Goal: Task Accomplishment & Management: Manage account settings

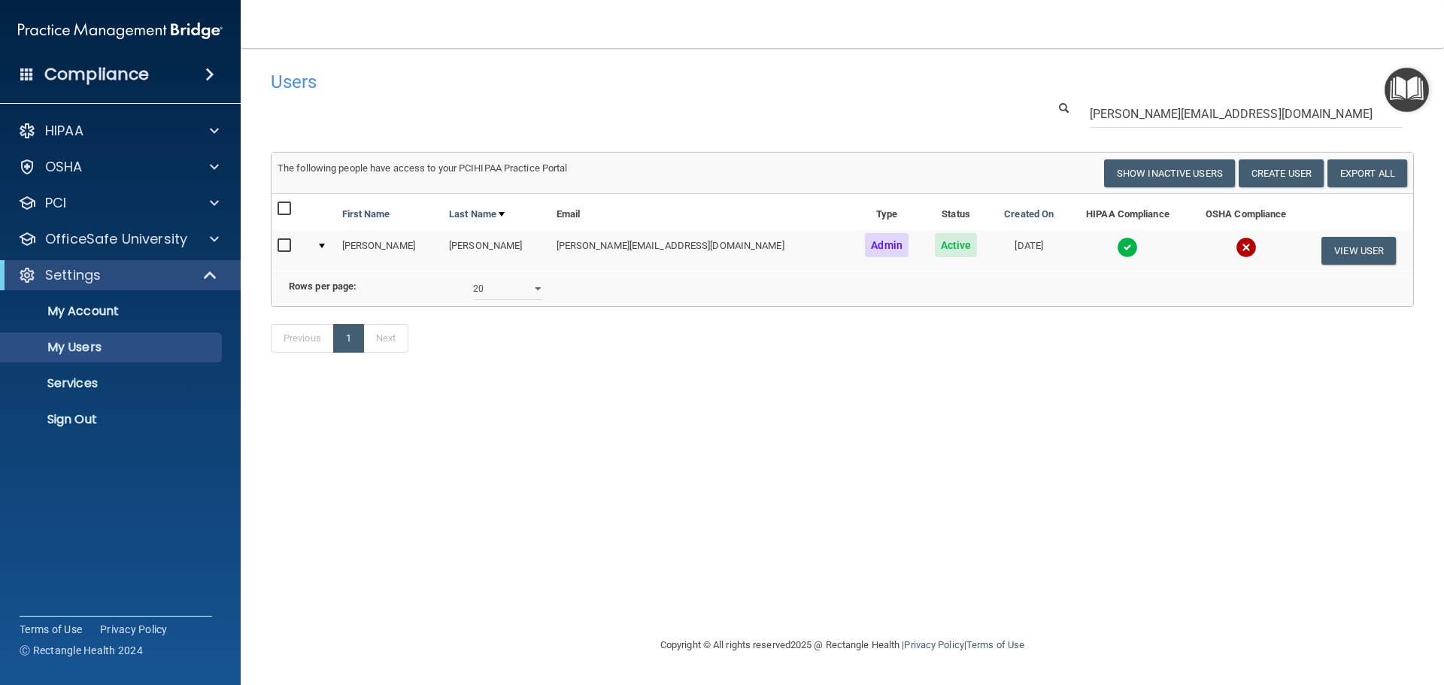
select select "20"
click at [111, 418] on p "Sign Out" at bounding box center [112, 419] width 205 height 15
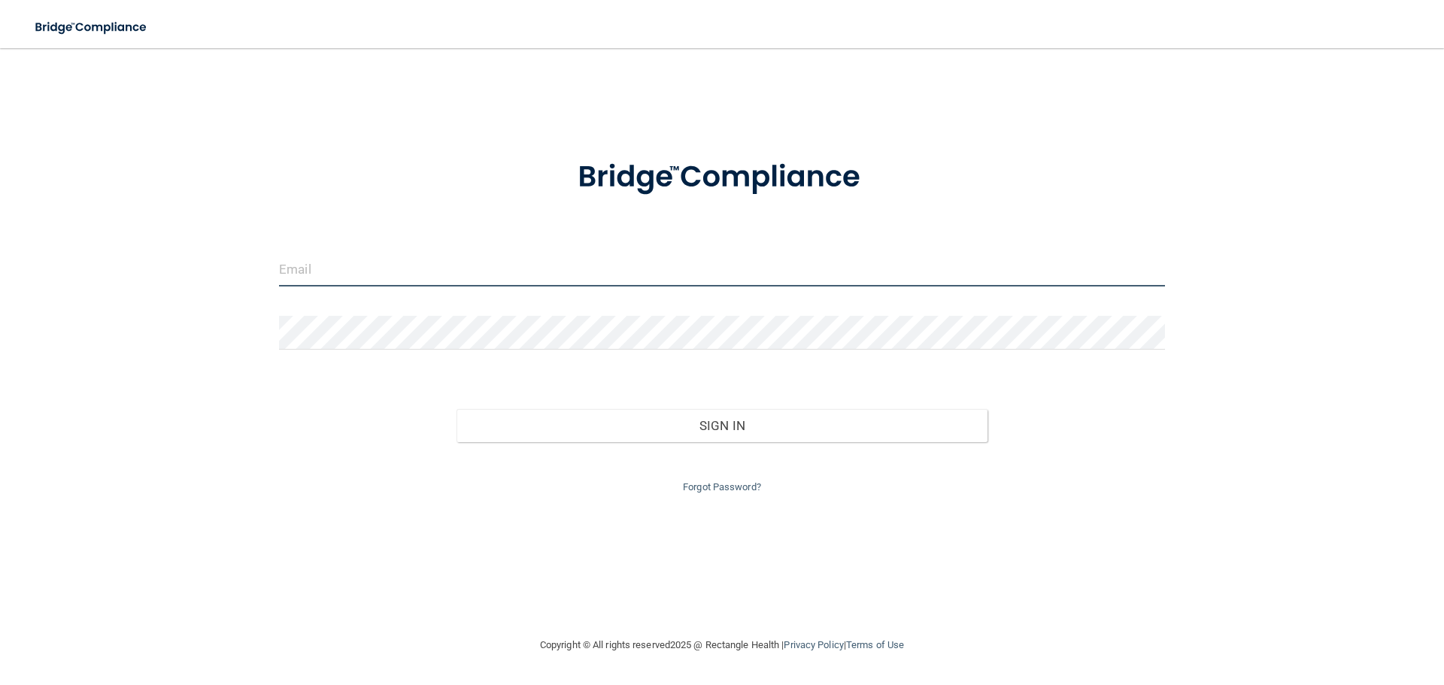
type input "[EMAIL_ADDRESS][DOMAIN_NAME]"
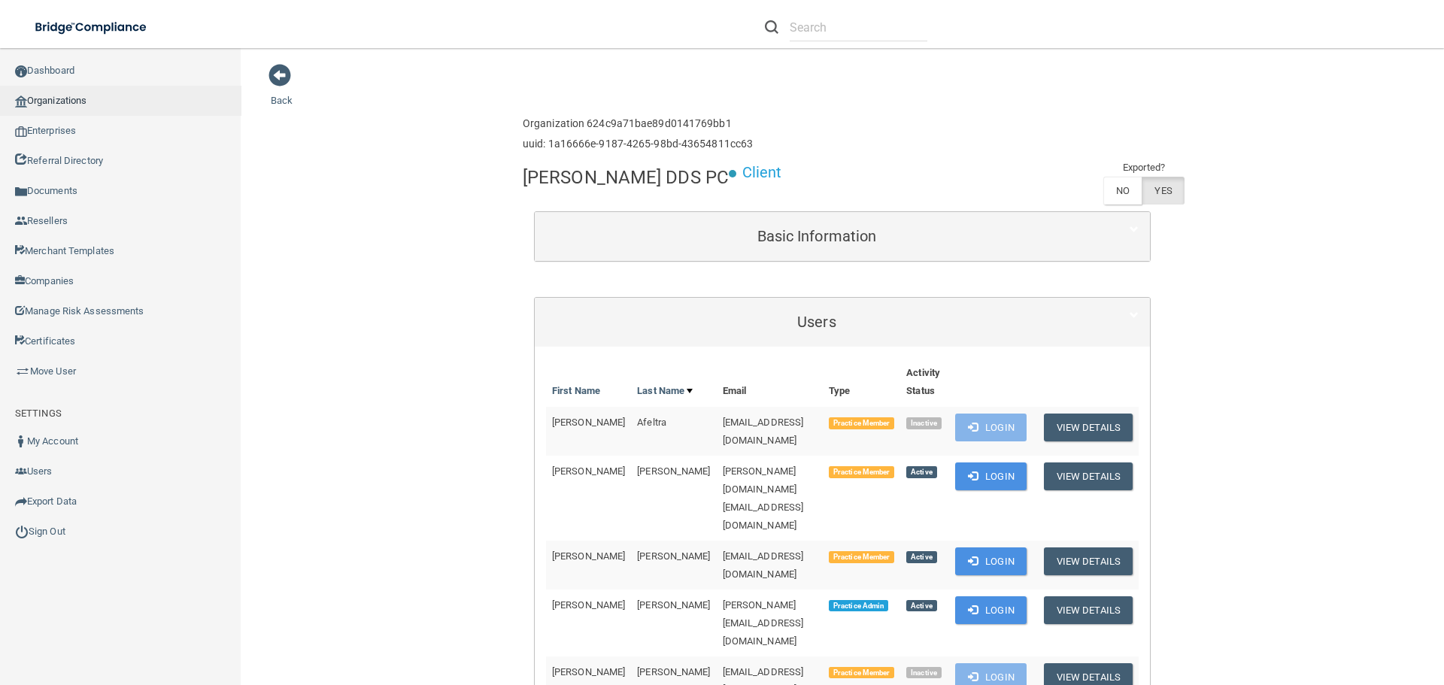
scroll to position [150, 0]
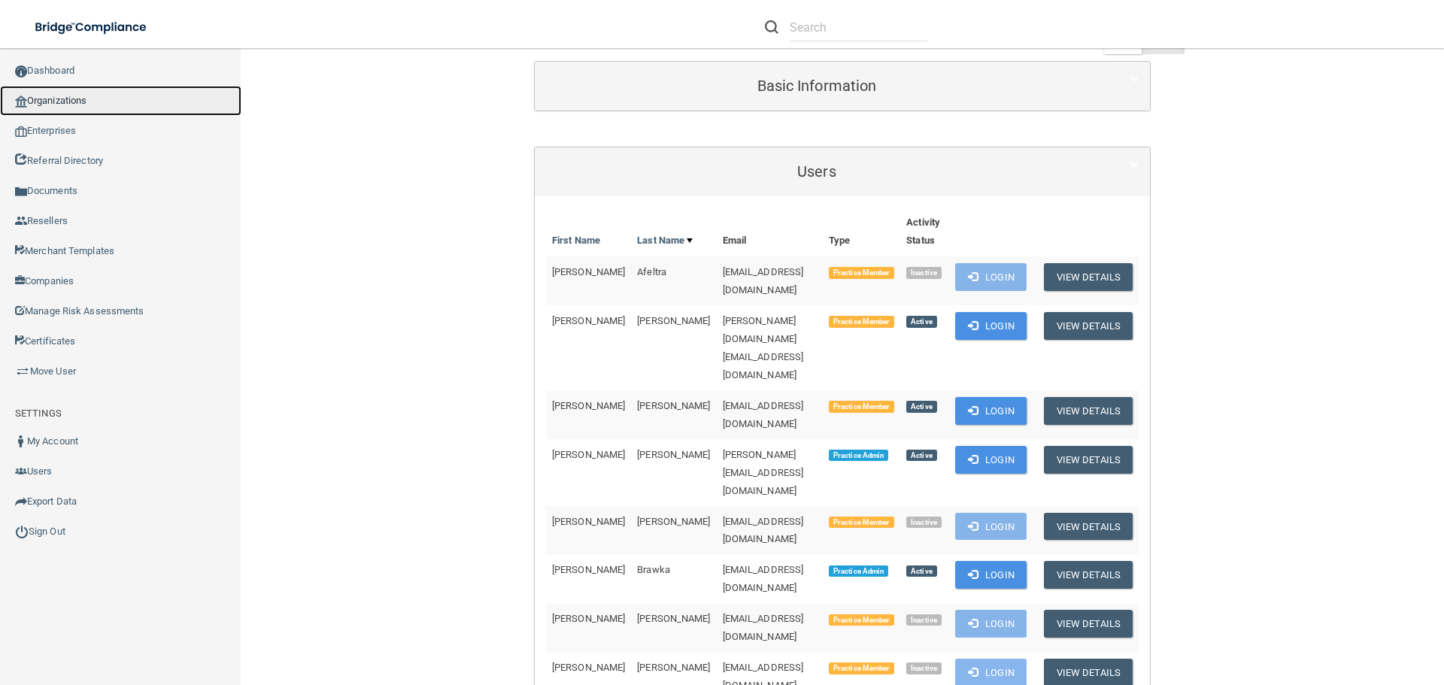
click at [76, 103] on link "Organizations" at bounding box center [120, 101] width 241 height 30
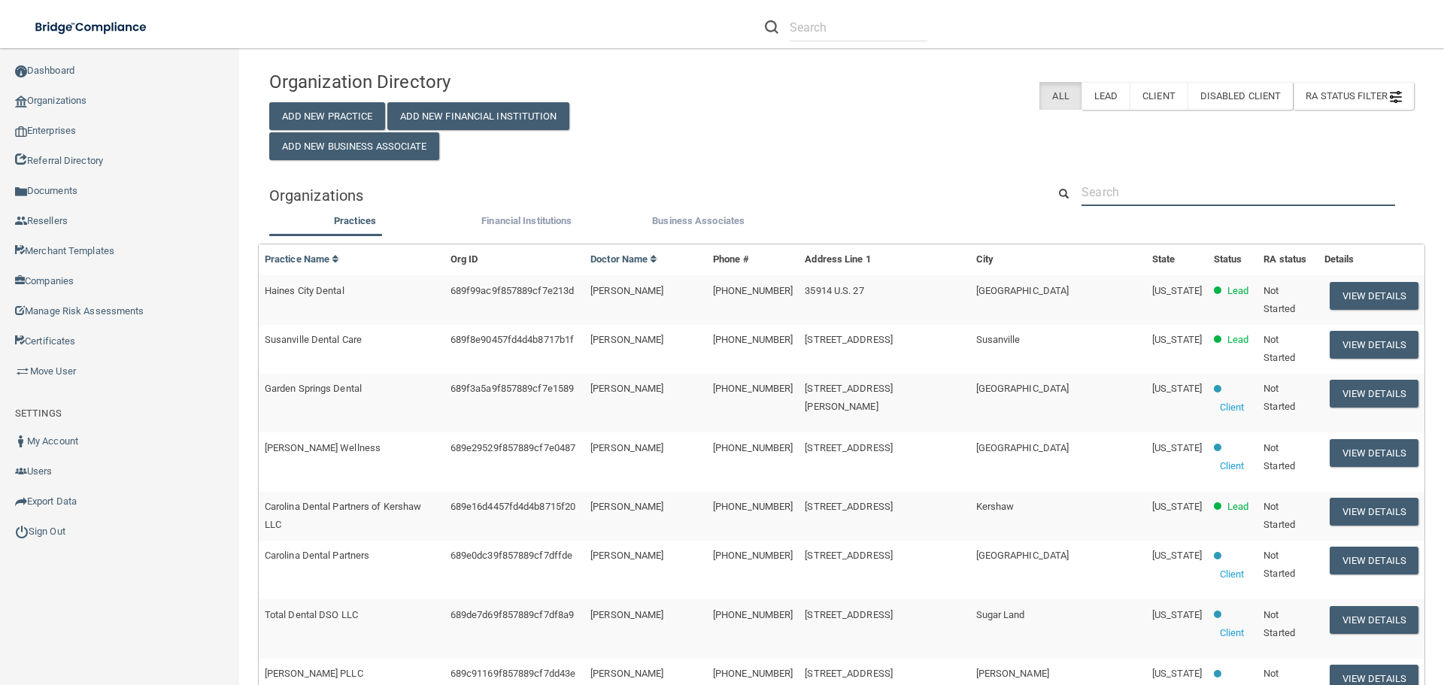
click at [1171, 183] on input "text" at bounding box center [1239, 192] width 314 height 28
paste input "dazzledoc@hotmail.com"
type input "dazzledoc@hotmail.com"
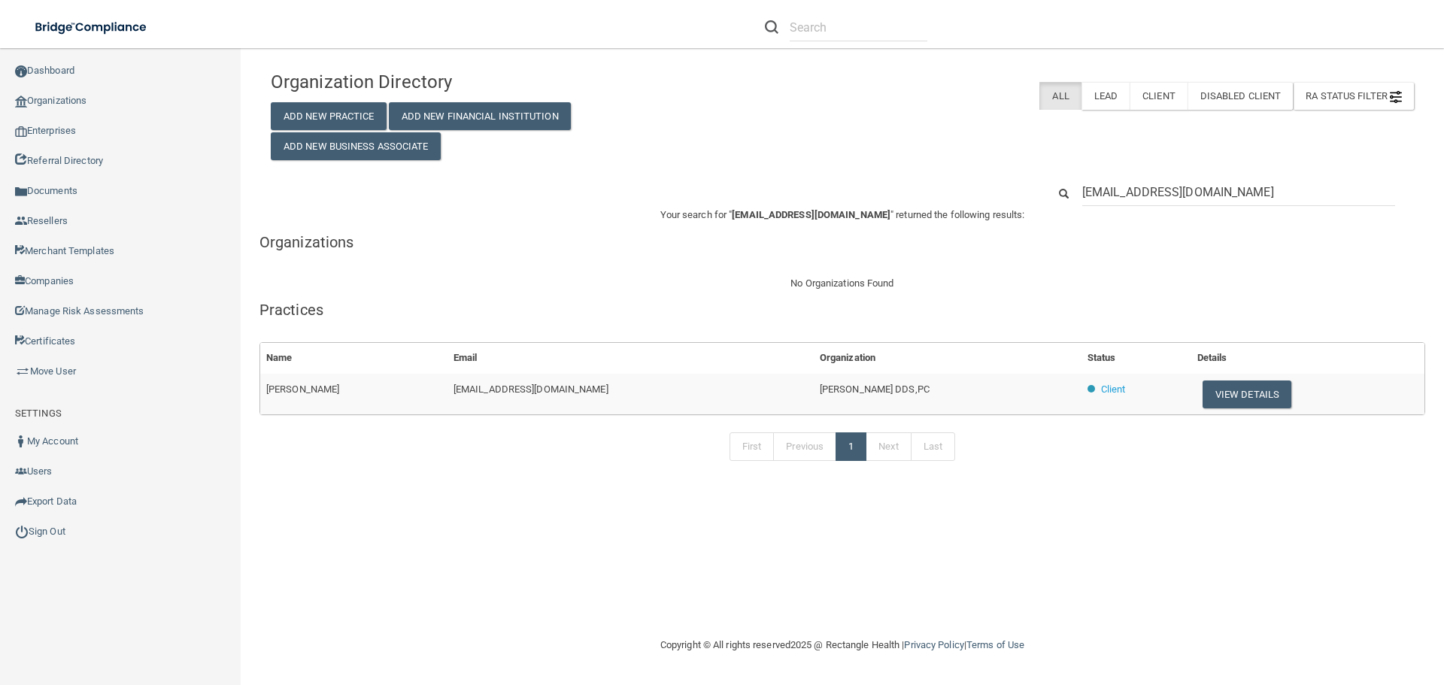
drag, startPoint x: 862, startPoint y: 391, endPoint x: 739, endPoint y: 391, distance: 122.6
click at [739, 391] on tr "Richard Lepard dazzledoc@hotmail.com Richard L. Lepard DDS,PC Client View Detai…" at bounding box center [842, 394] width 1164 height 41
copy tr "Richard L. Lepard DDS,PC"
click at [1129, 193] on input "dazzledoc@hotmail.com" at bounding box center [1239, 192] width 313 height 28
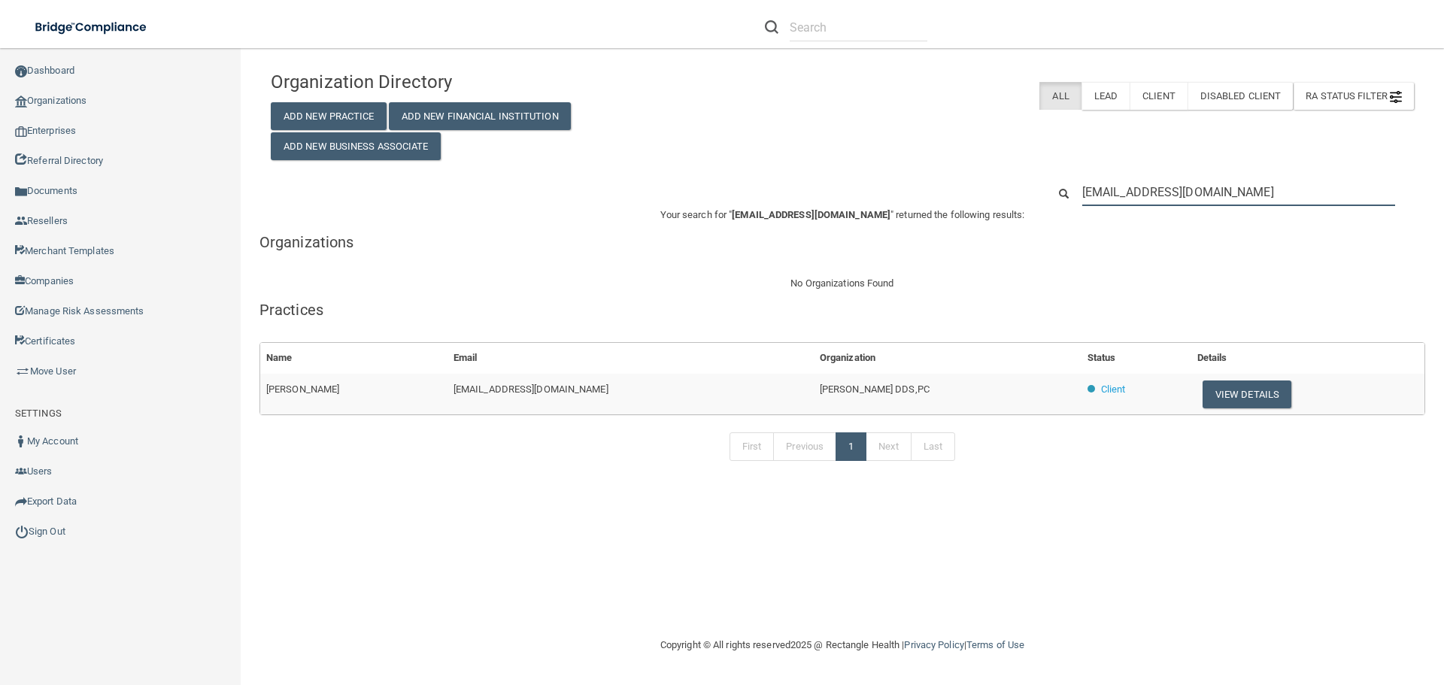
click at [1129, 193] on input "dazzledoc@hotmail.com" at bounding box center [1239, 192] width 313 height 28
paste input "crystlng31@yahoo"
type input "crystlng31@yahoo.com"
click at [1211, 390] on button "View Details" at bounding box center [1255, 395] width 89 height 28
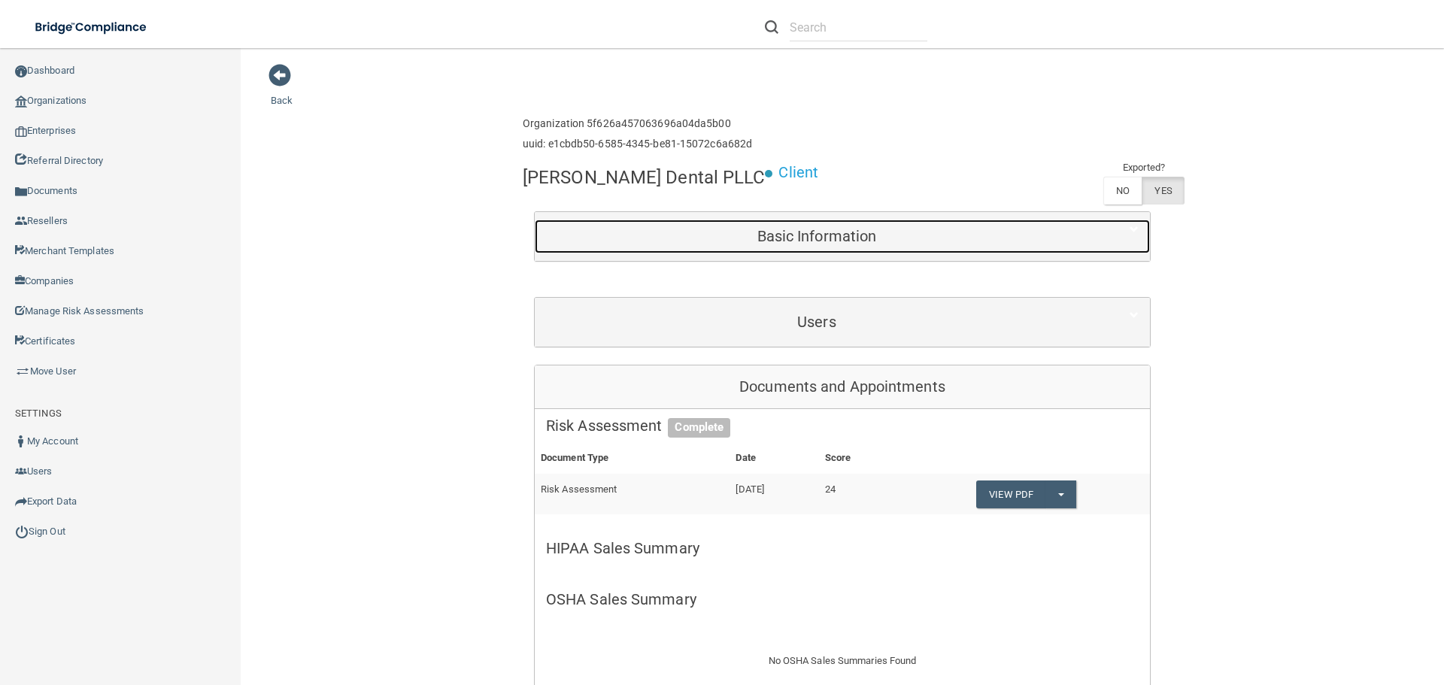
click at [849, 237] on h5 "Basic Information" at bounding box center [817, 236] width 542 height 17
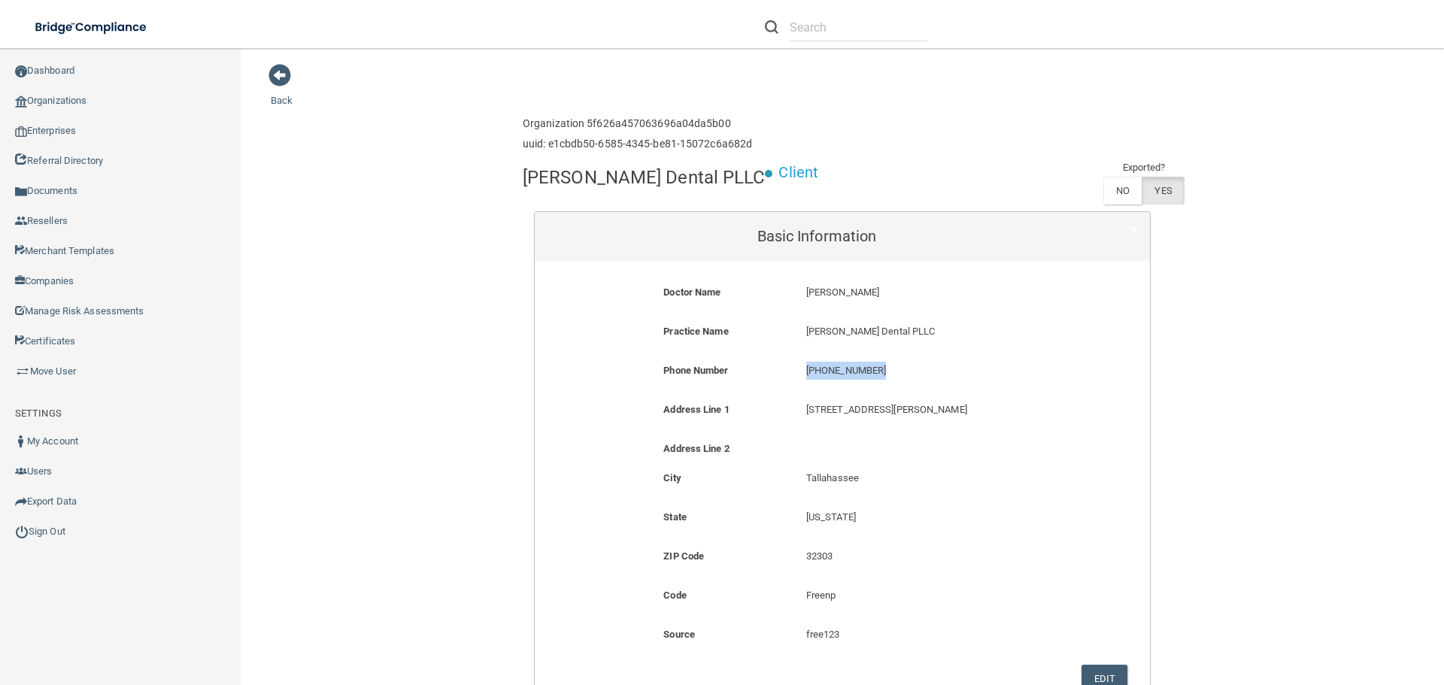
drag, startPoint x: 872, startPoint y: 370, endPoint x: 795, endPoint y: 368, distance: 76.8
click at [795, 368] on div "(850) 385-5297 (850) 385-5297" at bounding box center [937, 376] width 285 height 28
copy p "(850) 385-5297"
drag, startPoint x: 797, startPoint y: 329, endPoint x: 904, endPoint y: 338, distance: 107.9
click at [904, 338] on div "Grooters Dental PLLC Grooters Dental PLLC" at bounding box center [937, 337] width 285 height 28
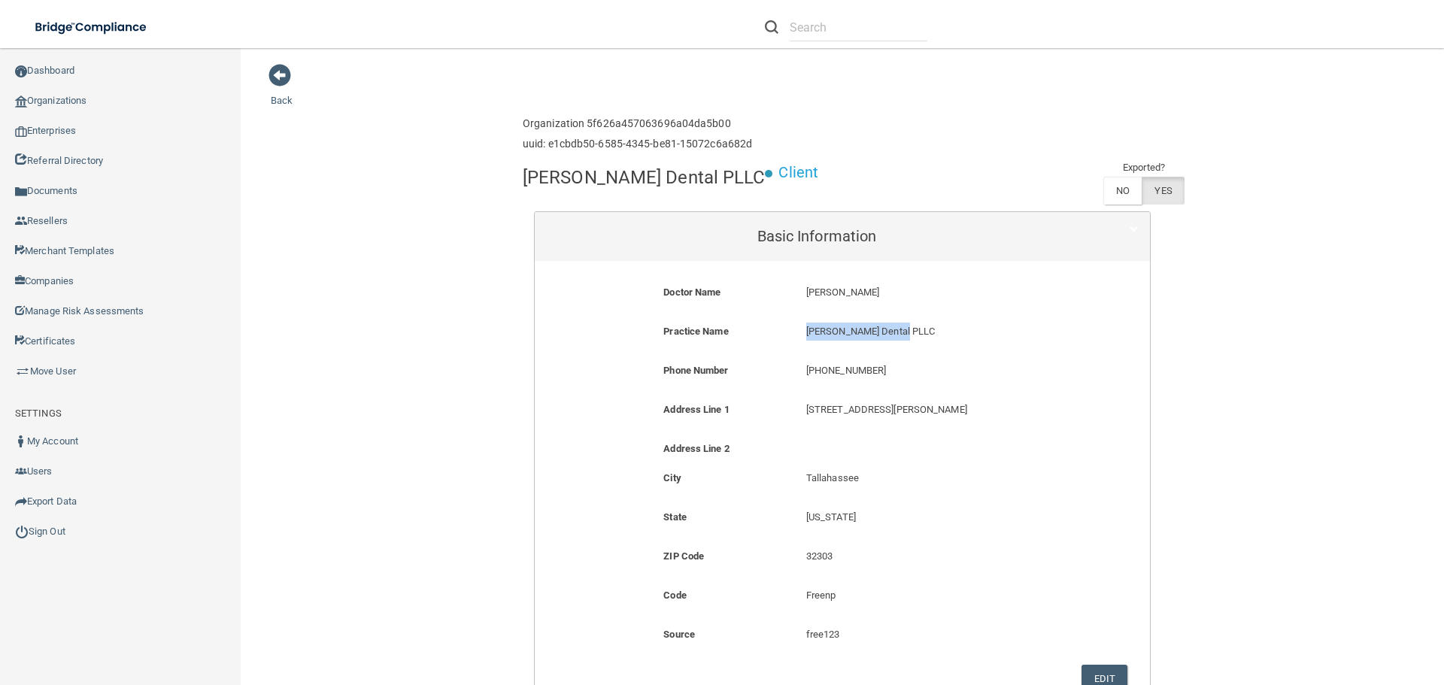
copy p "Grooters Dental PLLC"
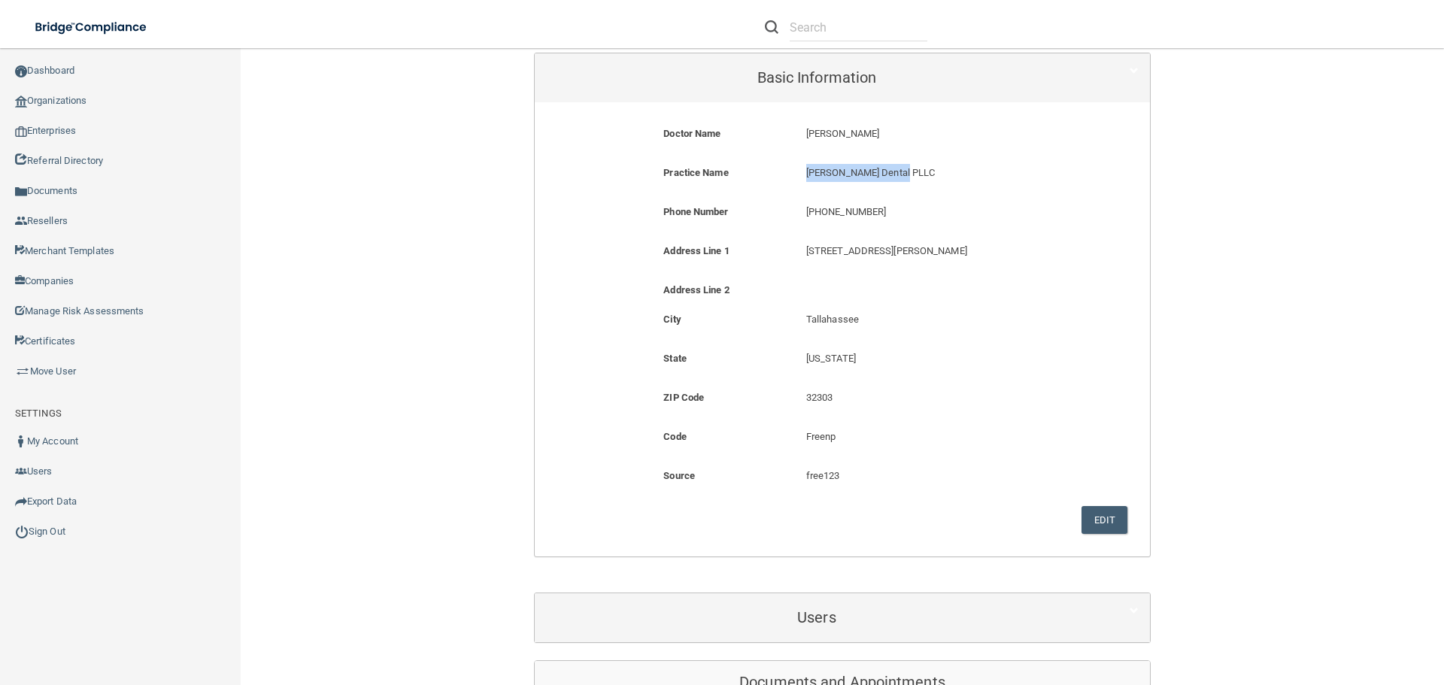
scroll to position [451, 0]
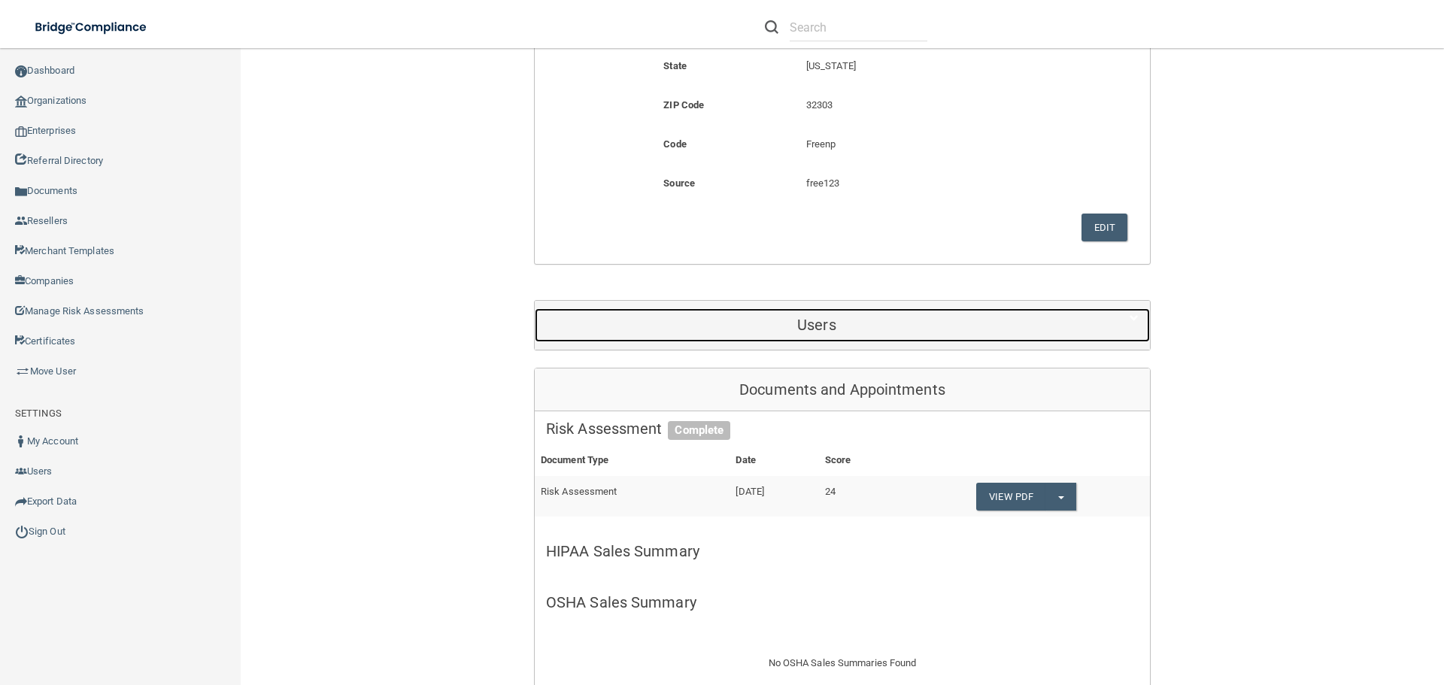
click at [664, 318] on h5 "Users" at bounding box center [817, 325] width 542 height 17
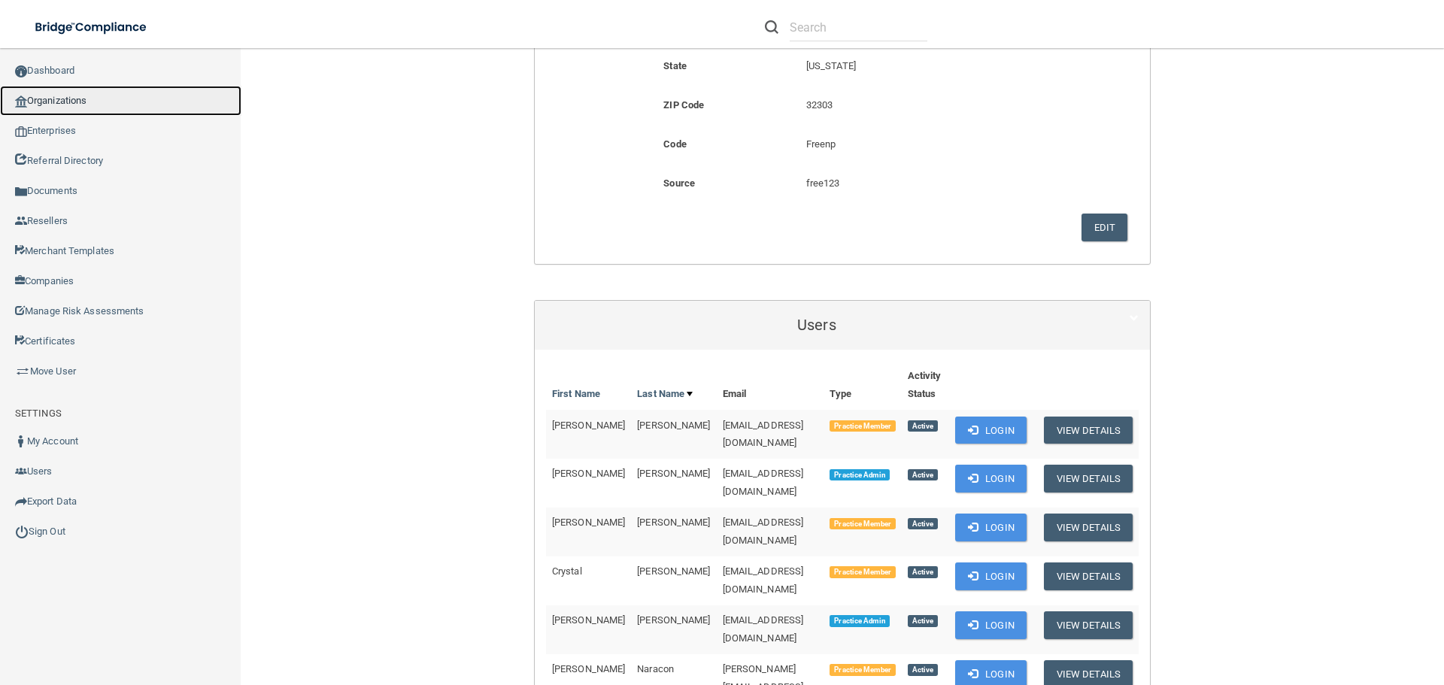
click at [111, 86] on link "Organizations" at bounding box center [120, 101] width 241 height 30
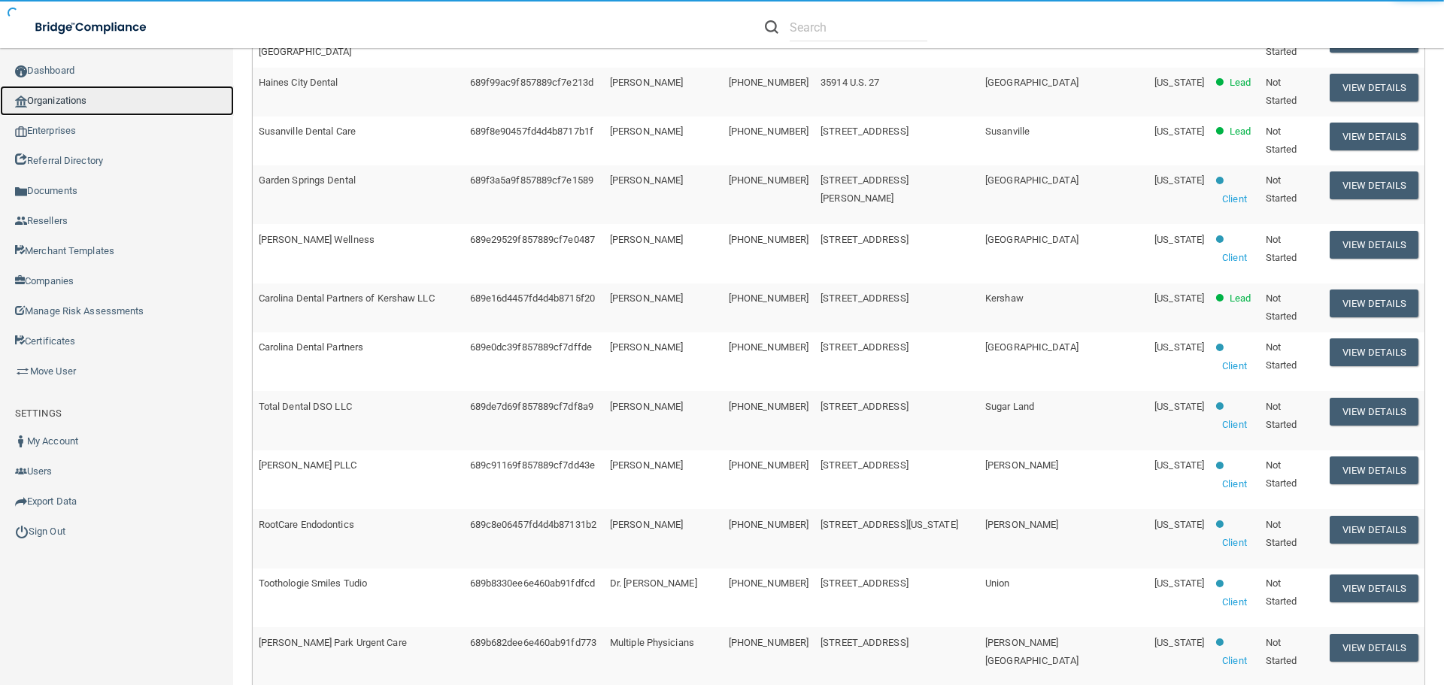
scroll to position [5, 0]
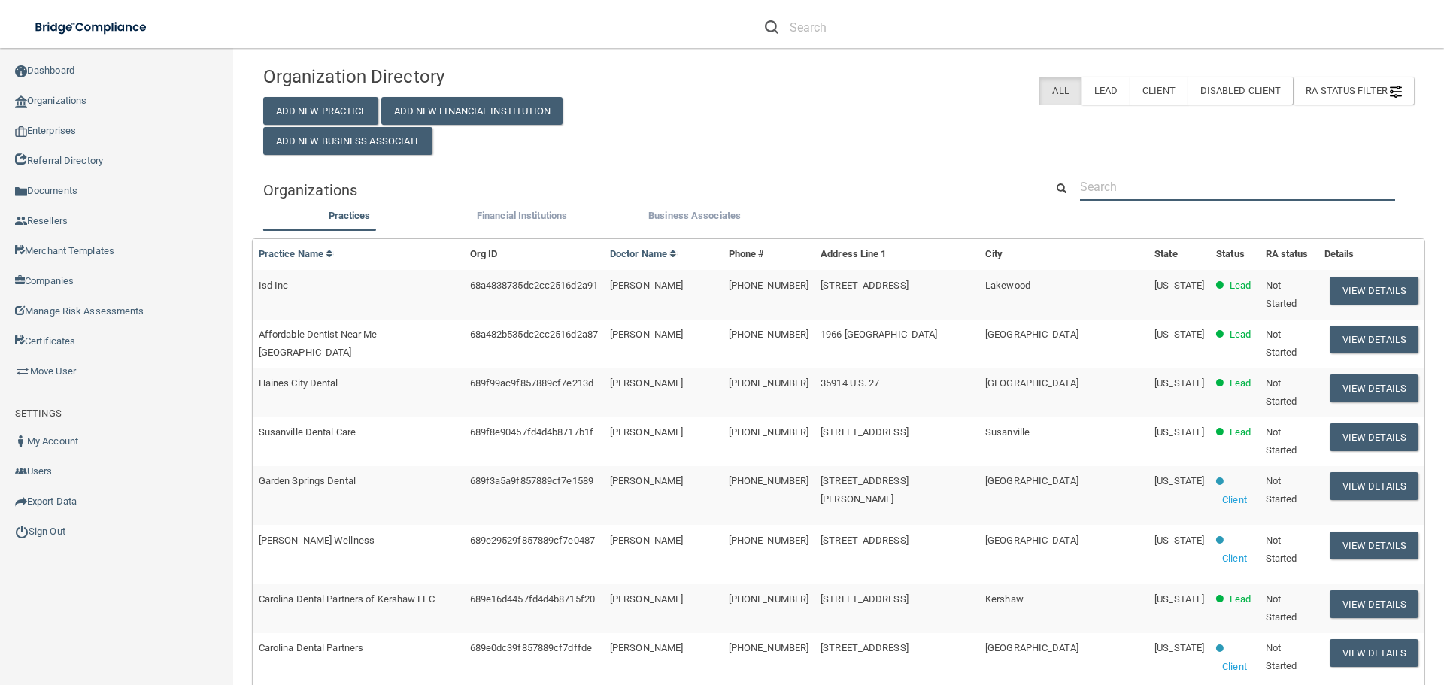
click at [1103, 193] on input "text" at bounding box center [1237, 187] width 315 height 28
paste input "[EMAIL_ADDRESS][DOMAIN_NAME]"
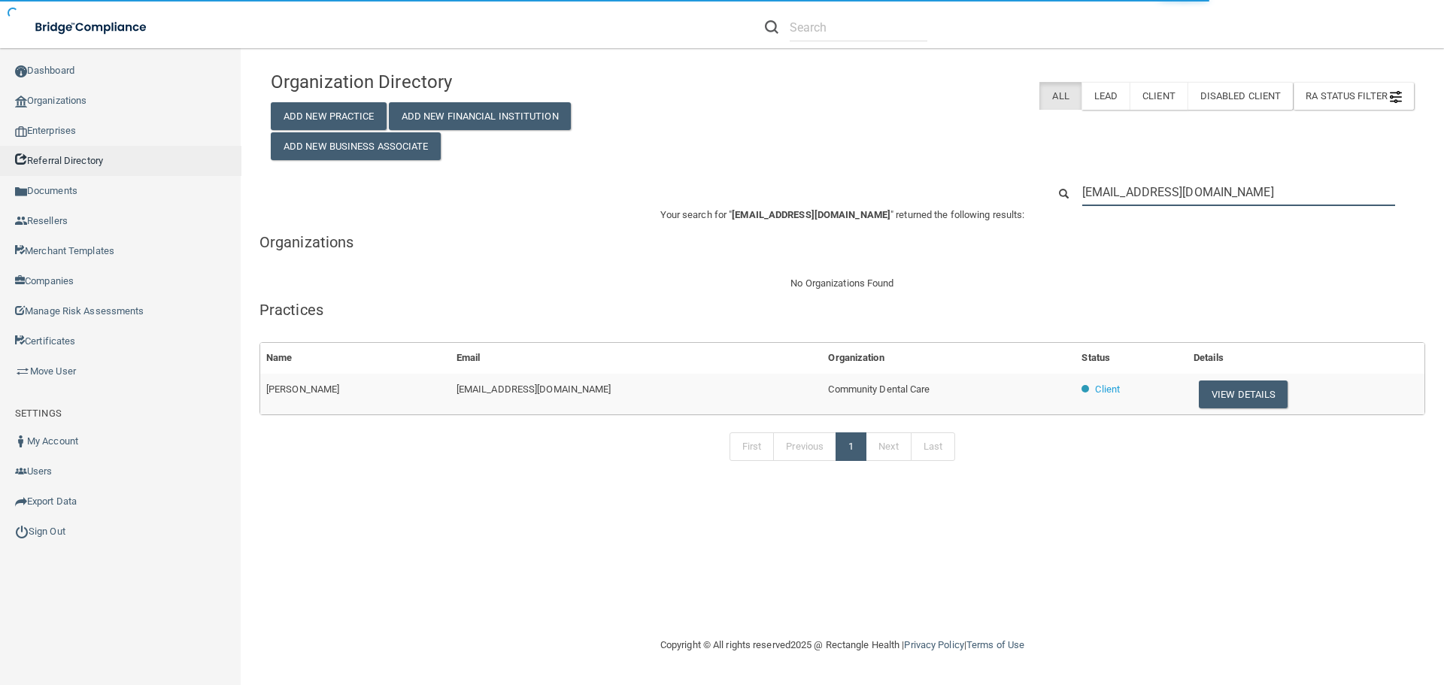
type input "[EMAIL_ADDRESS][DOMAIN_NAME]"
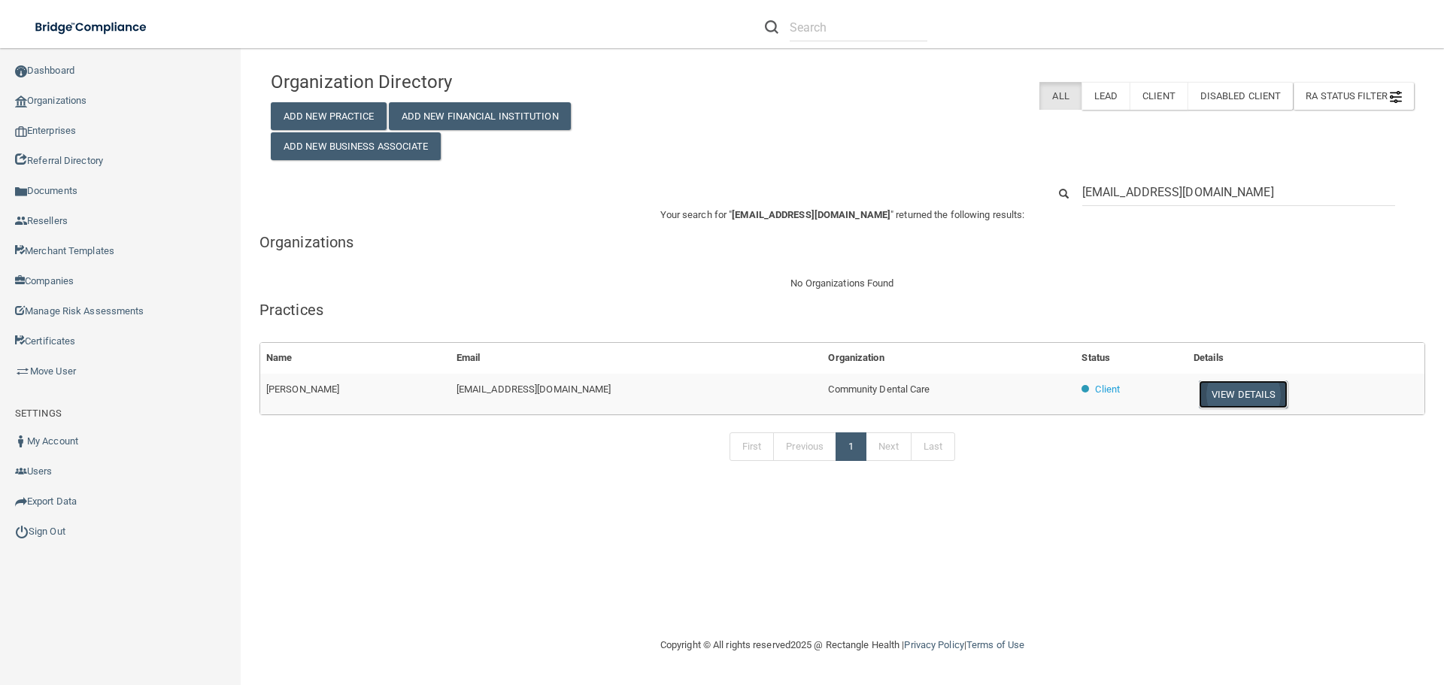
click at [1204, 388] on button "View Details" at bounding box center [1243, 395] width 89 height 28
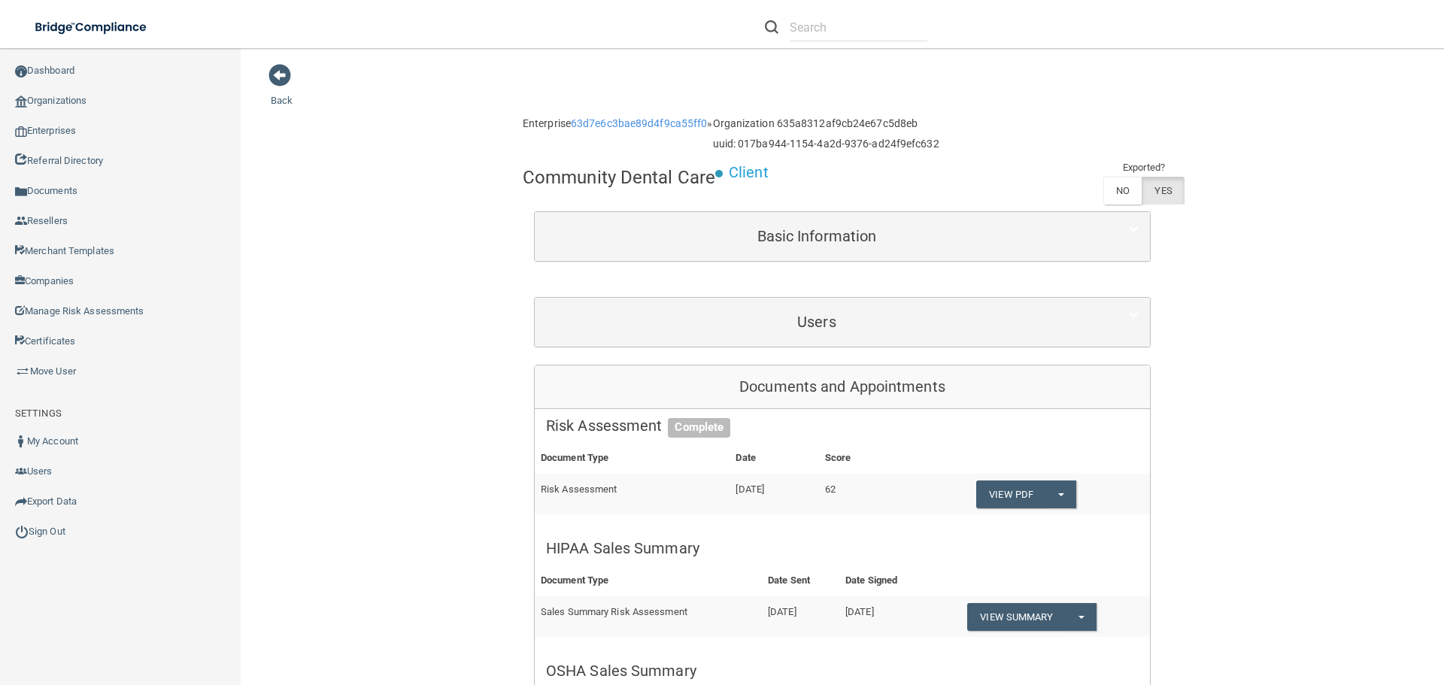
click at [633, 184] on h4 "Community Dental Care" at bounding box center [619, 178] width 193 height 20
copy div "Community Dental Care"
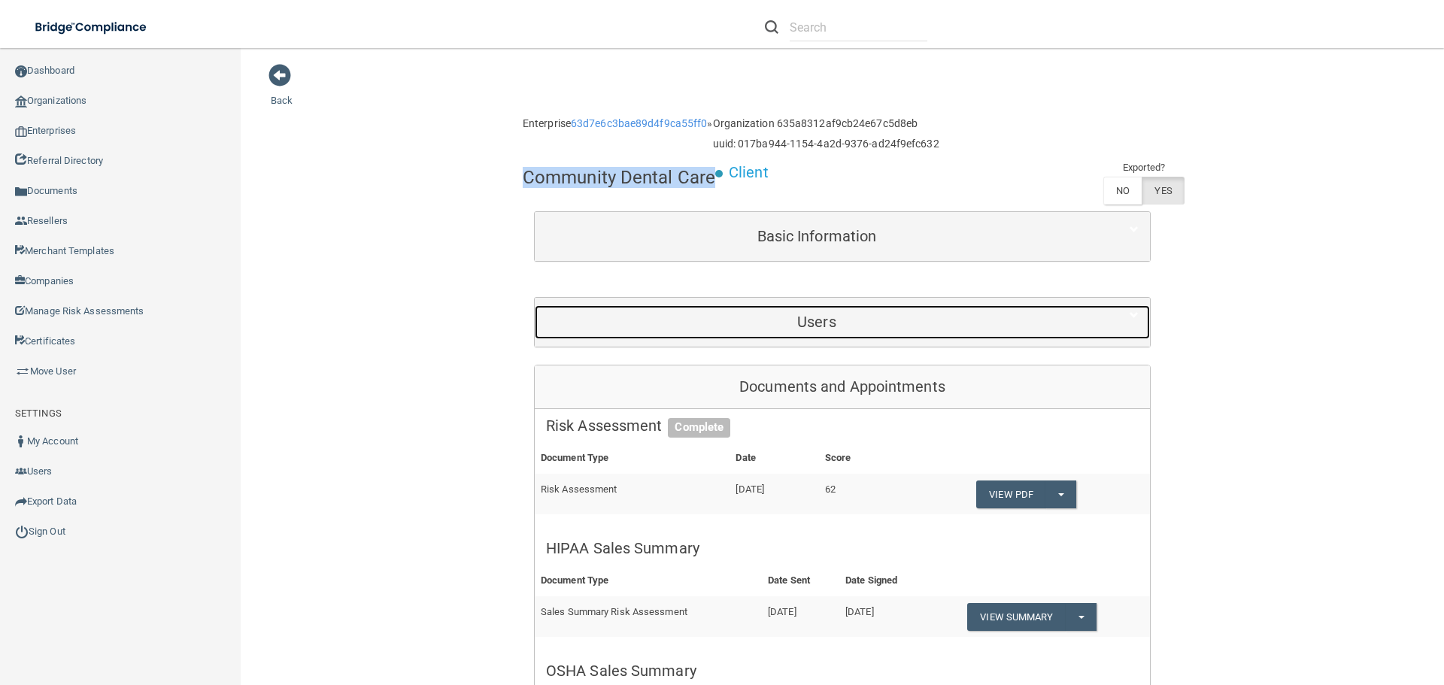
click at [775, 311] on div "Users" at bounding box center [817, 322] width 564 height 34
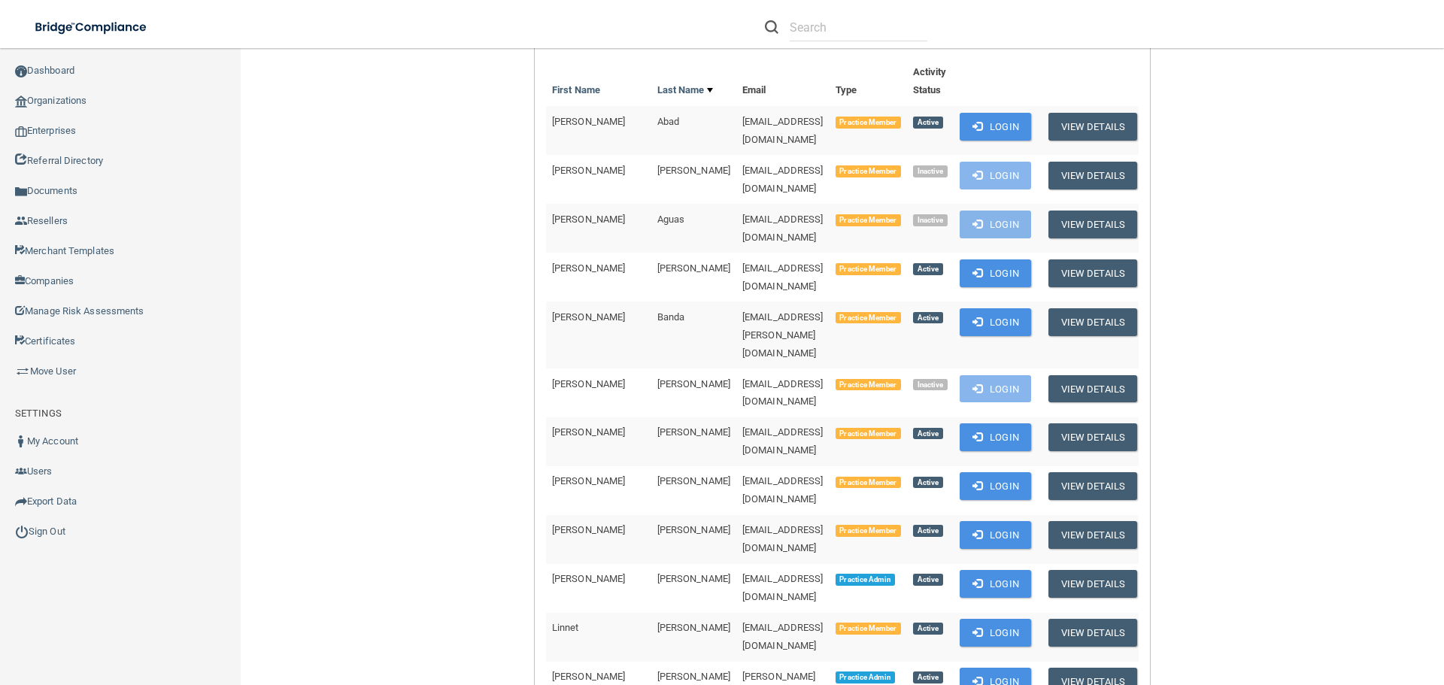
scroll to position [602, 0]
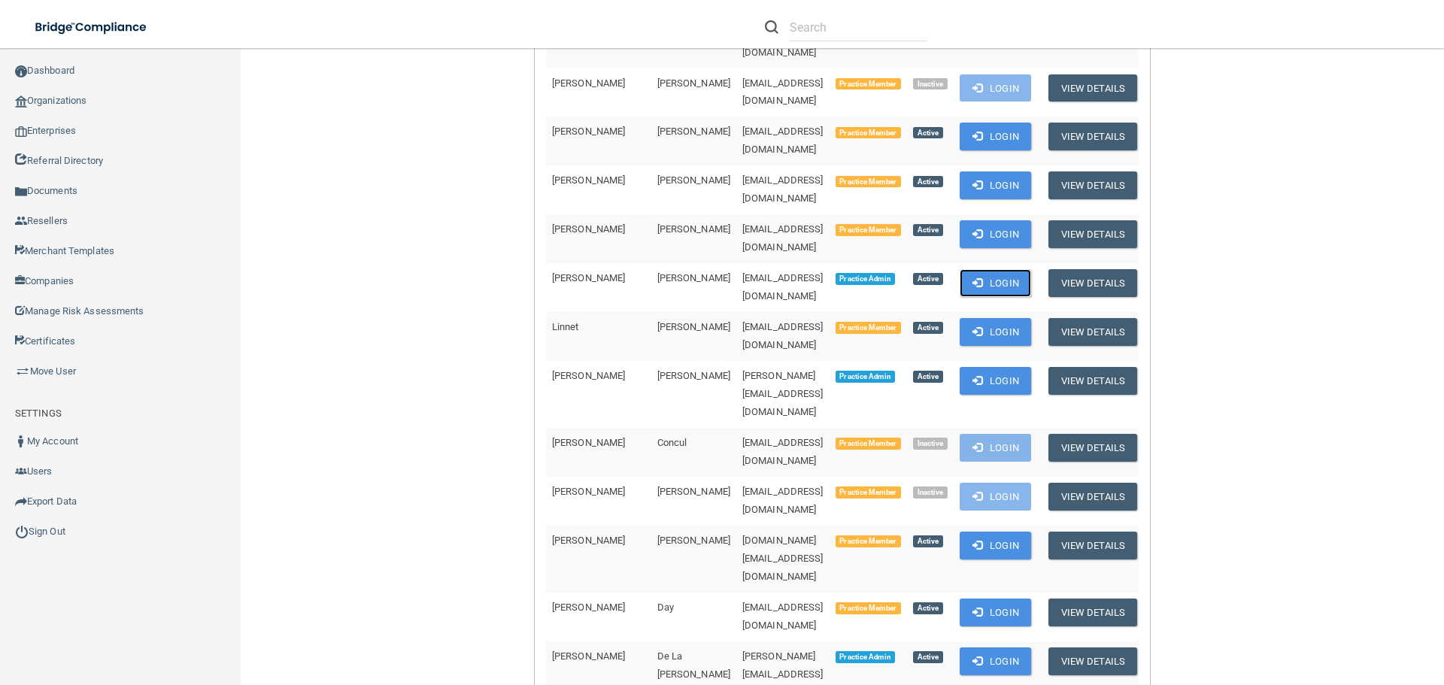
click at [994, 269] on button "Login" at bounding box center [995, 283] width 71 height 28
click at [84, 102] on link "Organizations" at bounding box center [120, 101] width 241 height 30
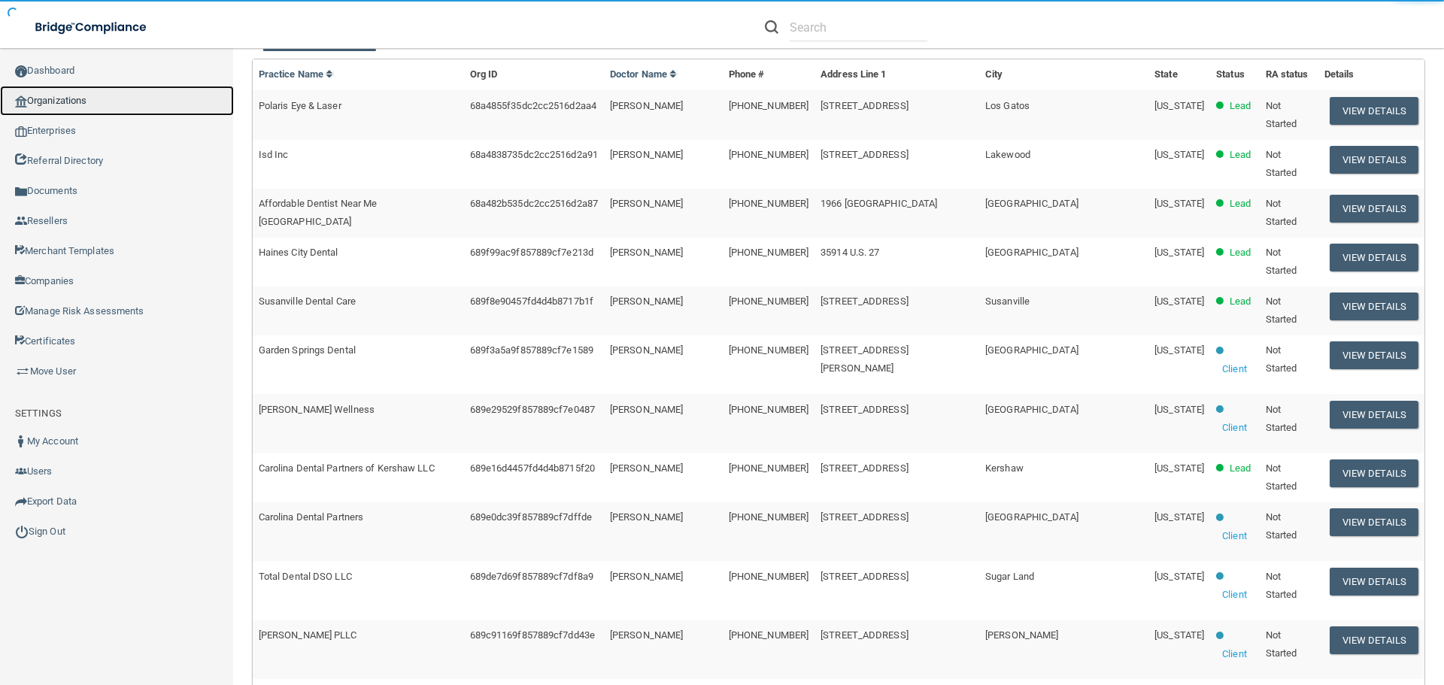
scroll to position [5, 0]
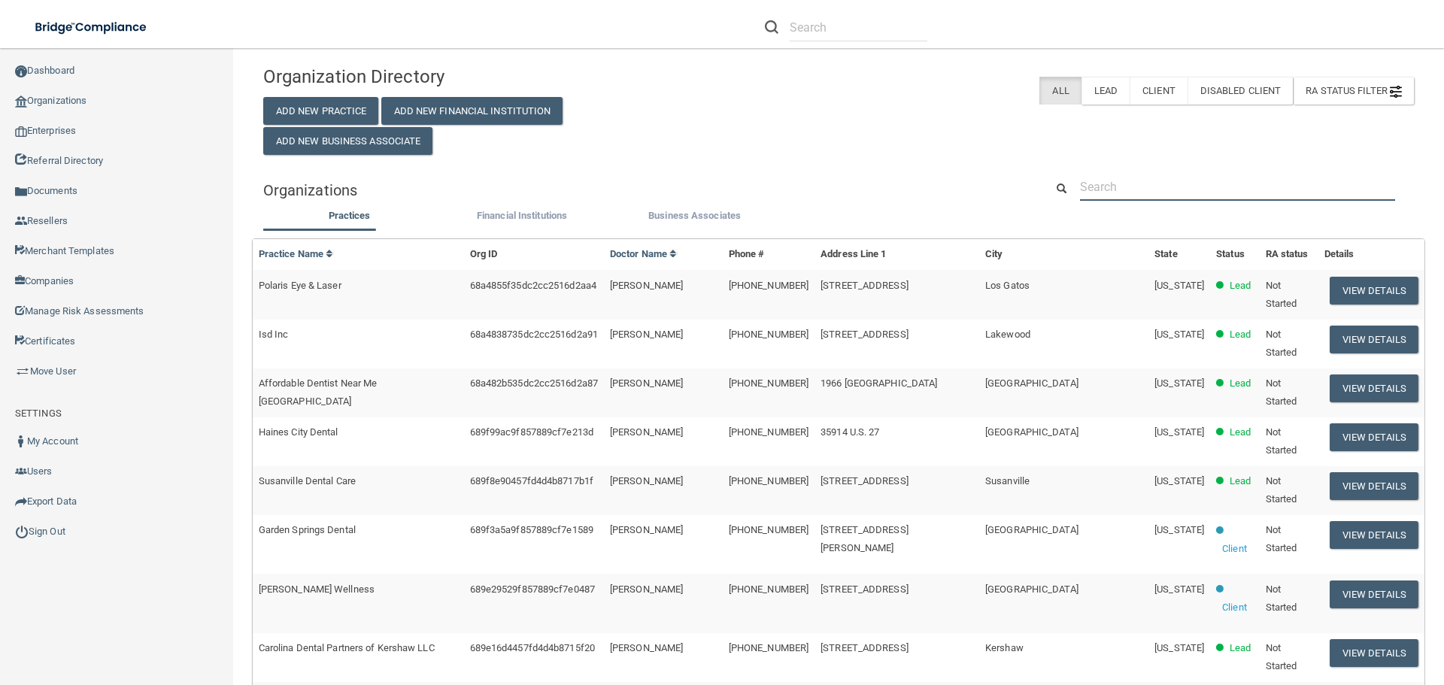
click at [1098, 192] on input "text" at bounding box center [1237, 187] width 315 height 28
paste input "Aloha Dental Group, PC"
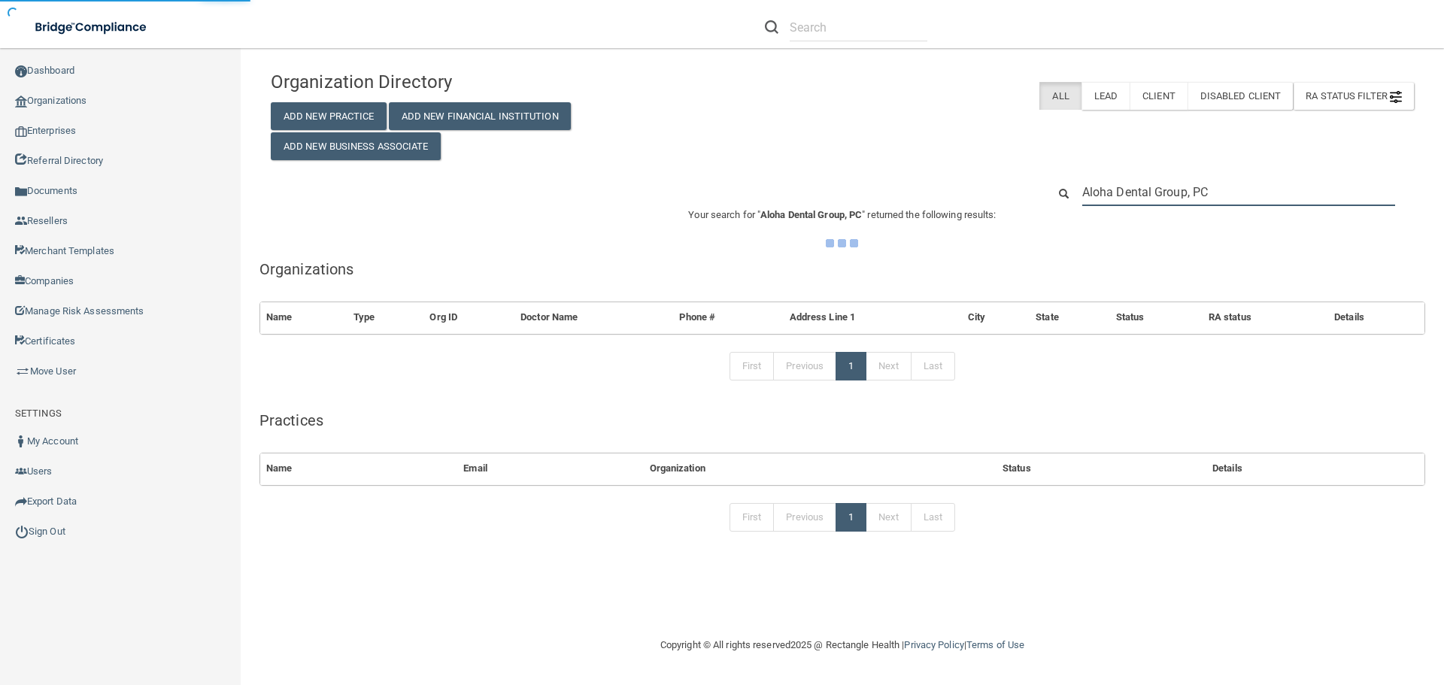
type input "Aloha Dental Group, PC"
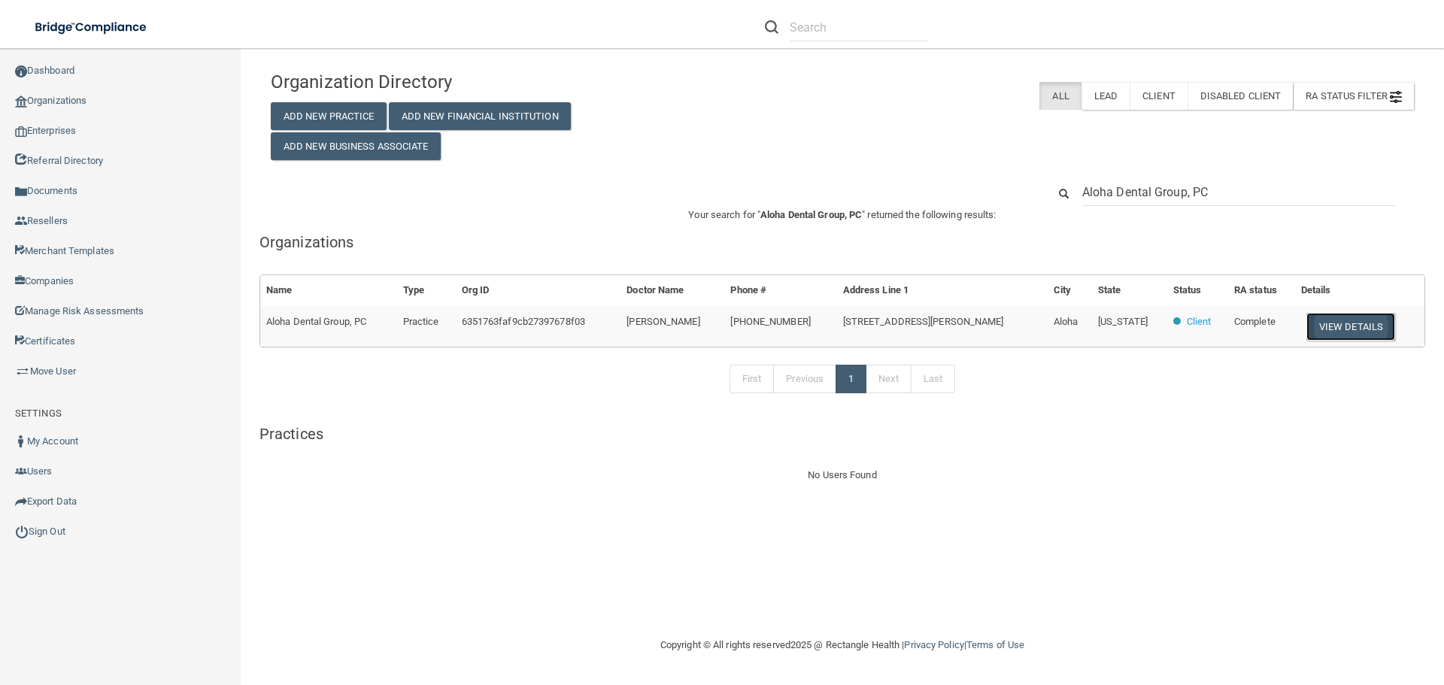
click at [1328, 320] on button "View Details" at bounding box center [1351, 327] width 89 height 28
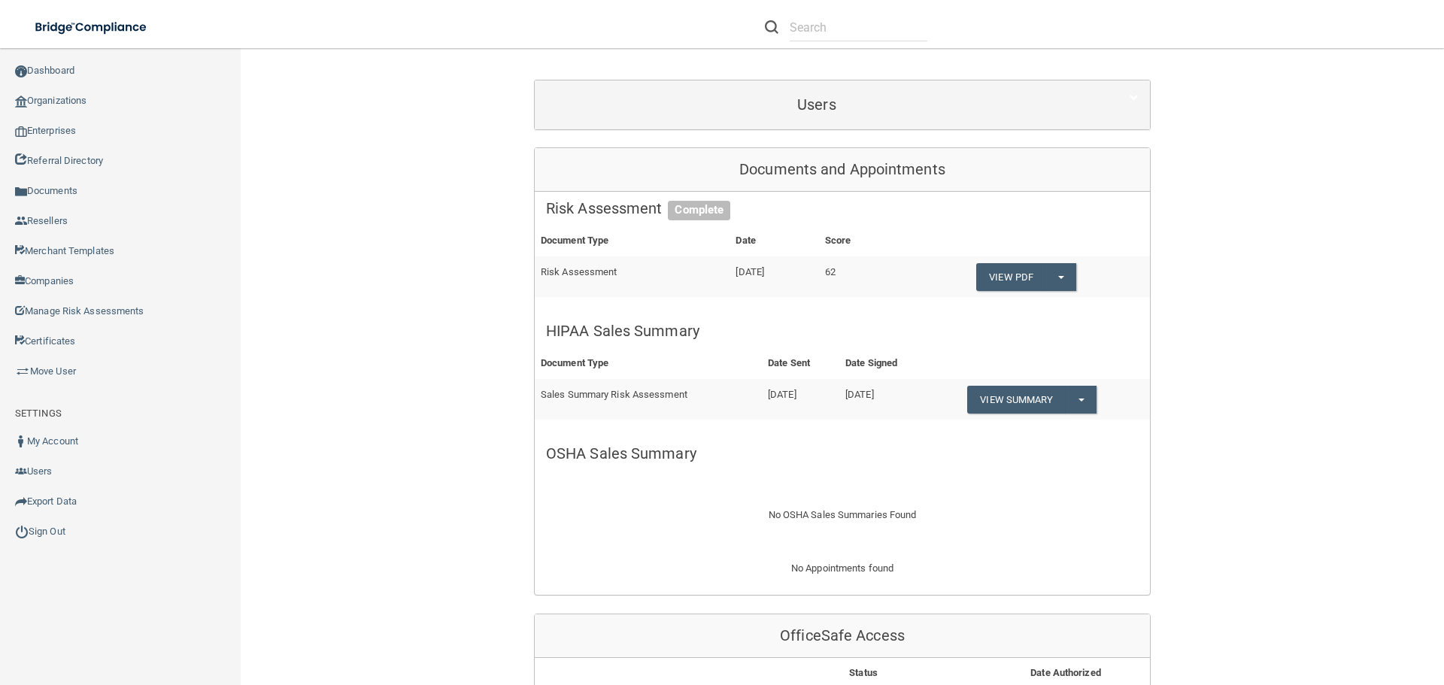
scroll to position [226, 0]
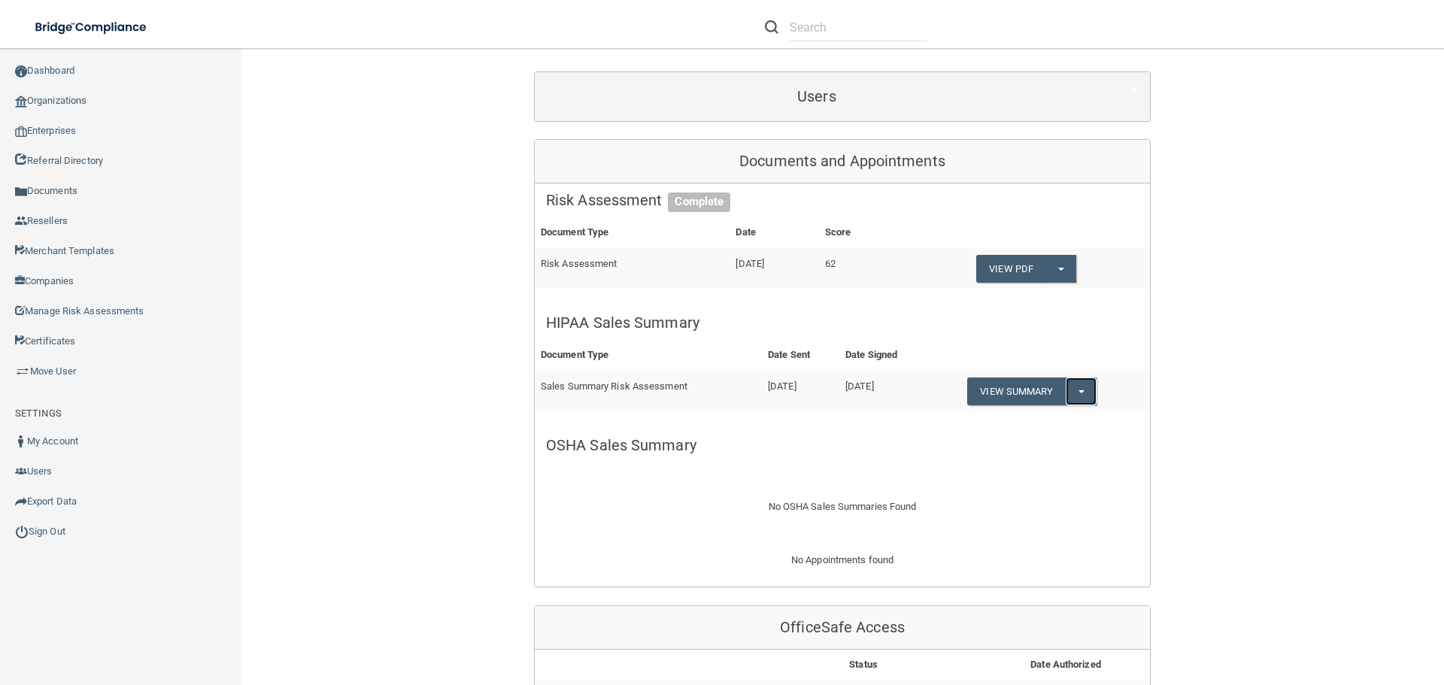
click at [1085, 390] on button "Split button!" at bounding box center [1081, 392] width 31 height 28
click at [1049, 415] on link "Download as PDF" at bounding box center [1029, 422] width 125 height 23
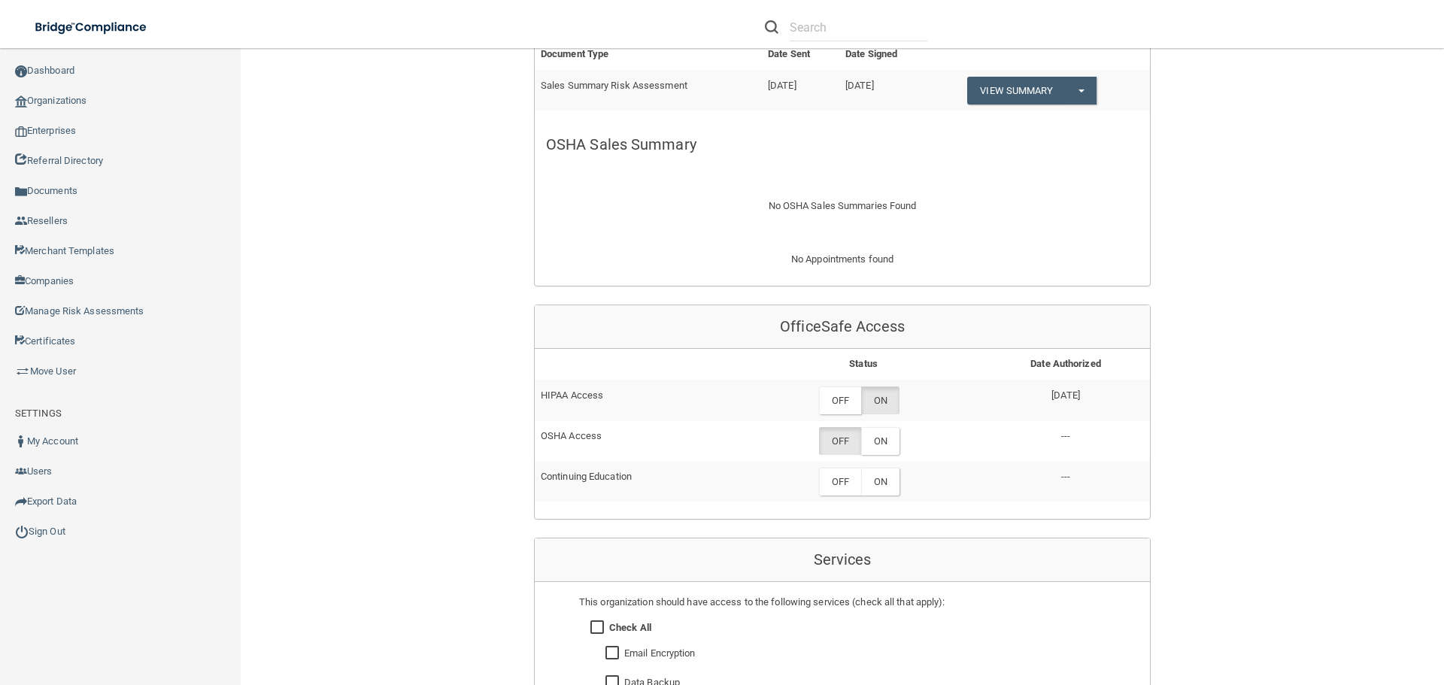
scroll to position [451, 0]
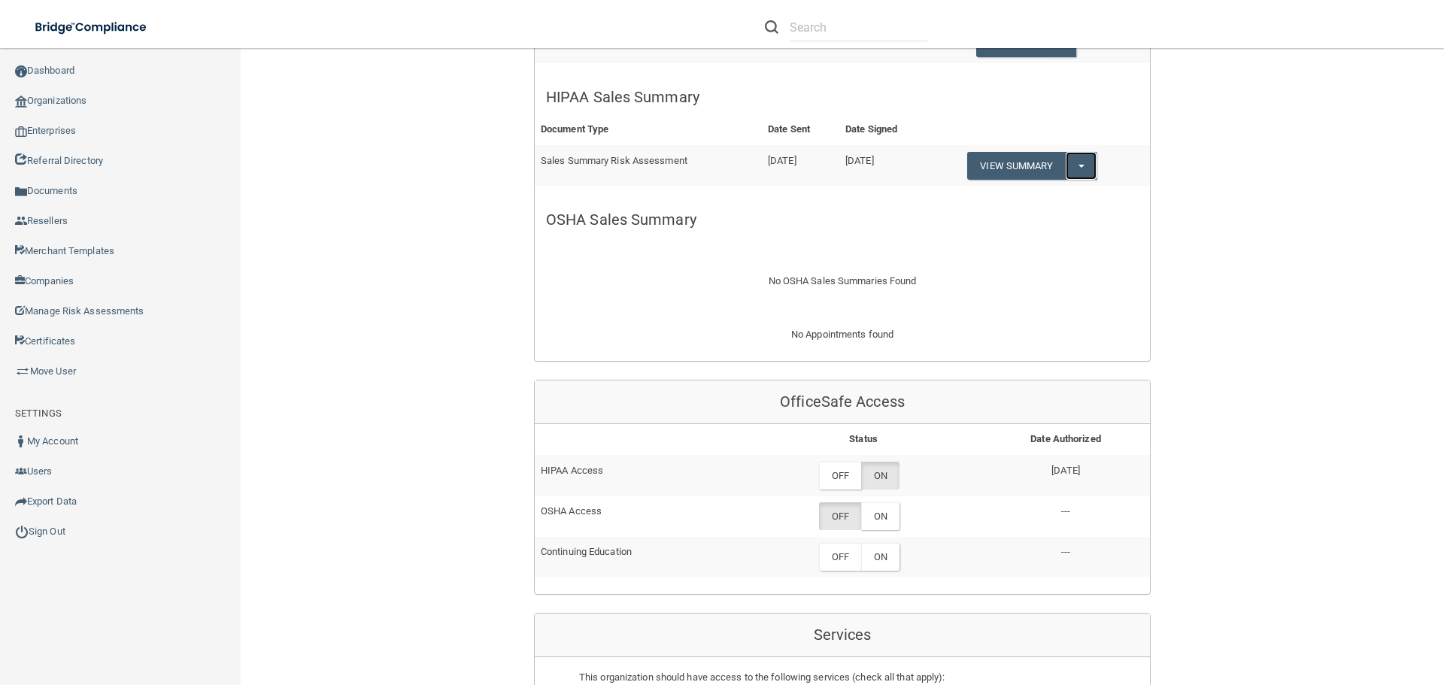
click at [1082, 159] on button "Split button!" at bounding box center [1081, 166] width 31 height 28
click at [1036, 198] on link "Download as PDF" at bounding box center [1029, 196] width 125 height 23
click at [86, 101] on link "Organizations" at bounding box center [120, 101] width 241 height 30
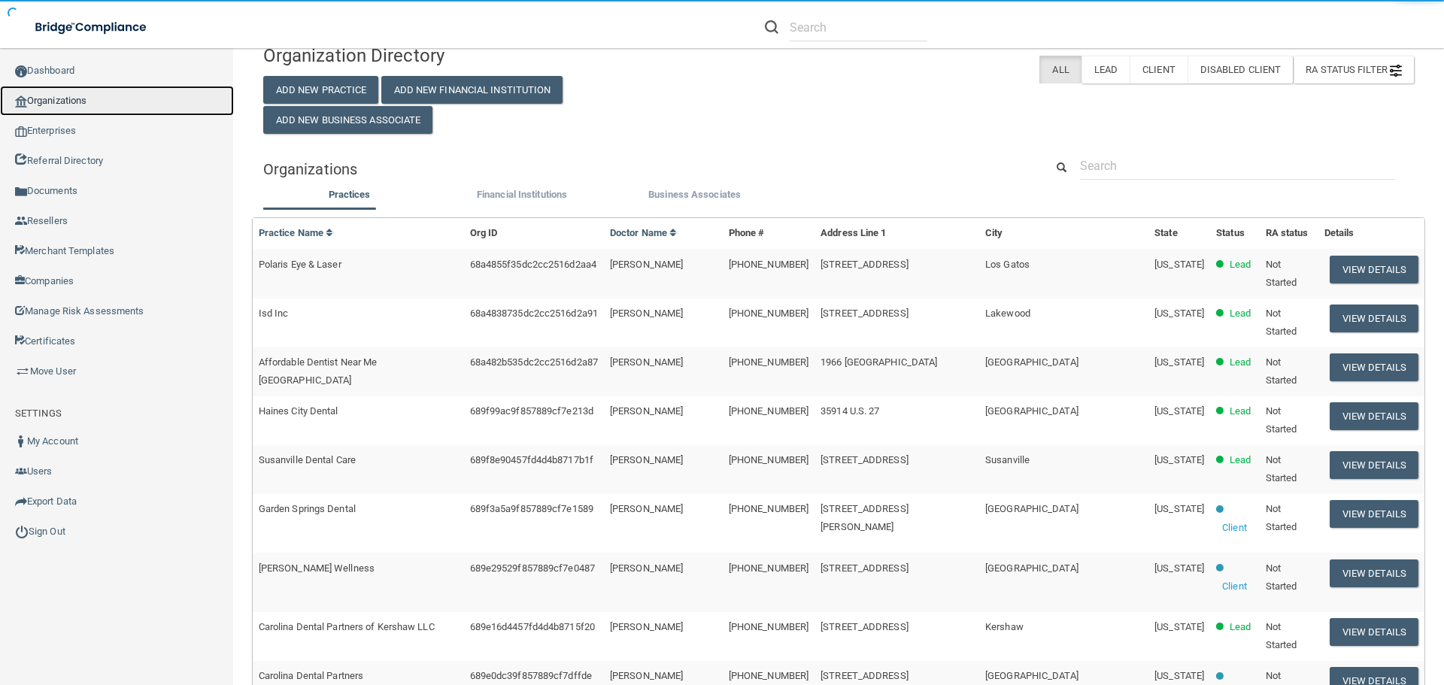
scroll to position [5, 0]
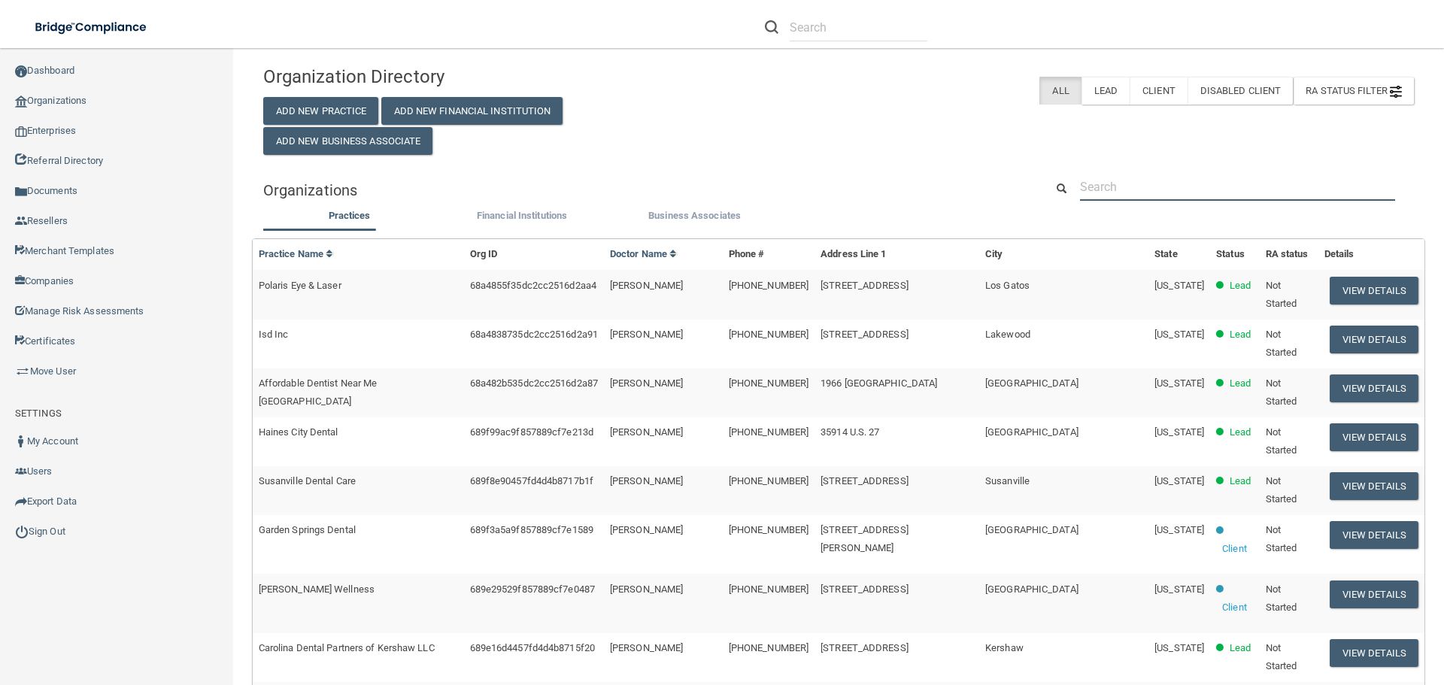
click at [1127, 178] on input "text" at bounding box center [1237, 187] width 315 height 28
paste input "Alan P. Chun DDS MD, Inc."
type input "Alan P. Chun DDS MD, Inc."
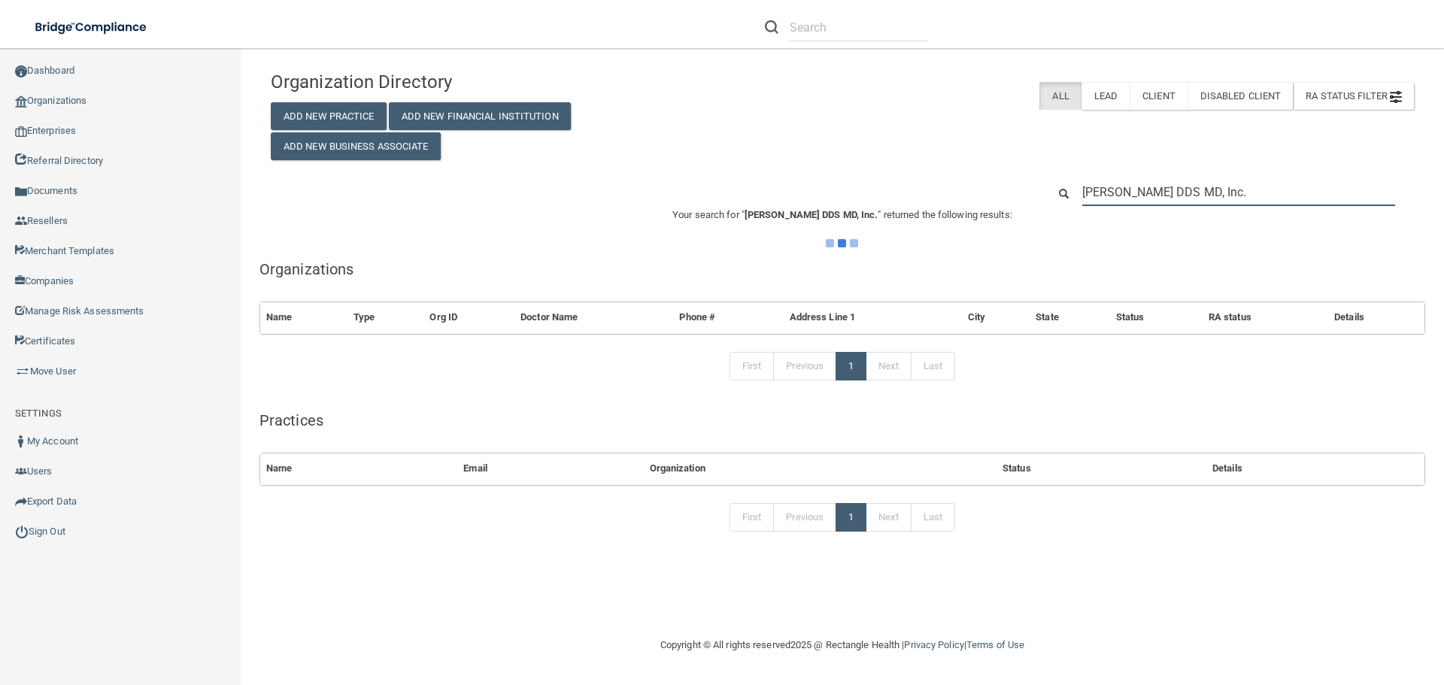
scroll to position [0, 0]
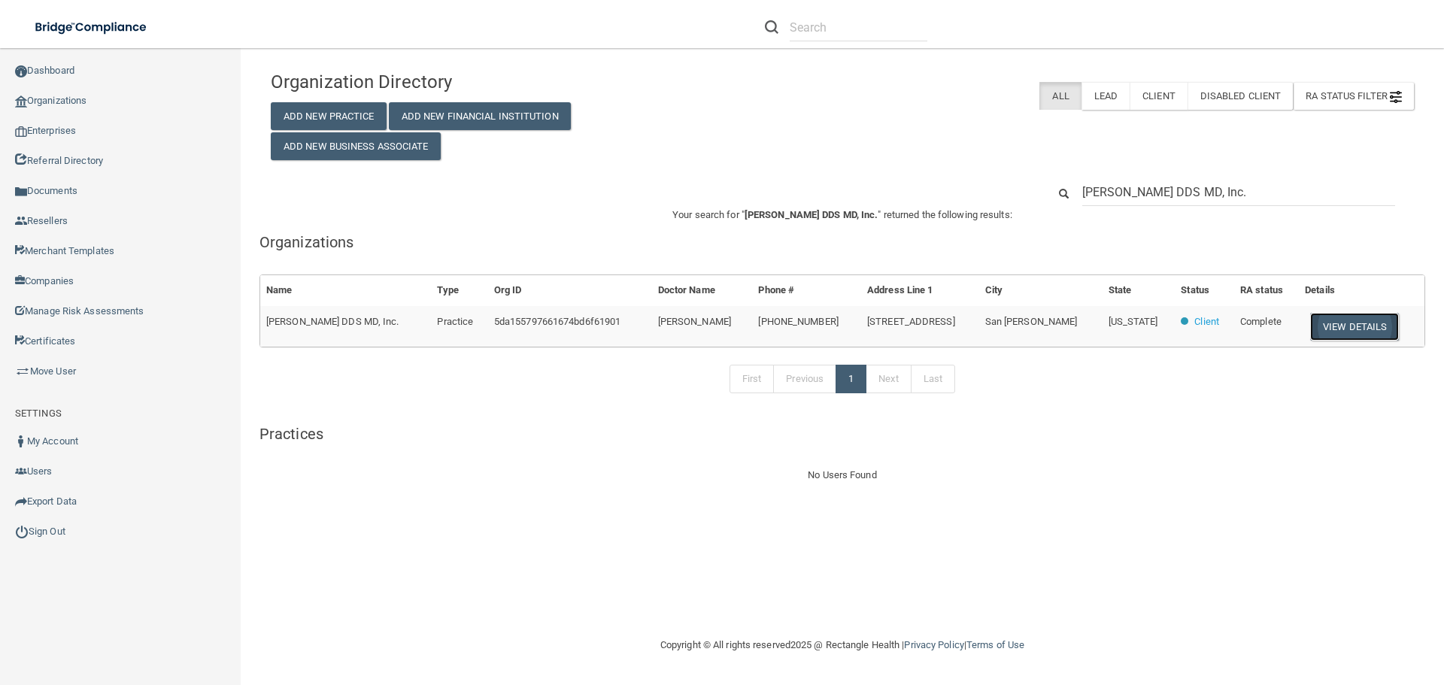
click at [1344, 323] on button "View Details" at bounding box center [1354, 327] width 89 height 28
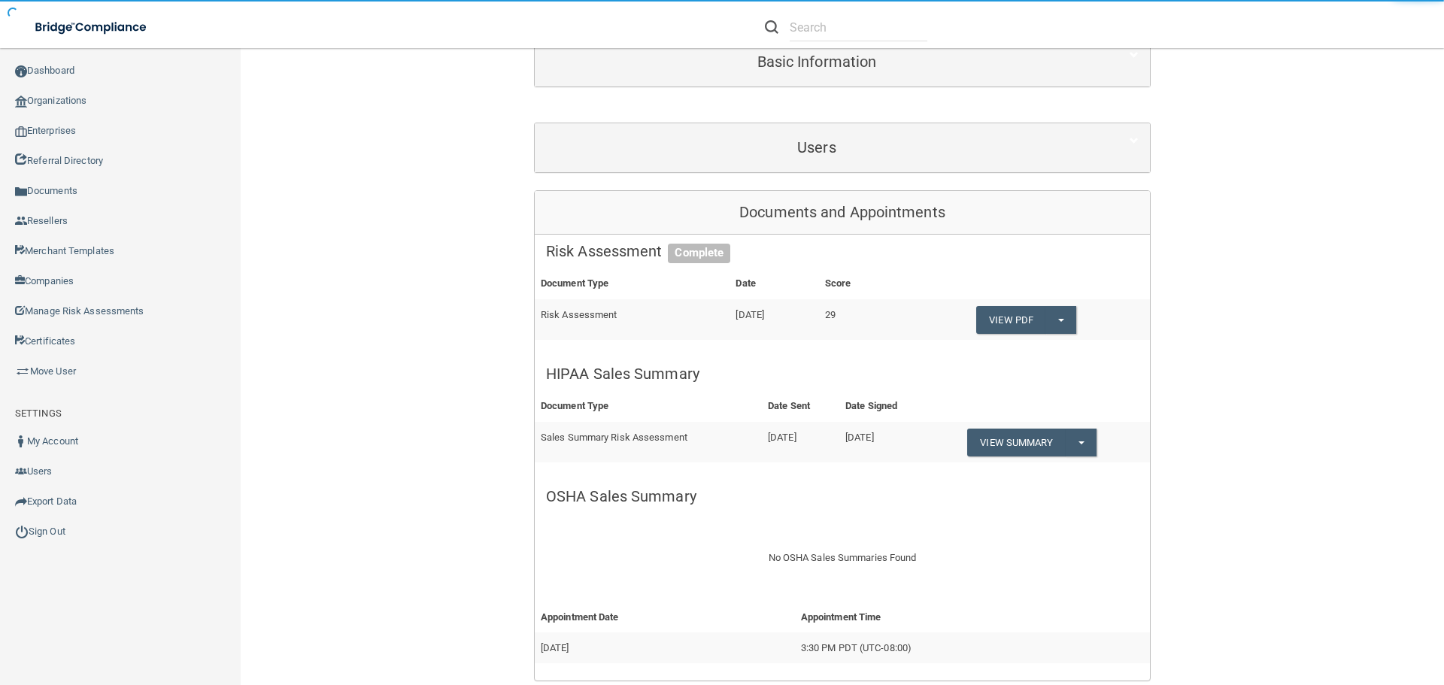
scroll to position [226, 0]
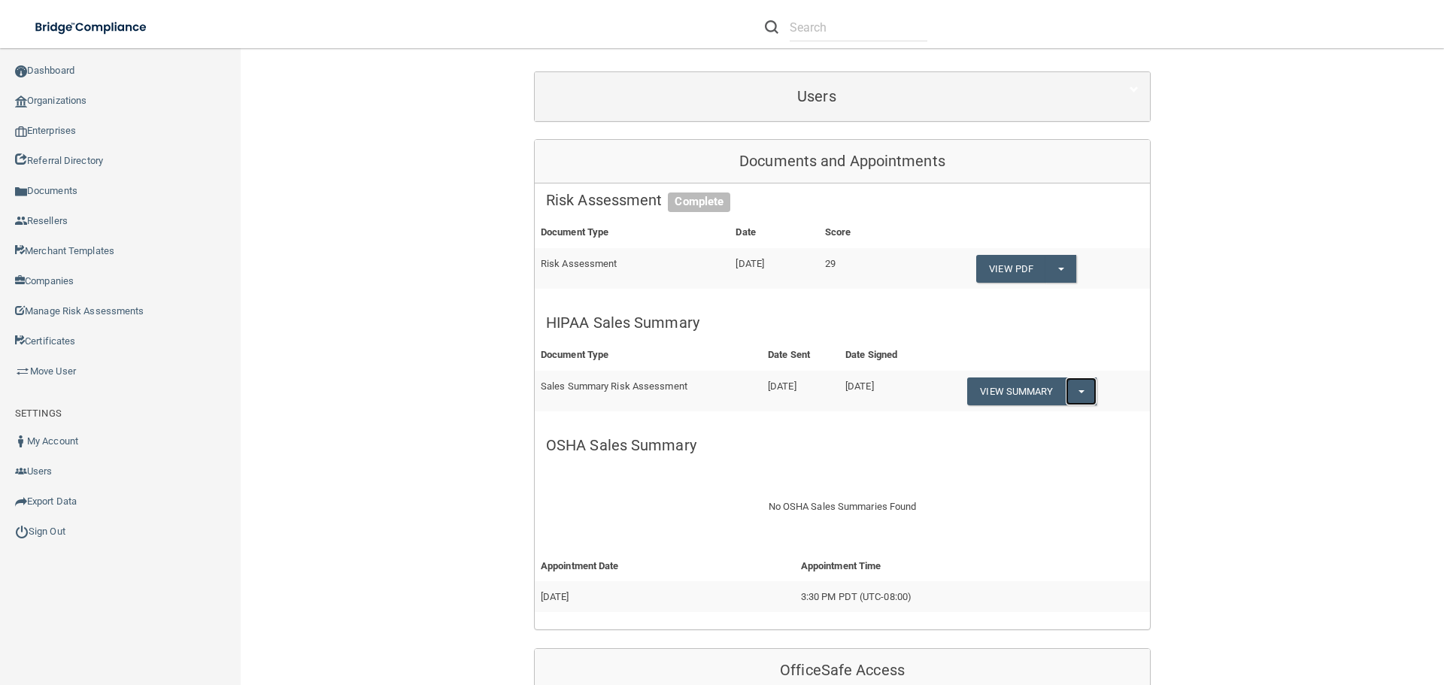
click at [1083, 399] on button "Split button!" at bounding box center [1081, 392] width 31 height 28
click at [1068, 413] on link "Download as PDF" at bounding box center [1029, 422] width 125 height 23
click at [76, 102] on link "Organizations" at bounding box center [120, 101] width 241 height 30
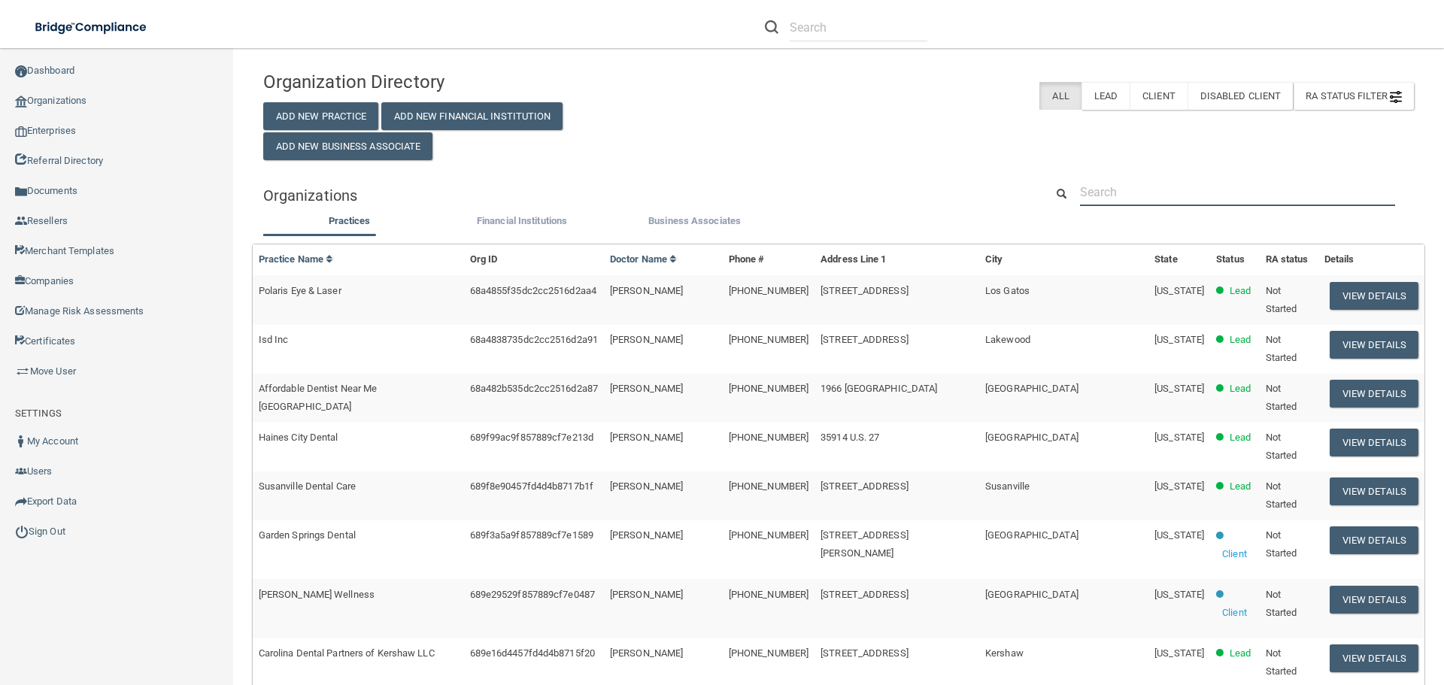
click at [1101, 193] on input "text" at bounding box center [1237, 192] width 315 height 28
paste input "Warren Dental Design"
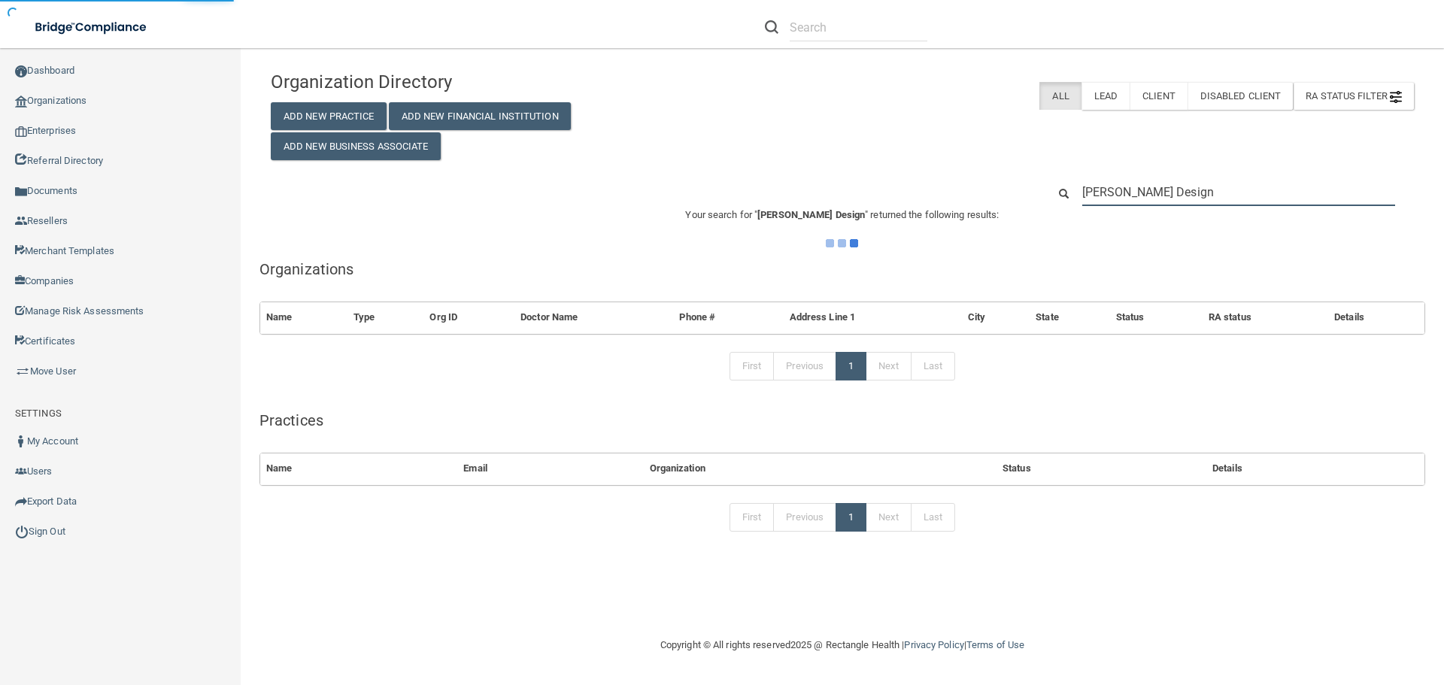
type input "Warren Dental Design"
click at [858, 168] on div "Organization Directory Add New Practice Add New Financial Institution Add New B…" at bounding box center [842, 309] width 1143 height 492
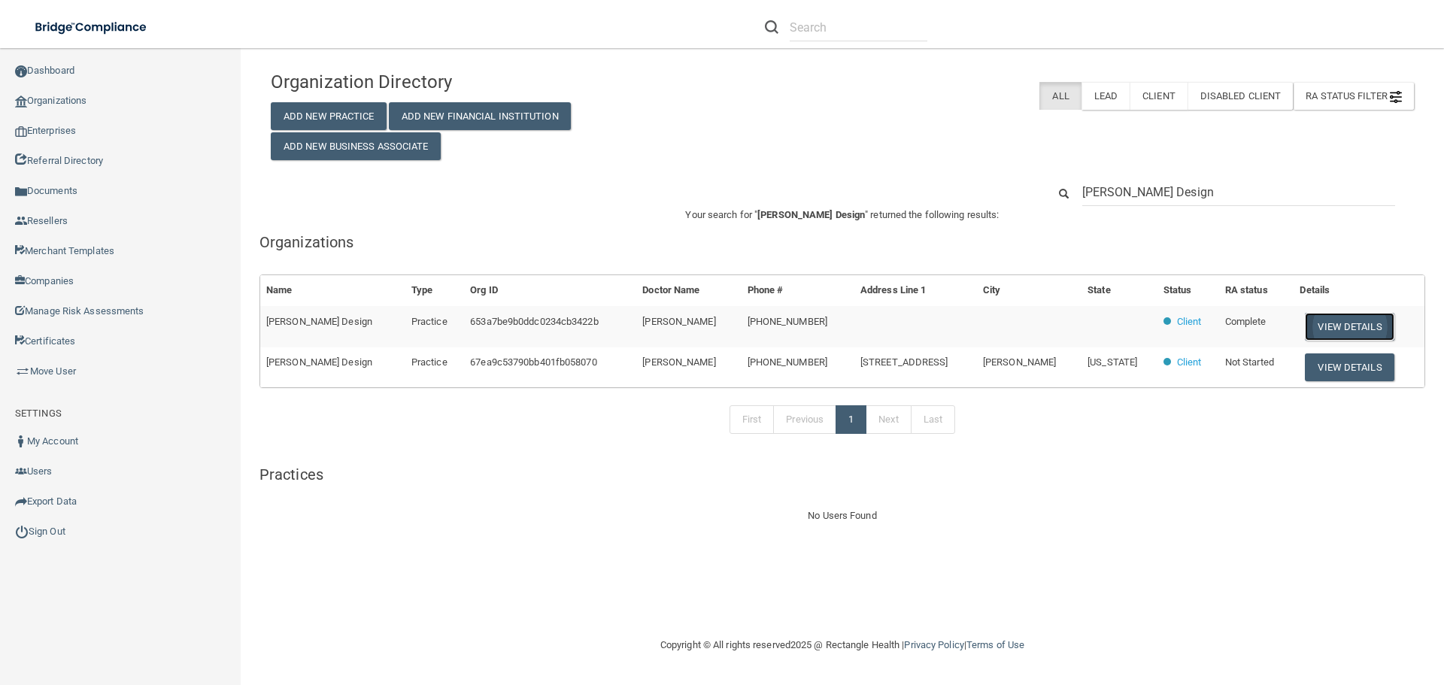
click at [1335, 334] on button "View Details" at bounding box center [1349, 327] width 89 height 28
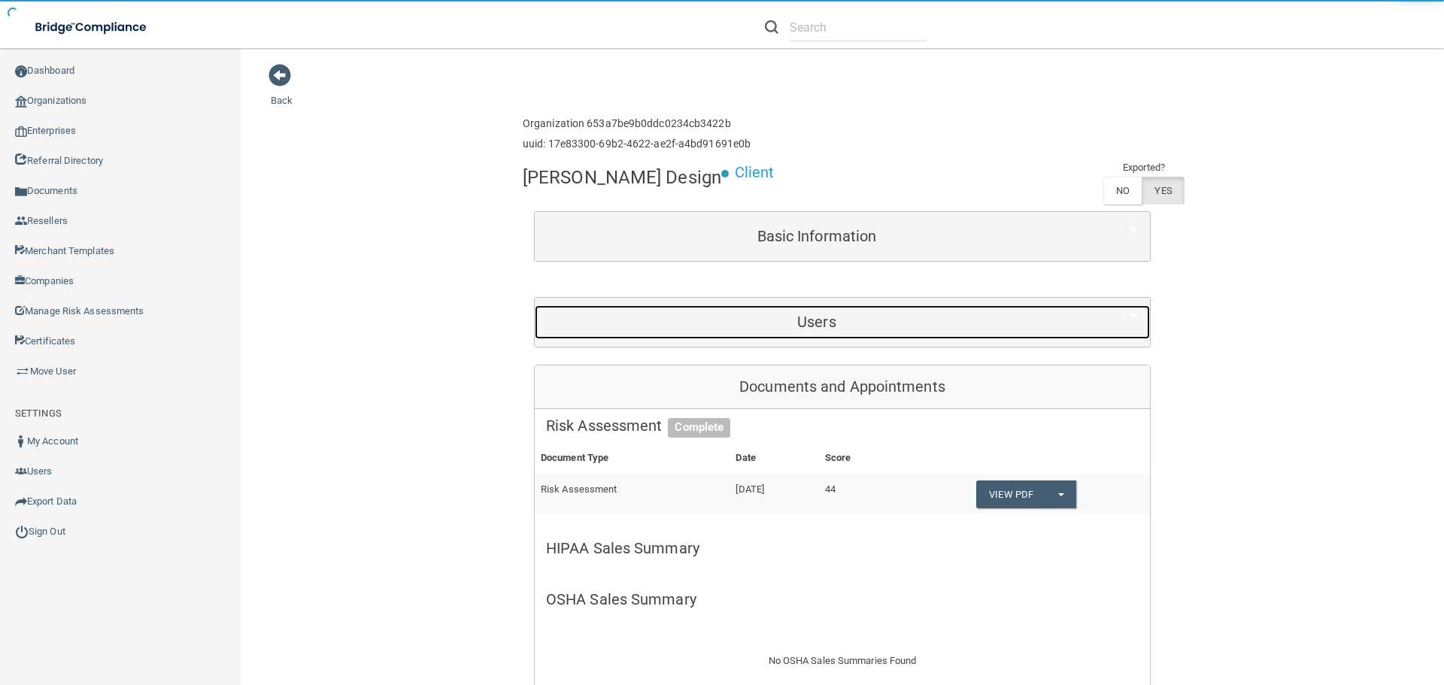
click at [756, 323] on h5 "Users" at bounding box center [817, 322] width 542 height 17
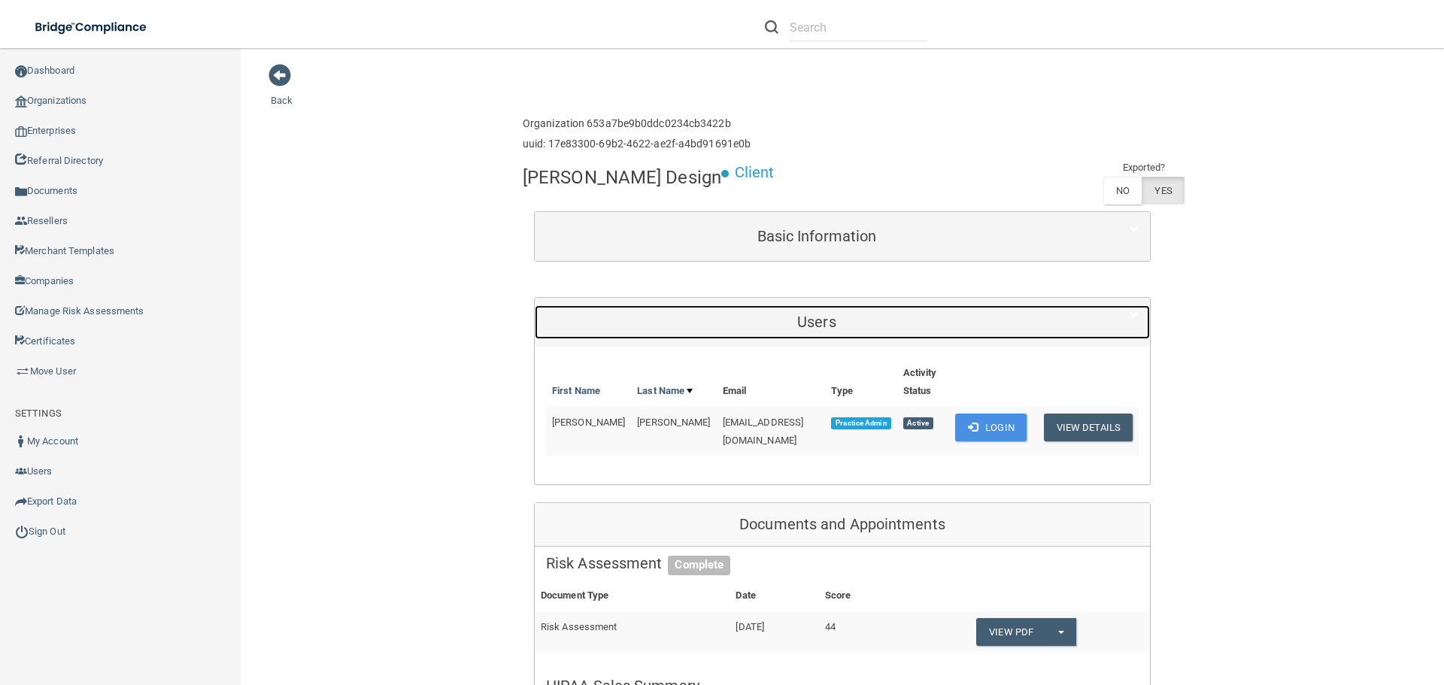
click at [756, 323] on h5 "Users" at bounding box center [817, 322] width 542 height 17
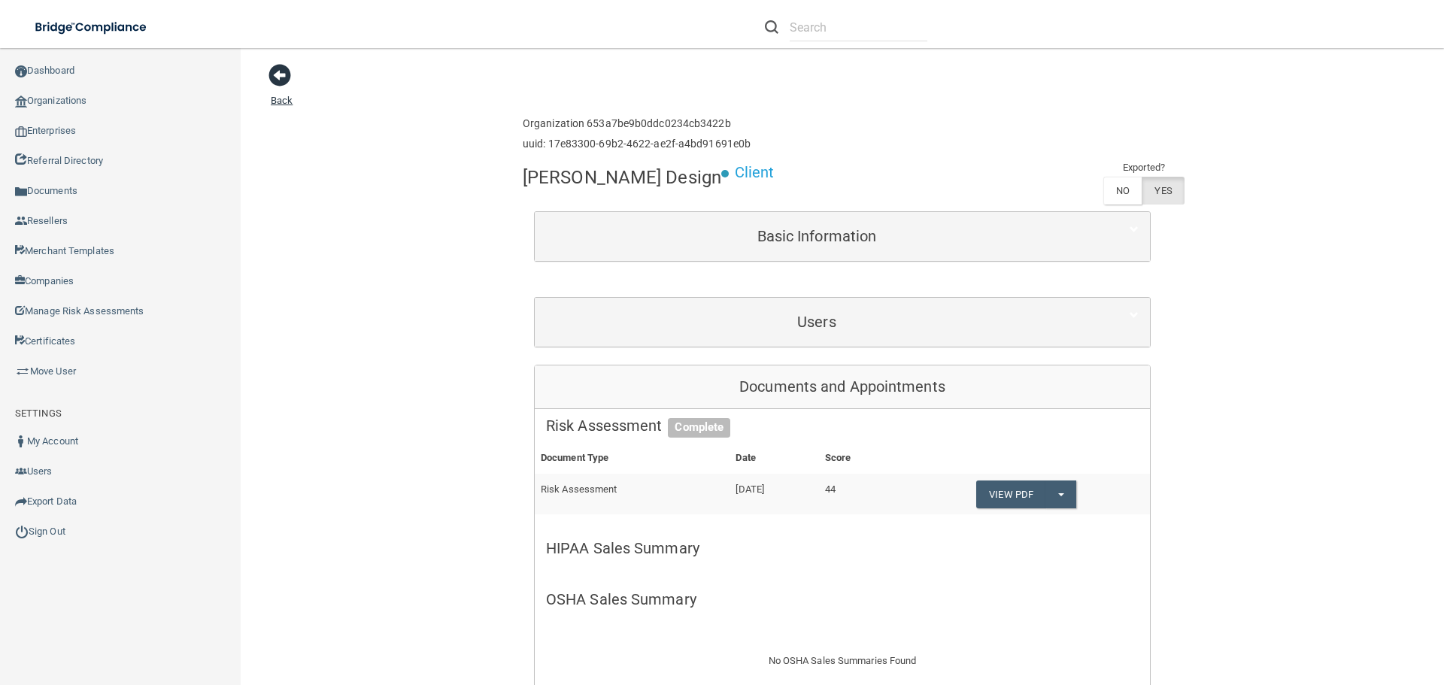
click at [275, 86] on span at bounding box center [280, 75] width 23 height 23
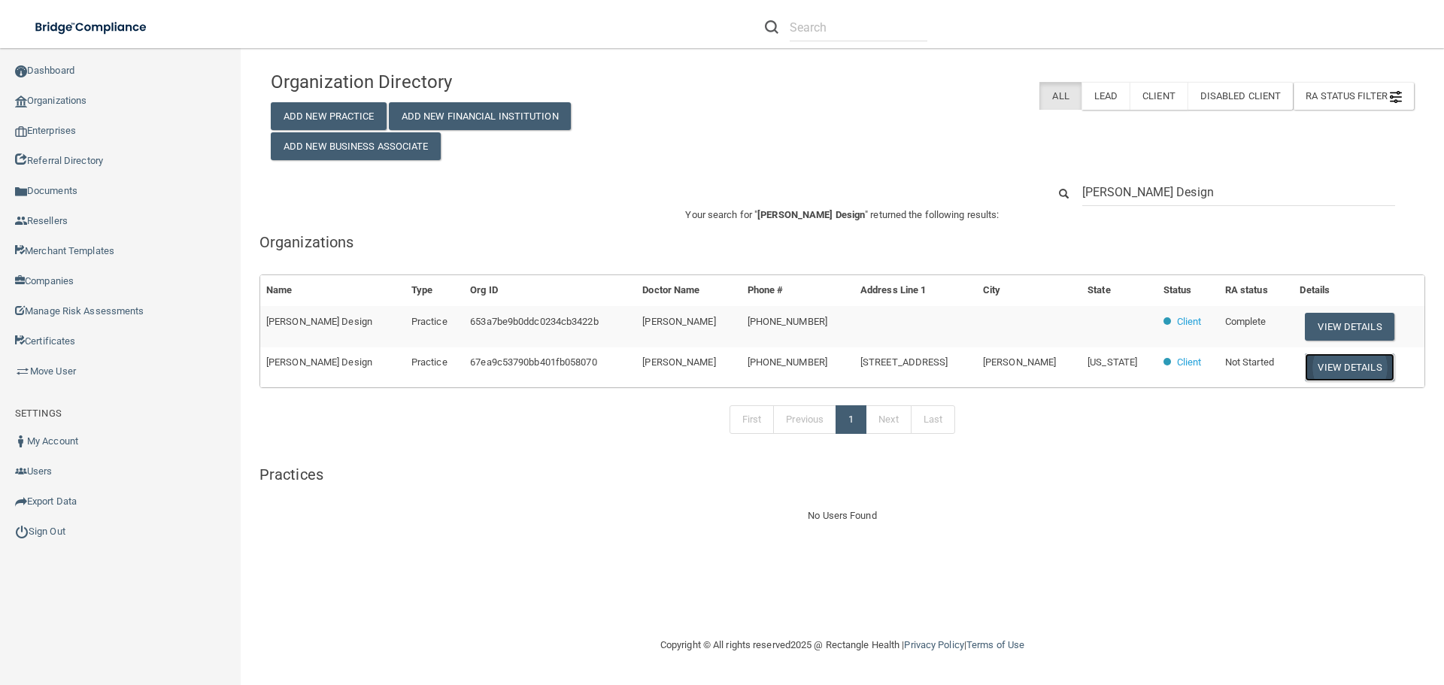
click at [1337, 373] on button "View Details" at bounding box center [1349, 368] width 89 height 28
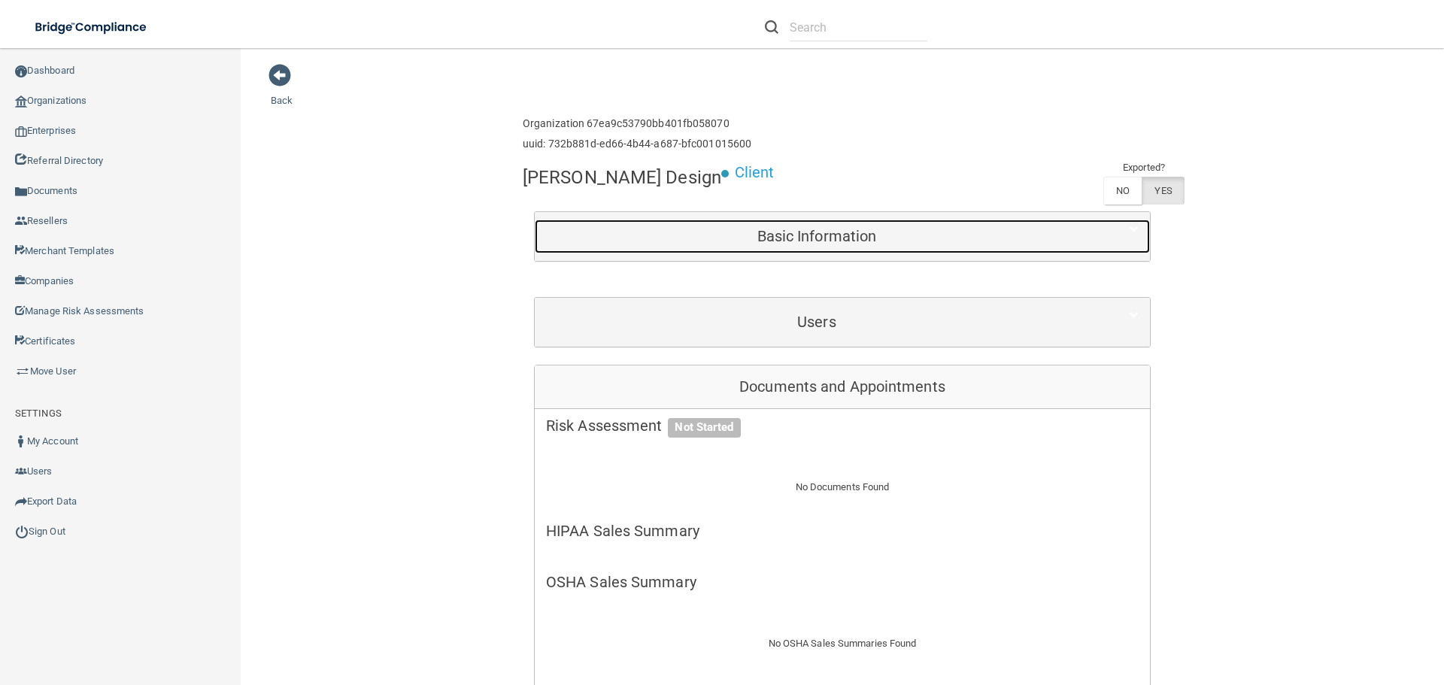
click at [814, 235] on h5 "Basic Information" at bounding box center [817, 236] width 542 height 17
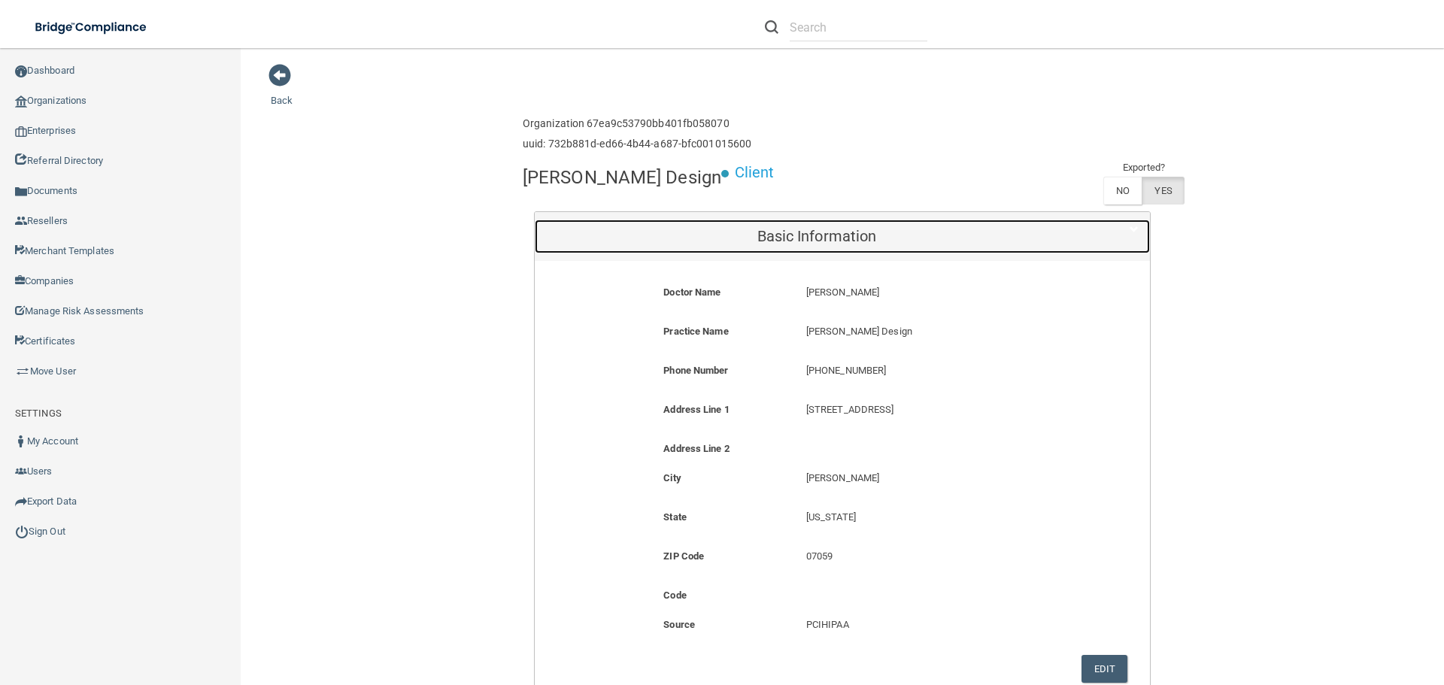
click at [814, 235] on h5 "Basic Information" at bounding box center [817, 236] width 542 height 17
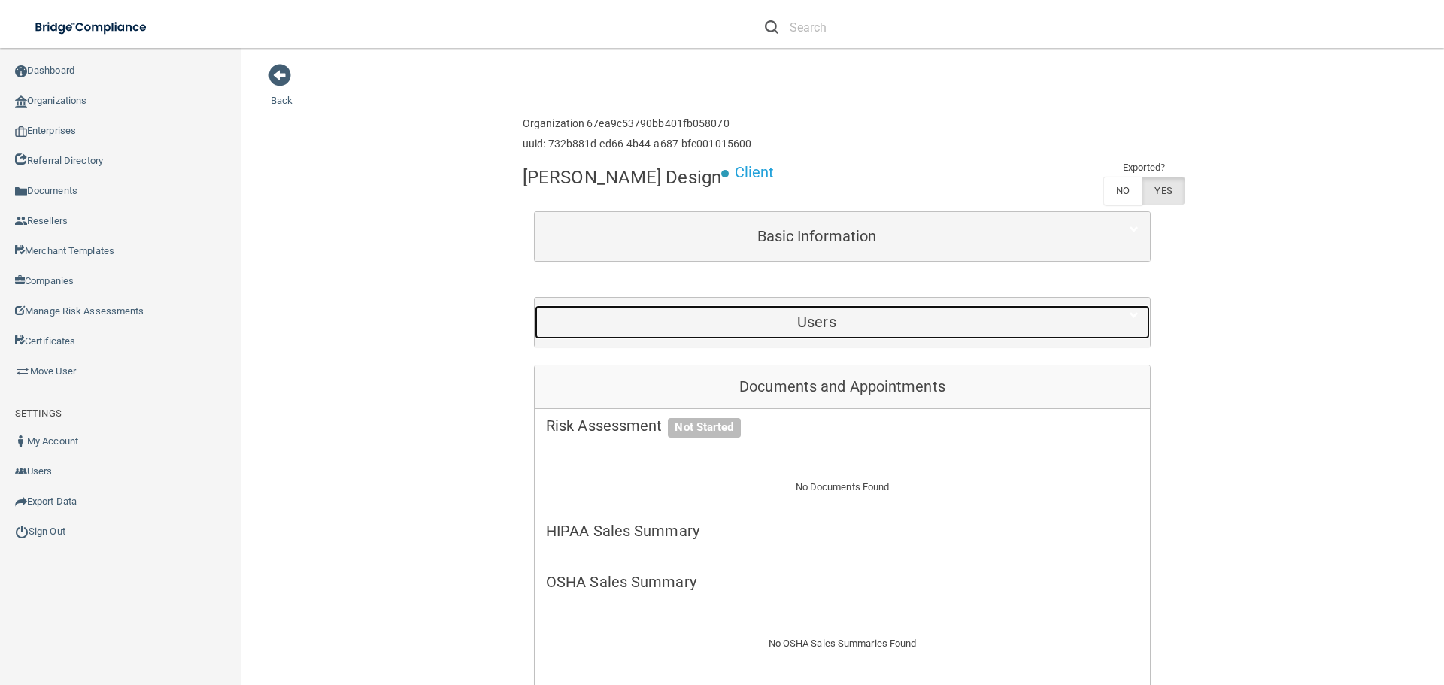
click at [821, 305] on div "Users" at bounding box center [817, 322] width 564 height 34
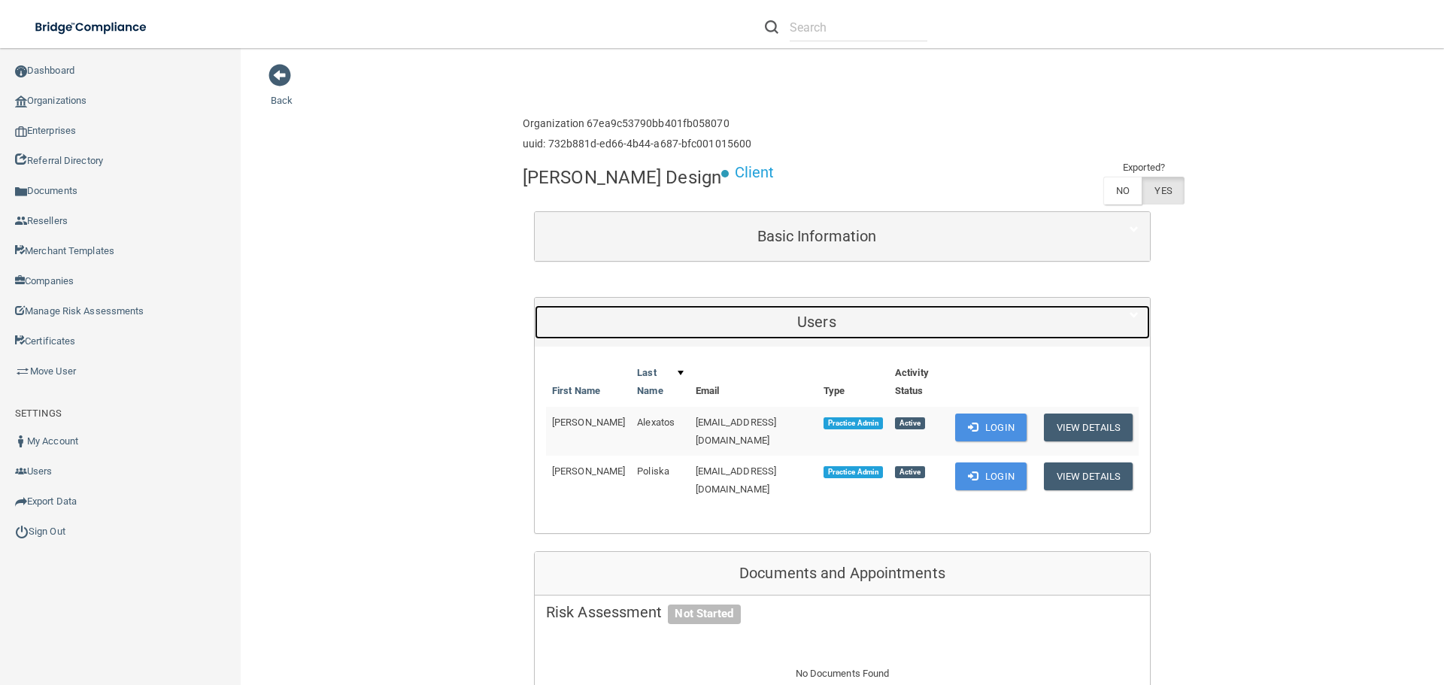
click at [817, 311] on div "Users" at bounding box center [817, 322] width 564 height 34
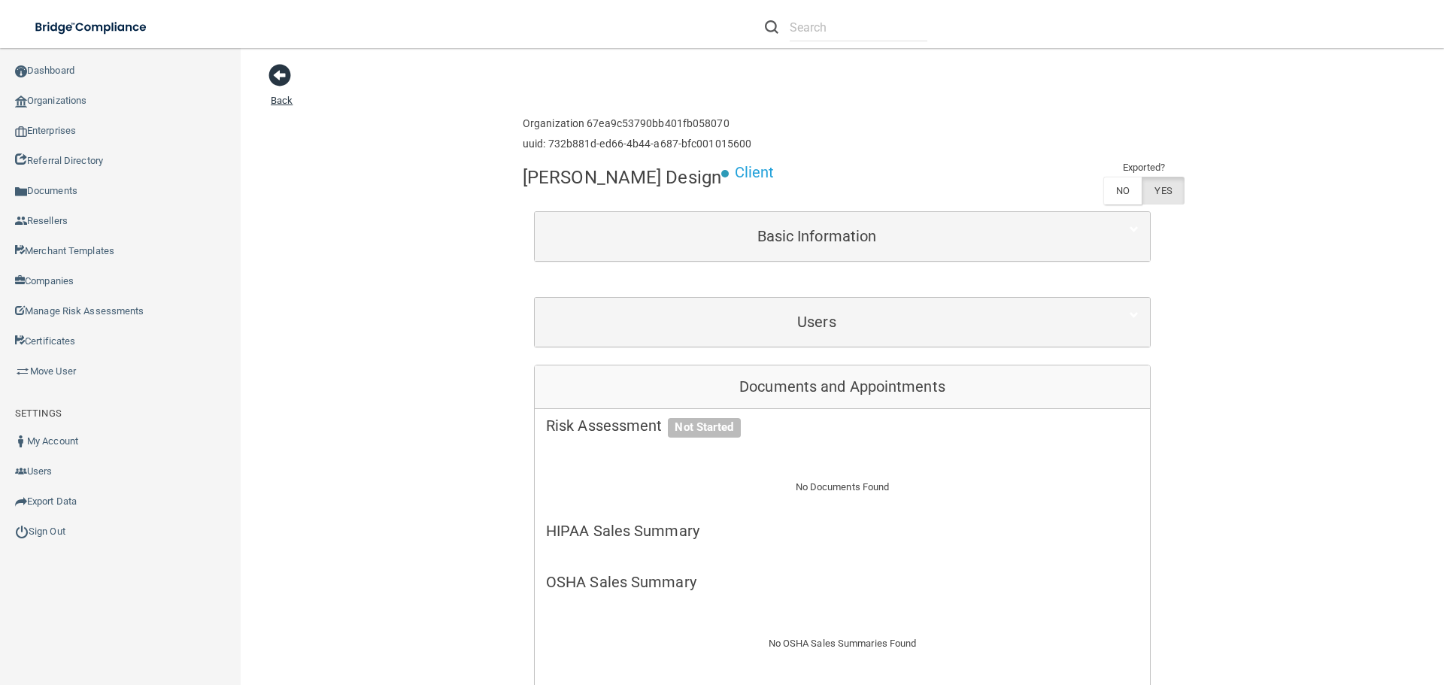
click at [273, 99] on link "Back" at bounding box center [282, 91] width 22 height 29
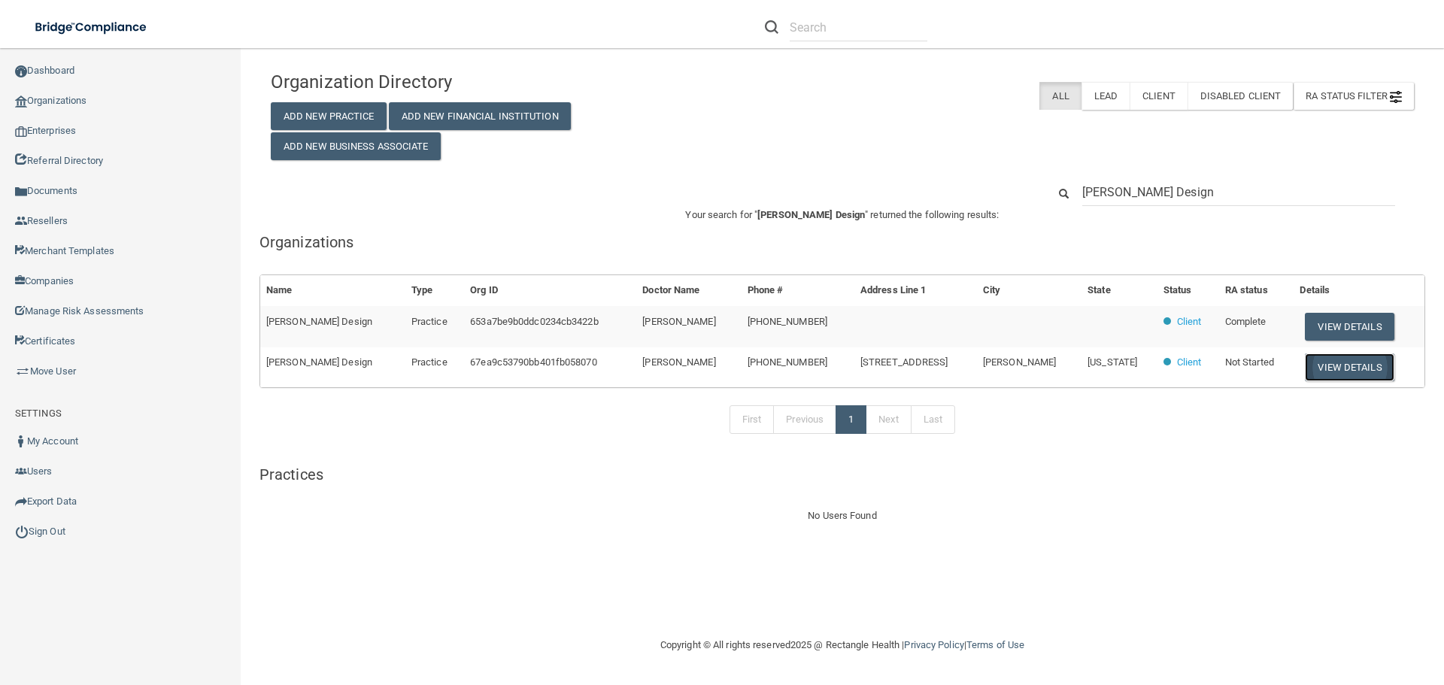
click at [1335, 360] on button "View Details" at bounding box center [1349, 368] width 89 height 28
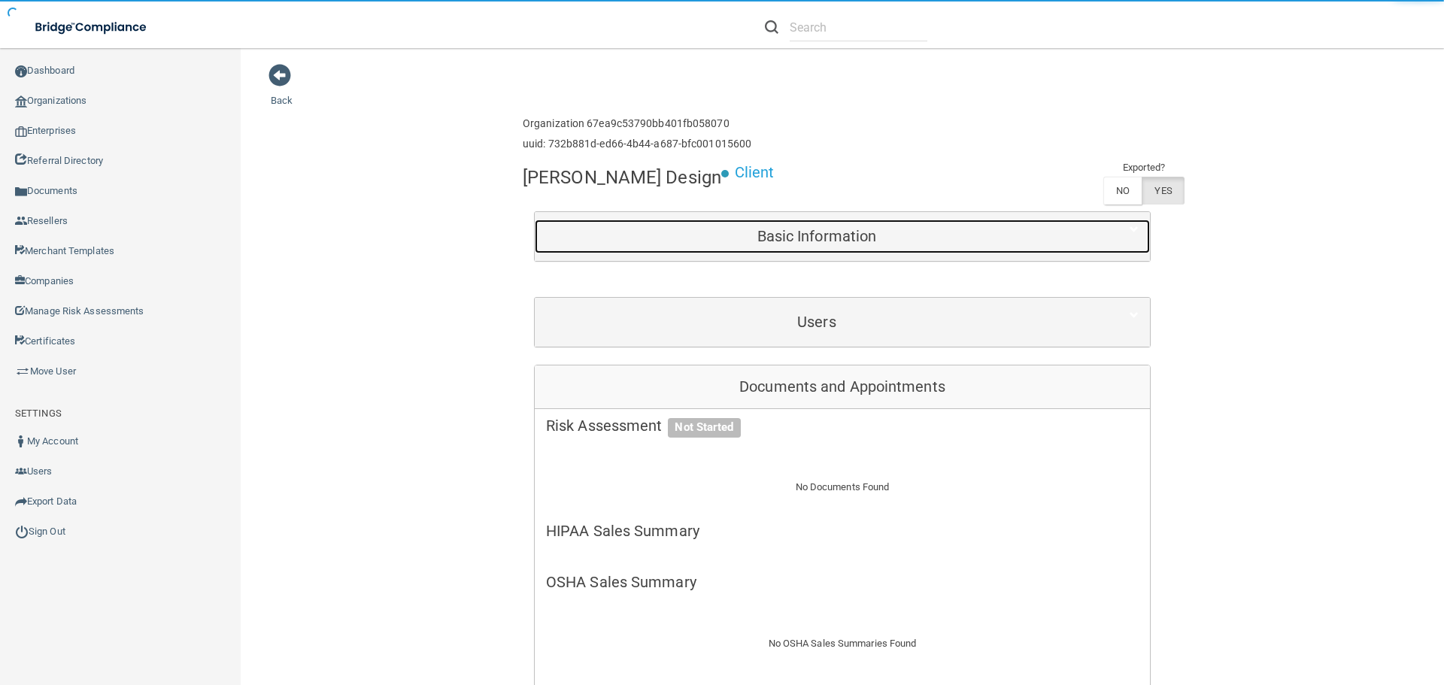
click at [738, 245] on div "Basic Information" at bounding box center [817, 237] width 564 height 34
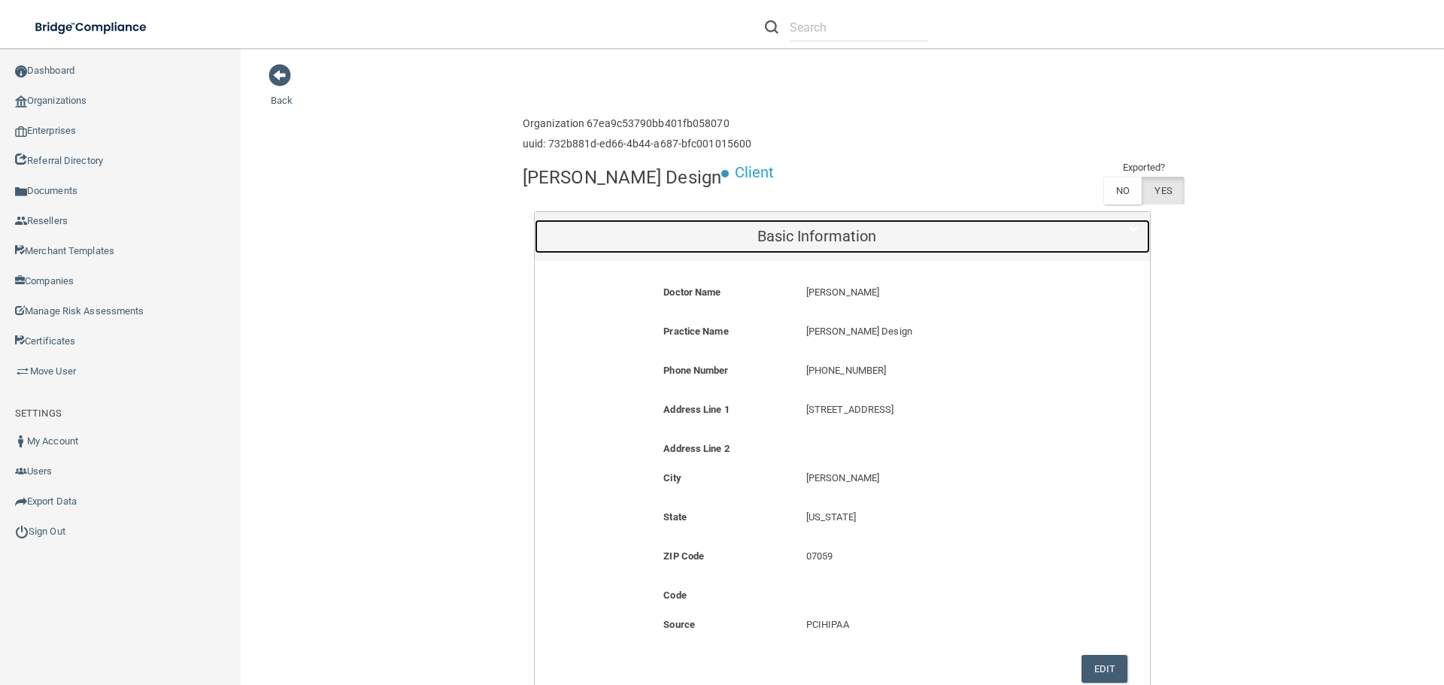
click at [718, 222] on div "Basic Information" at bounding box center [817, 237] width 564 height 34
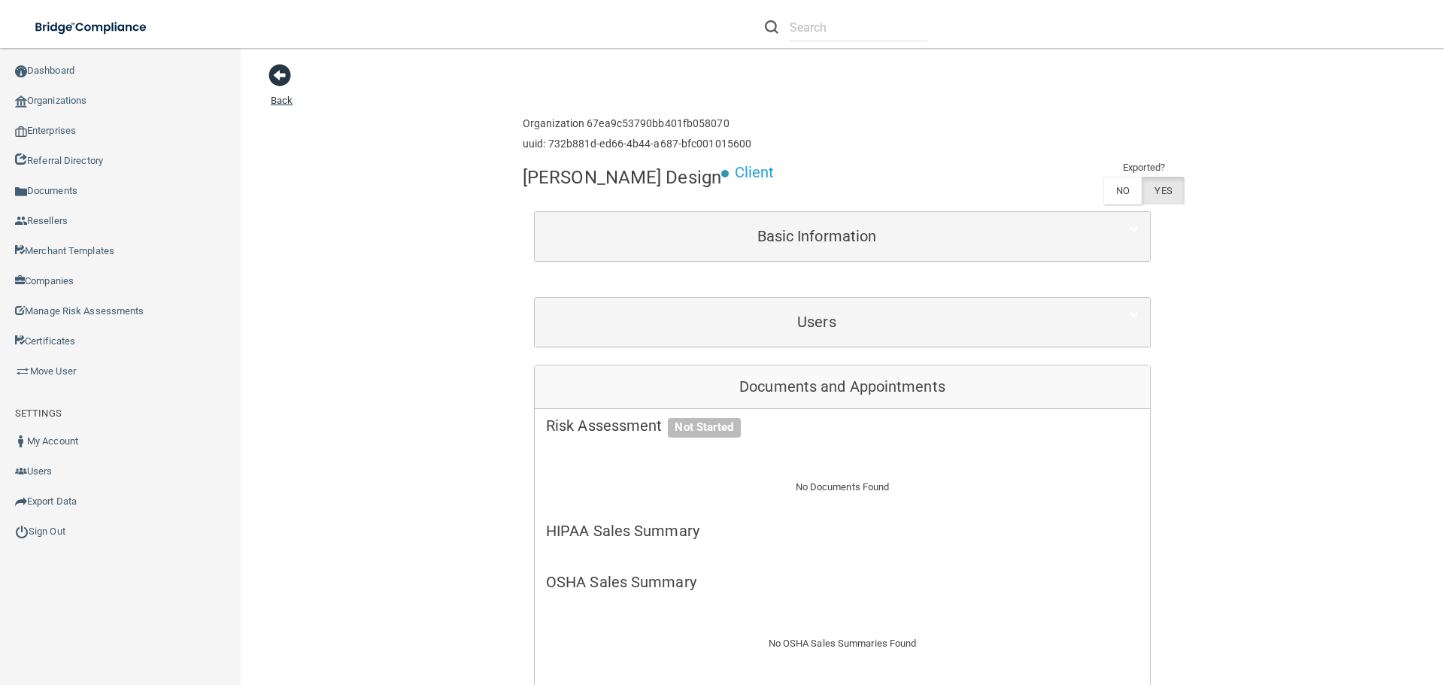
click at [277, 77] on span at bounding box center [280, 75] width 23 height 23
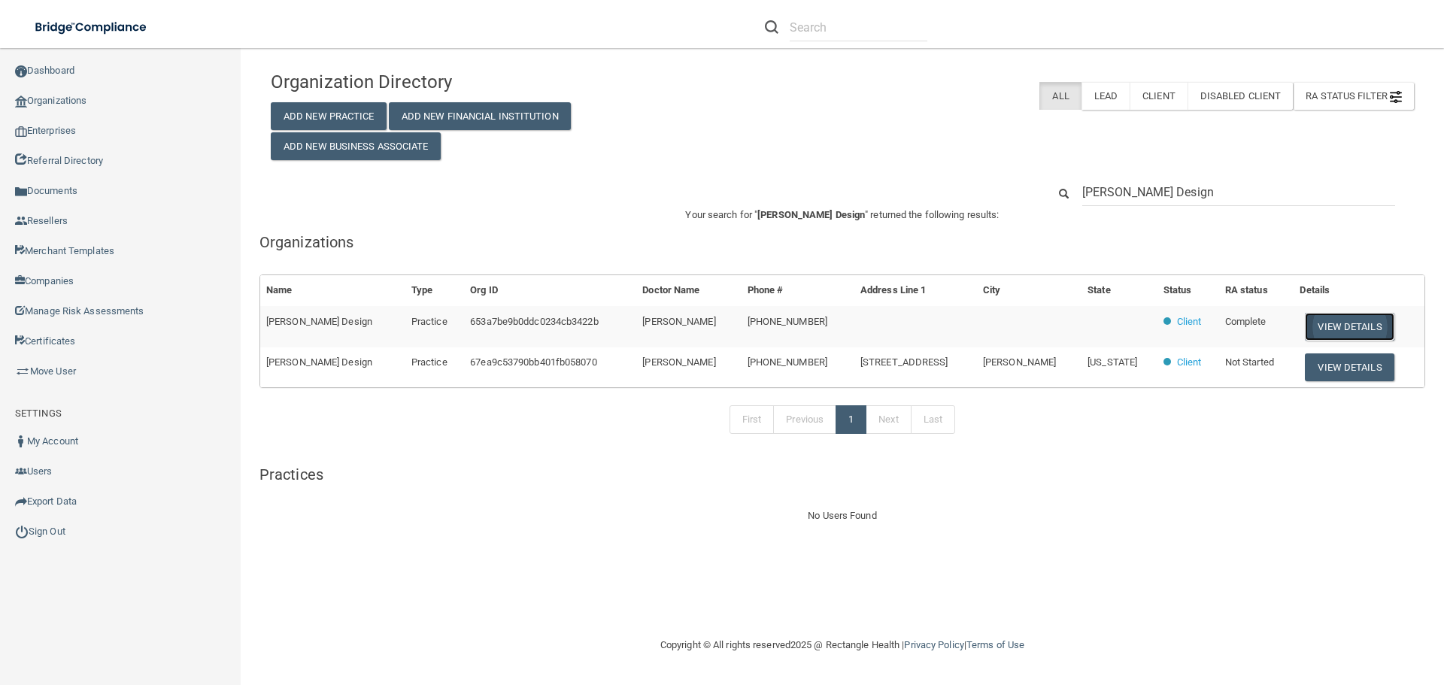
click at [1311, 331] on button "View Details" at bounding box center [1349, 327] width 89 height 28
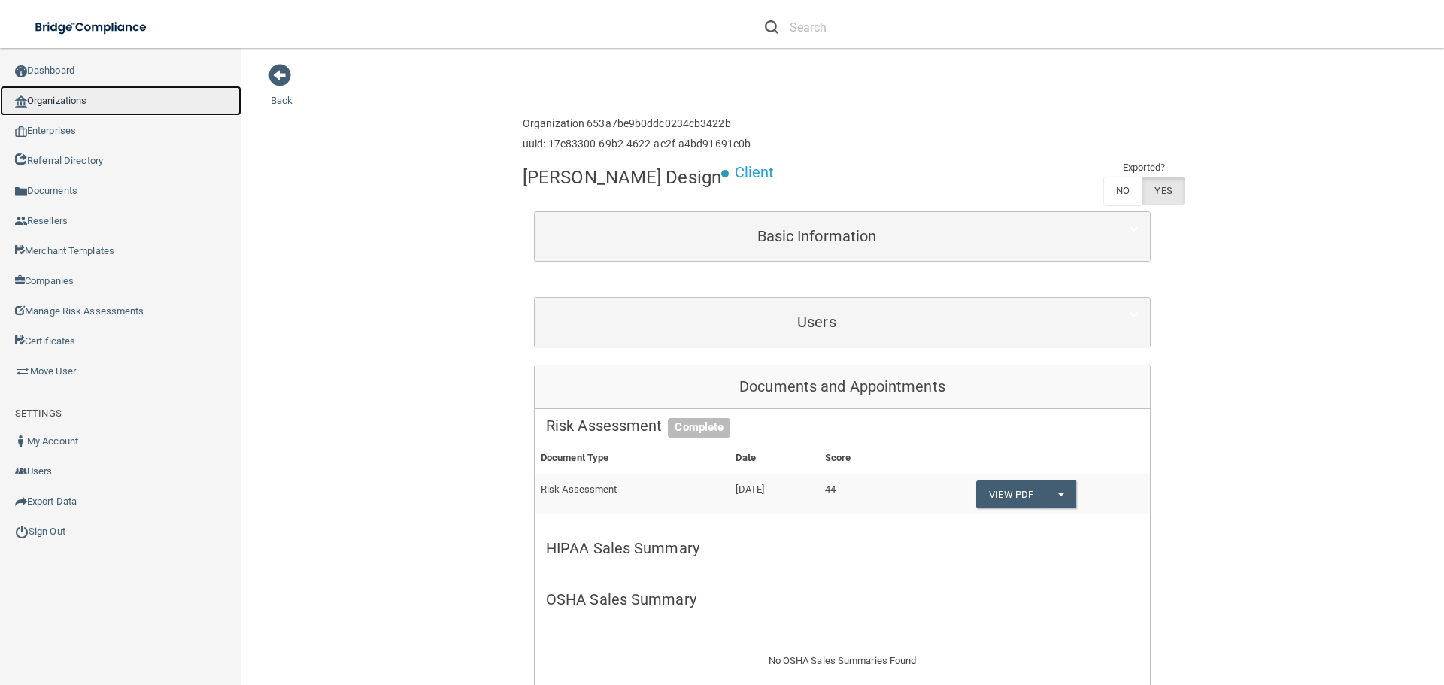
click at [98, 103] on link "Organizations" at bounding box center [120, 101] width 241 height 30
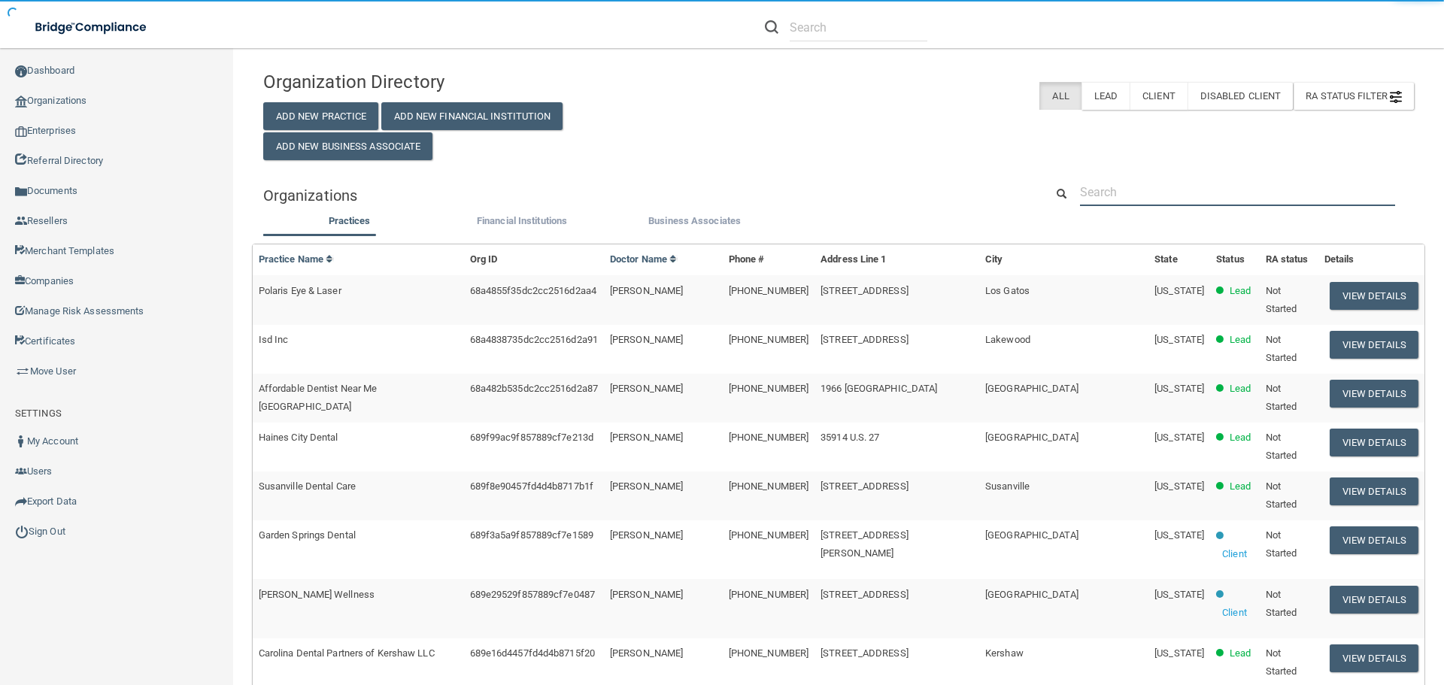
click at [1127, 186] on input "text" at bounding box center [1237, 192] width 315 height 28
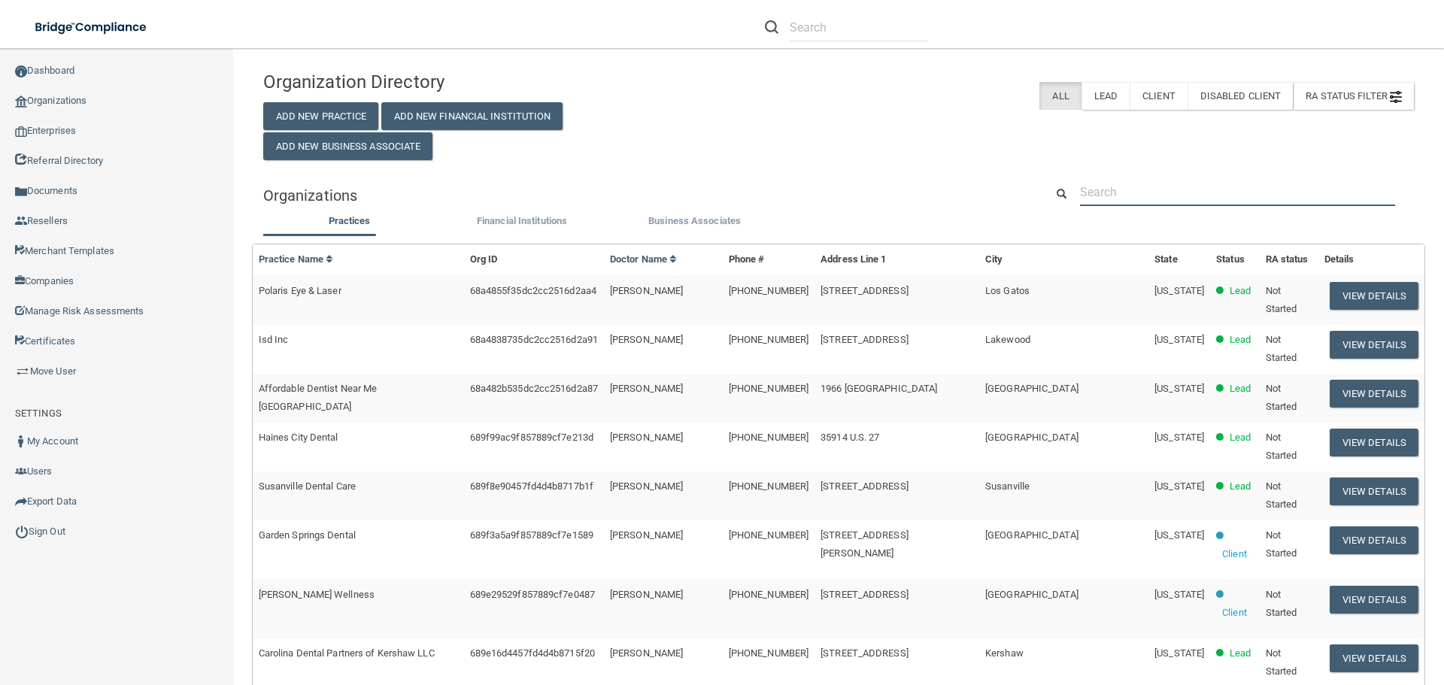
paste input "908) 754-1520"
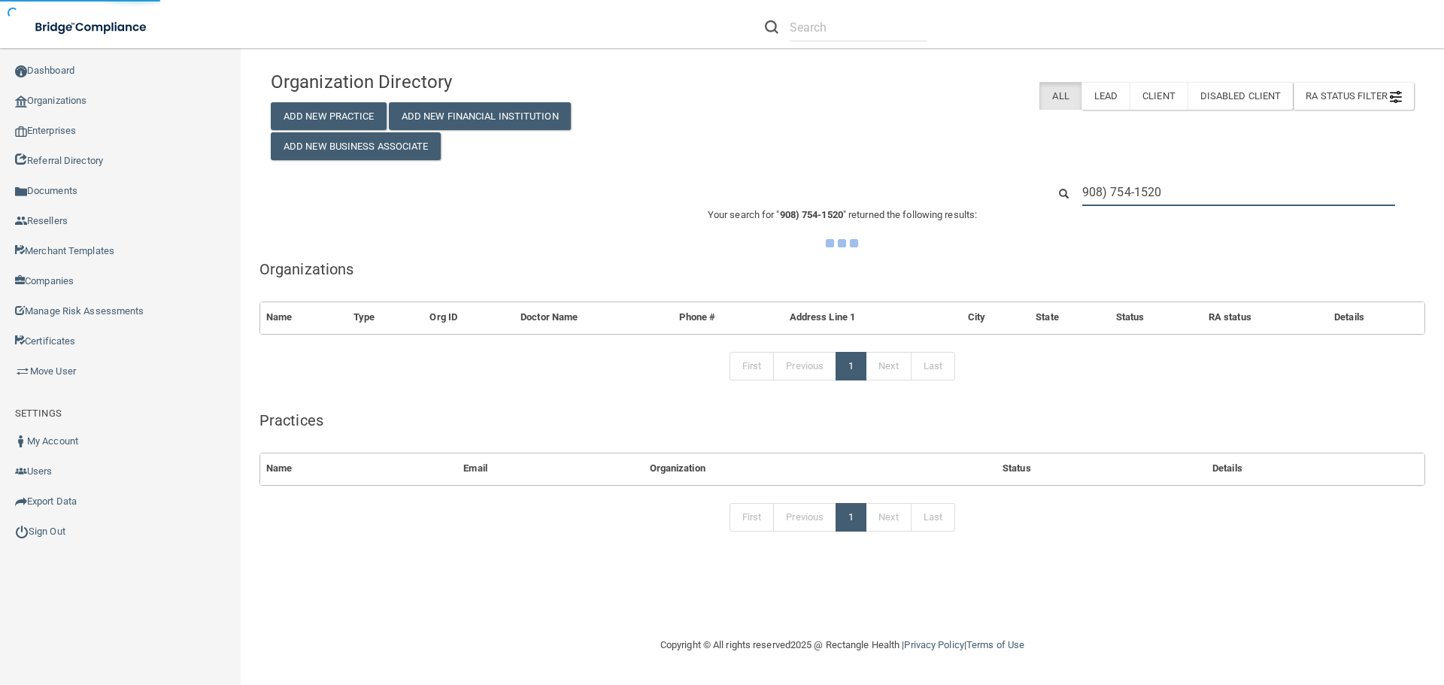
type input "908) 754-1520"
click at [1029, 138] on div "Organization Directory Add New Practice Add New Financial Institution Add New B…" at bounding box center [843, 111] width 1166 height 97
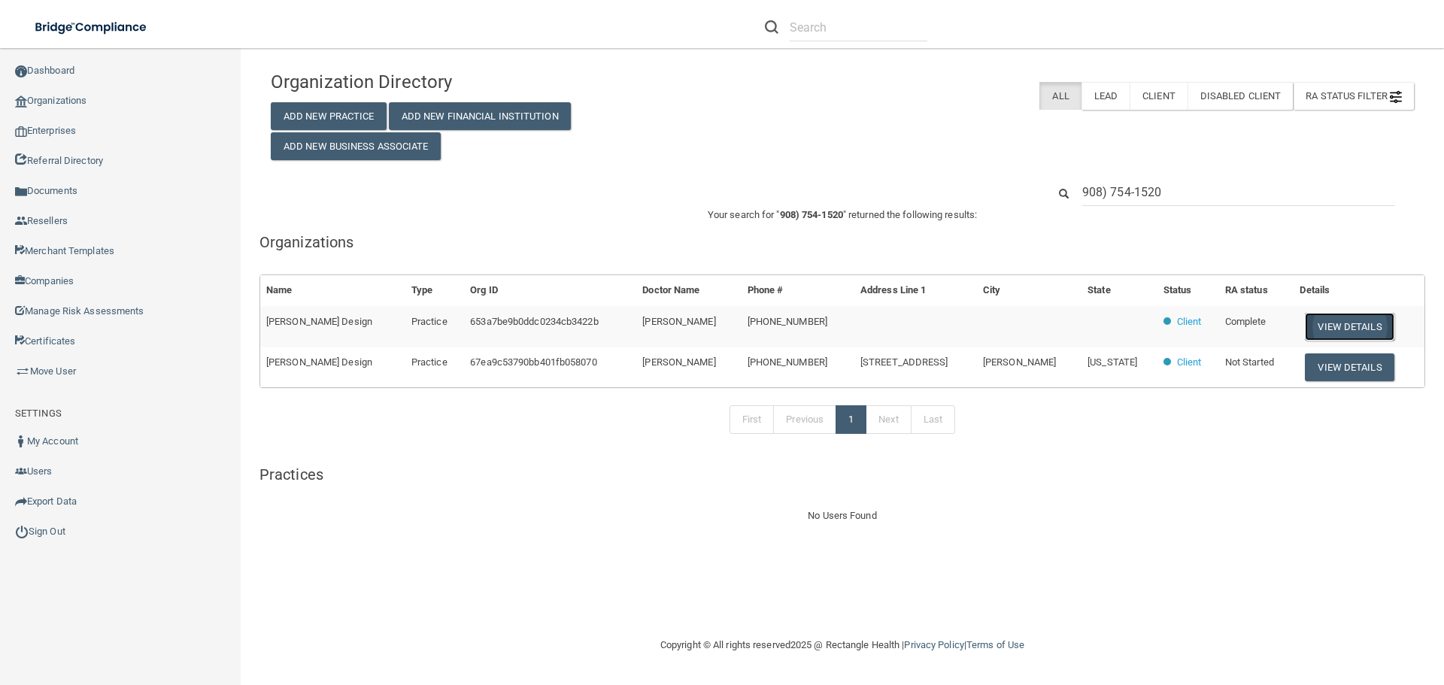
click at [1327, 322] on button "View Details" at bounding box center [1349, 327] width 89 height 28
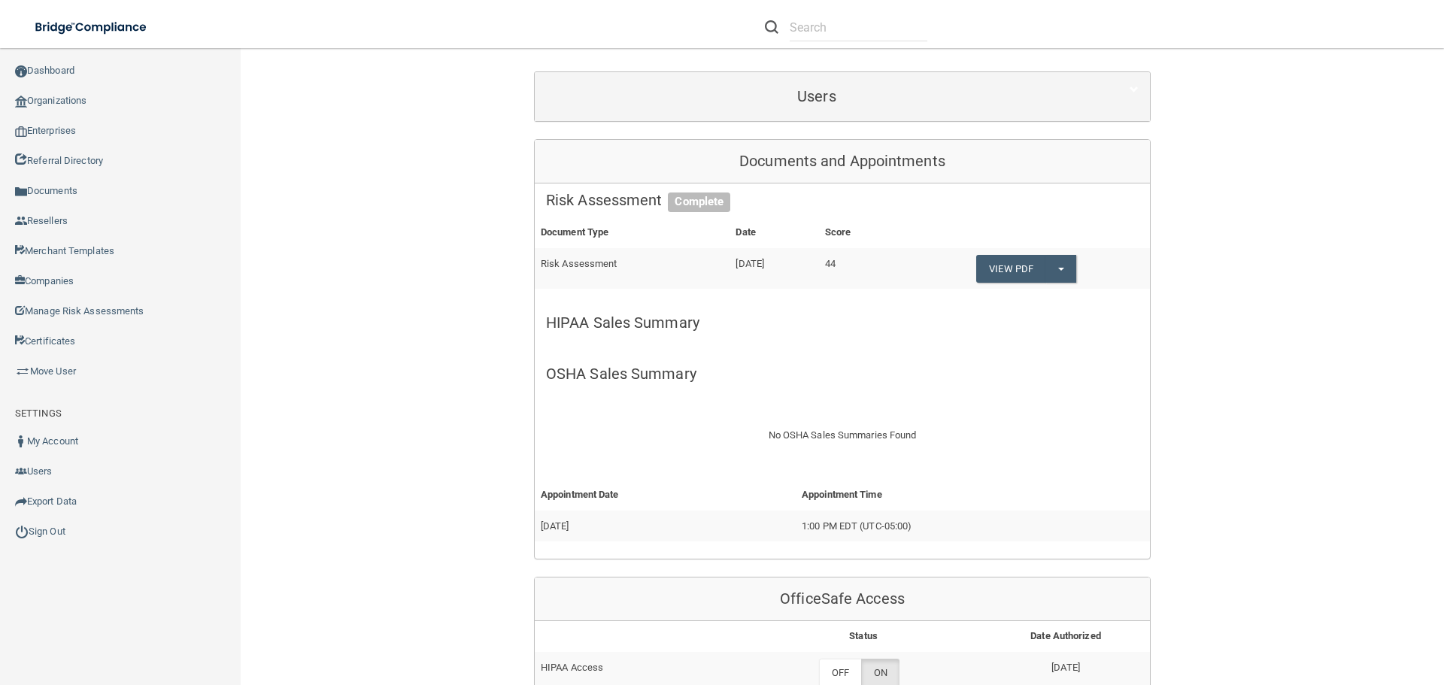
scroll to position [75, 0]
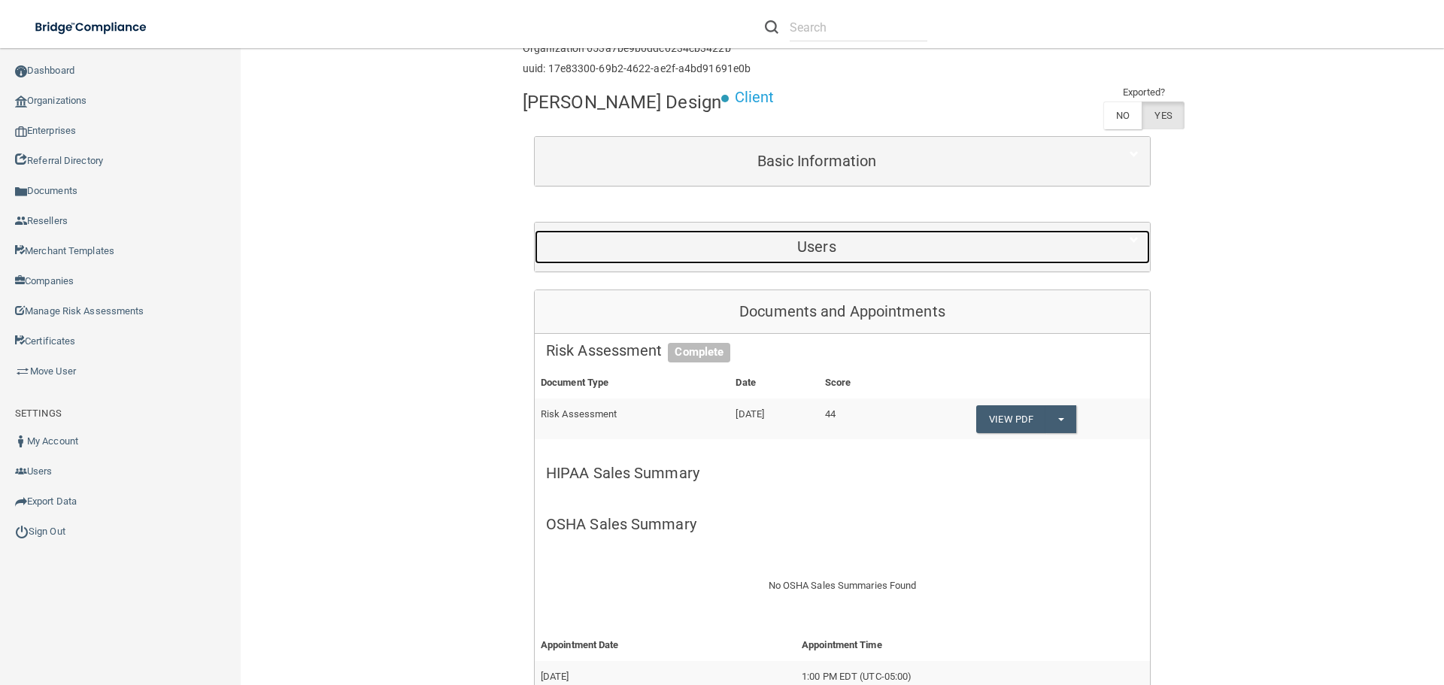
click at [809, 250] on h5 "Users" at bounding box center [817, 246] width 542 height 17
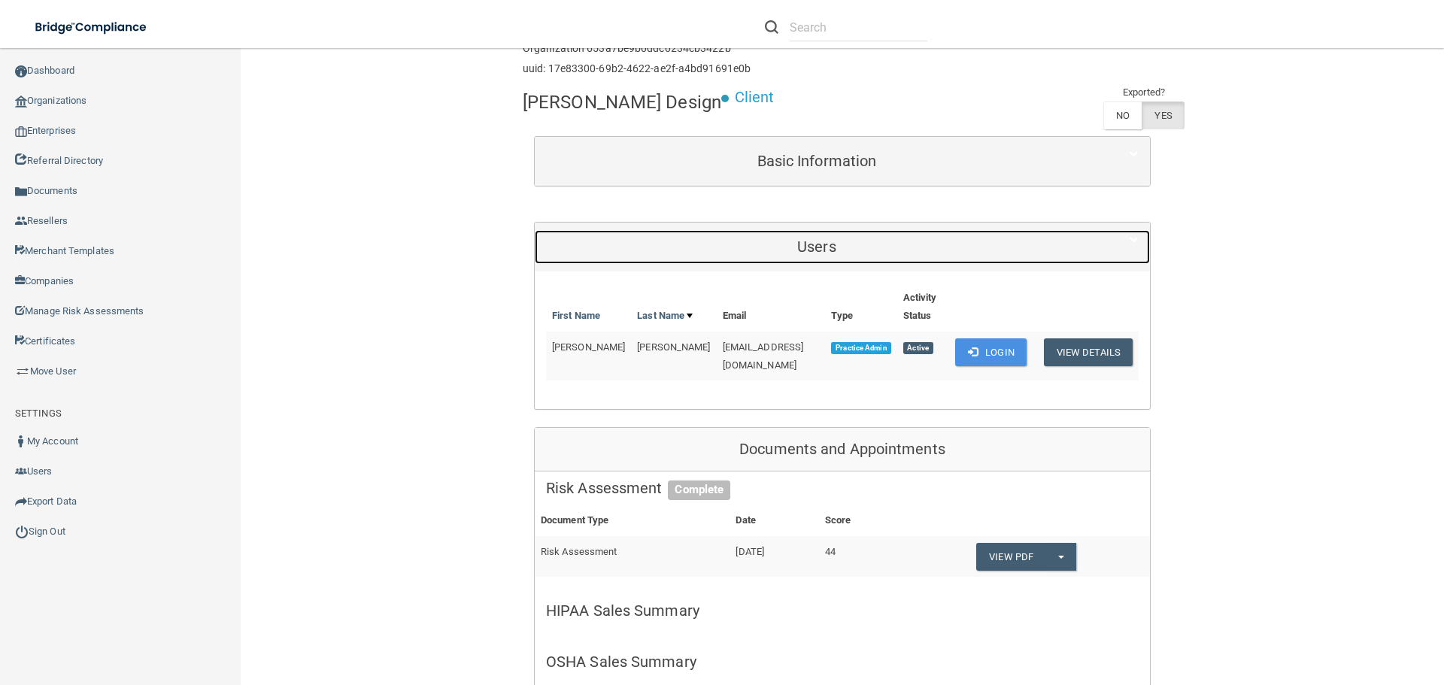
click at [809, 250] on h5 "Users" at bounding box center [817, 246] width 542 height 17
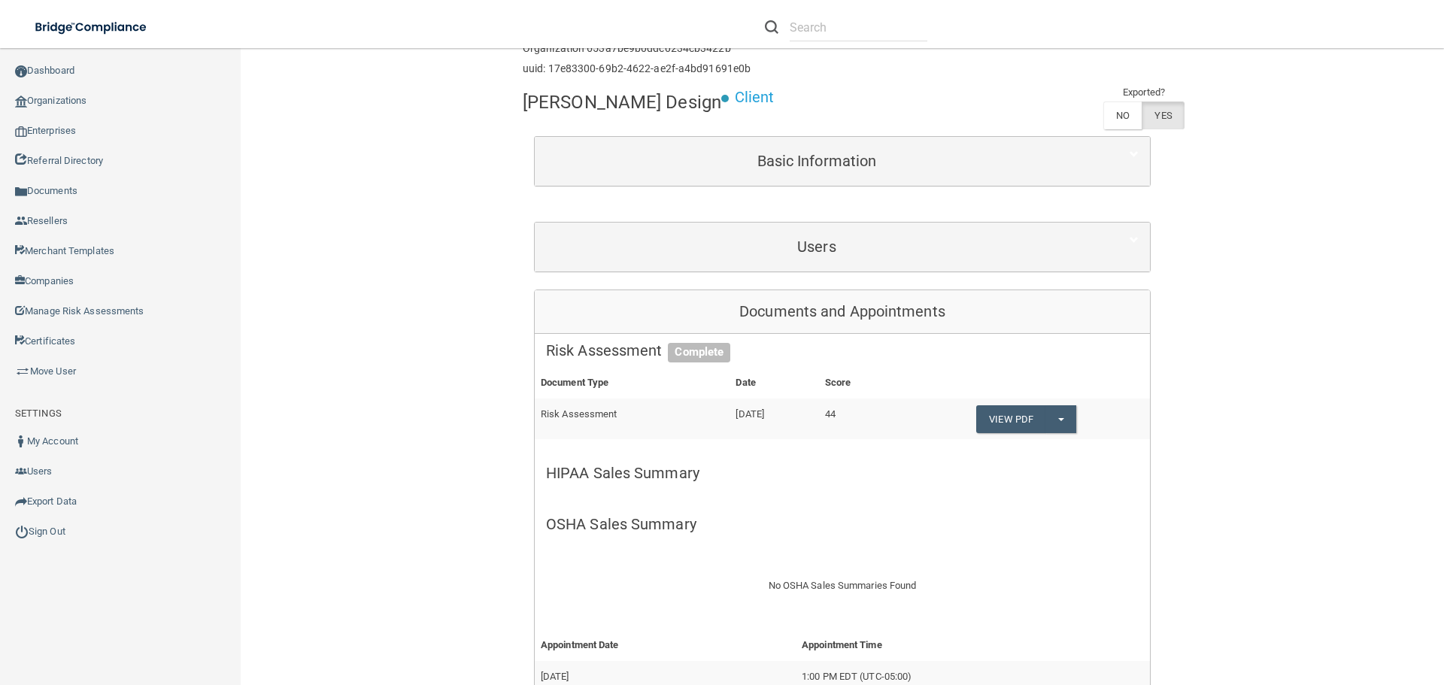
click at [585, 268] on div "Users" at bounding box center [842, 247] width 615 height 49
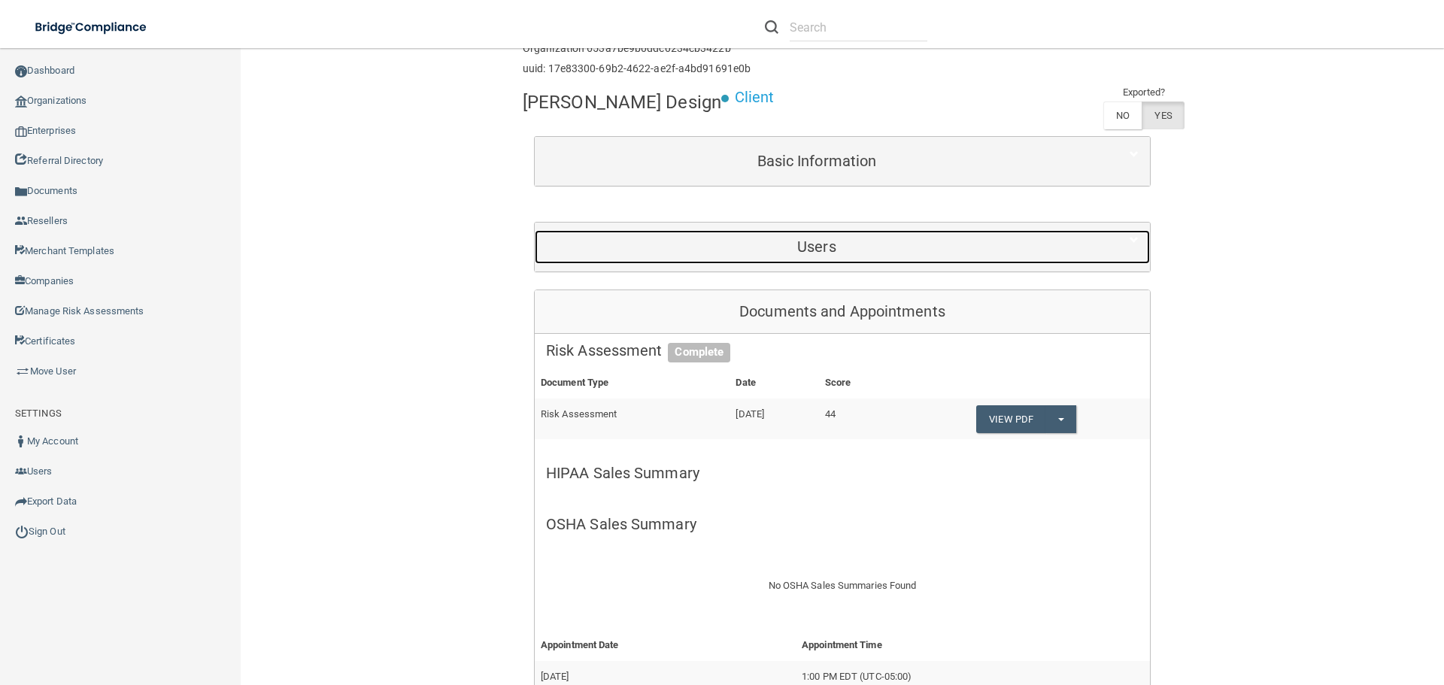
click at [587, 262] on div "Users" at bounding box center [817, 247] width 564 height 34
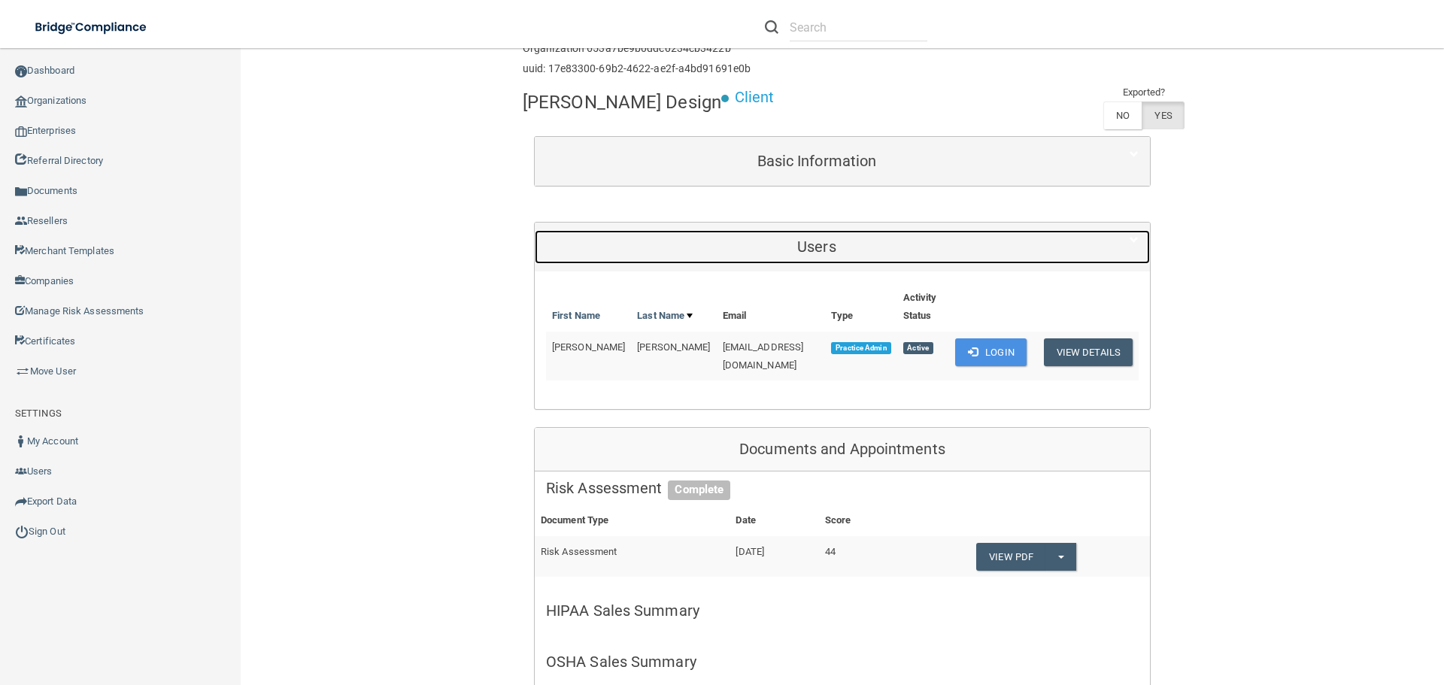
click at [587, 262] on div "Users" at bounding box center [817, 247] width 564 height 34
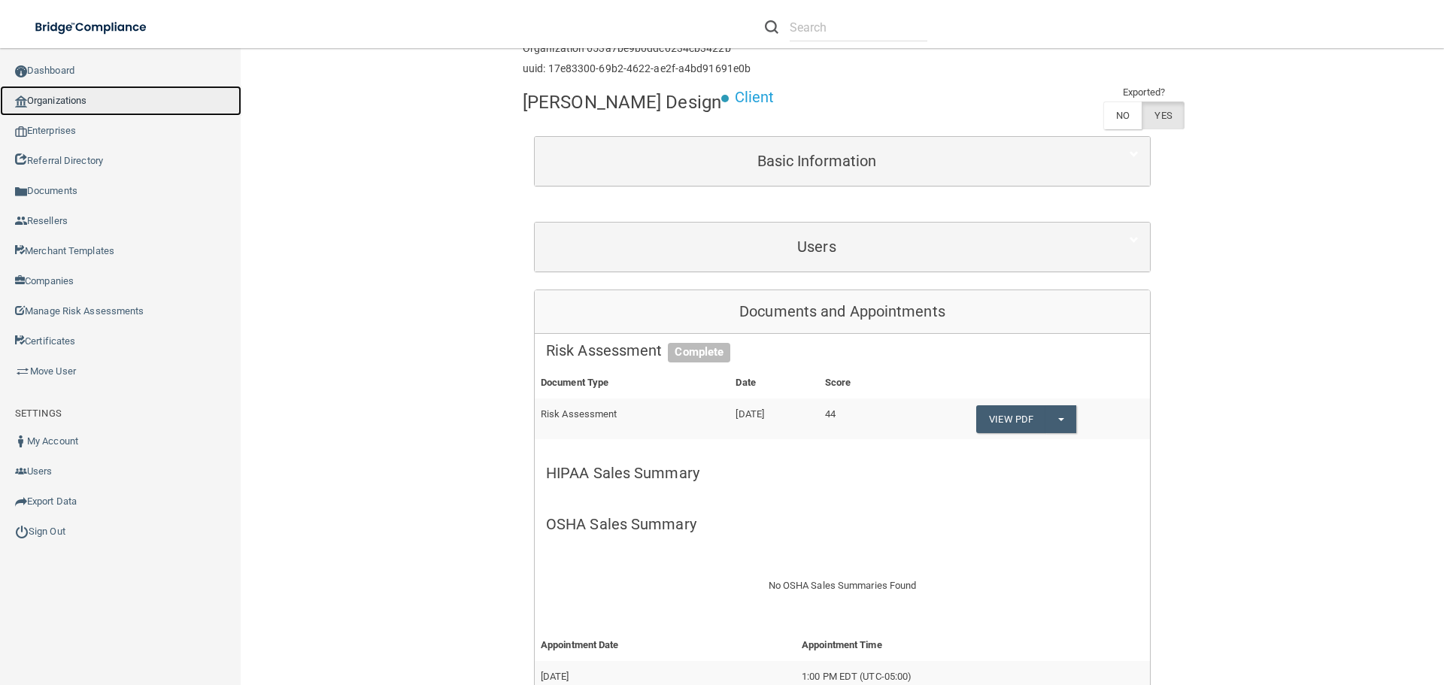
click at [83, 94] on link "Organizations" at bounding box center [120, 101] width 241 height 30
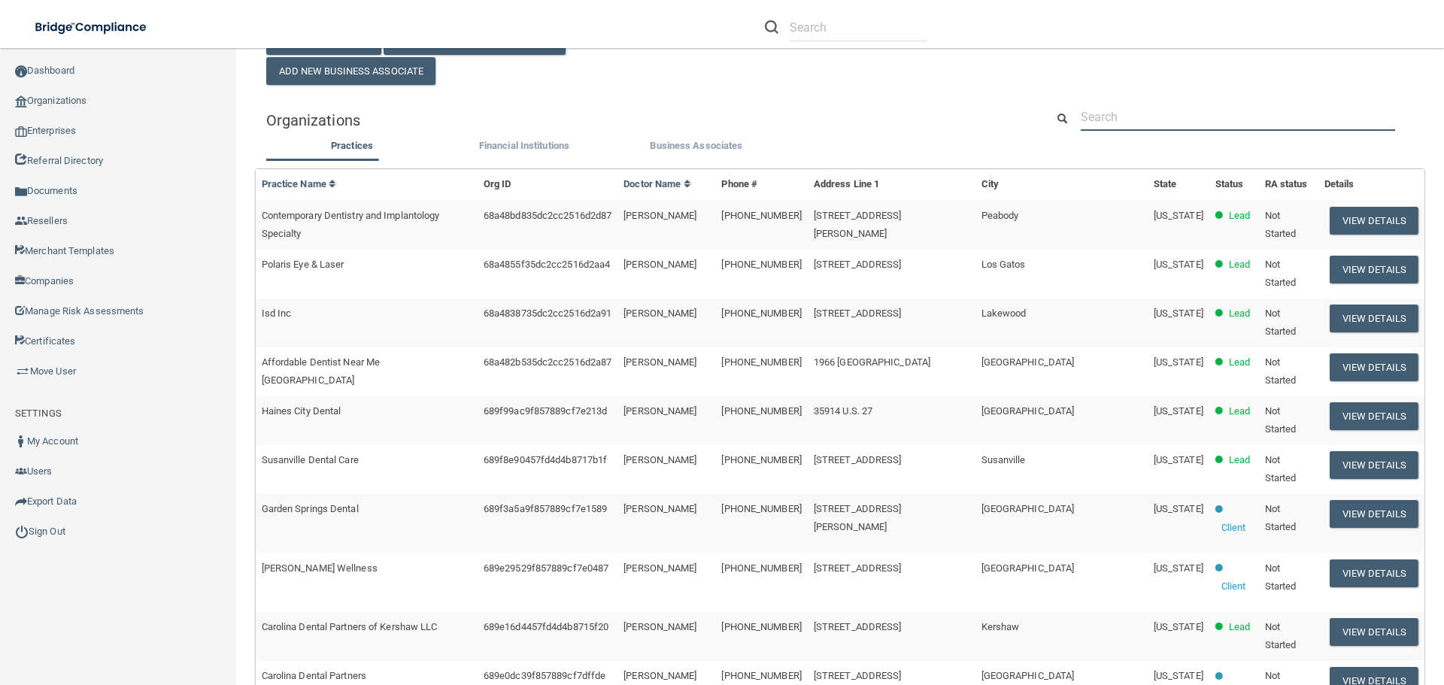
click at [1102, 120] on input "text" at bounding box center [1238, 117] width 314 height 28
paste input "Browns Valley Dental"
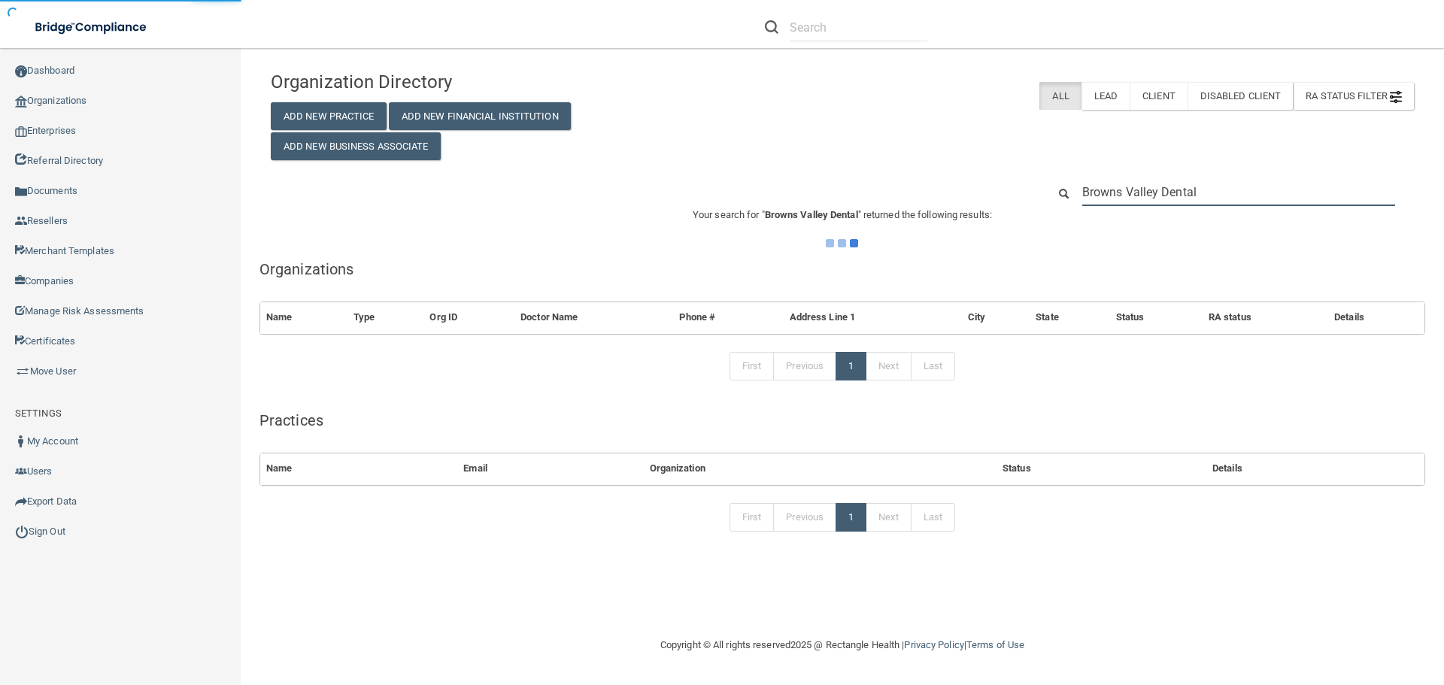
type input "Browns Valley Dental"
click at [897, 141] on div "Organization Directory Add New Practice Add New Financial Institution Add New B…" at bounding box center [843, 111] width 1166 height 97
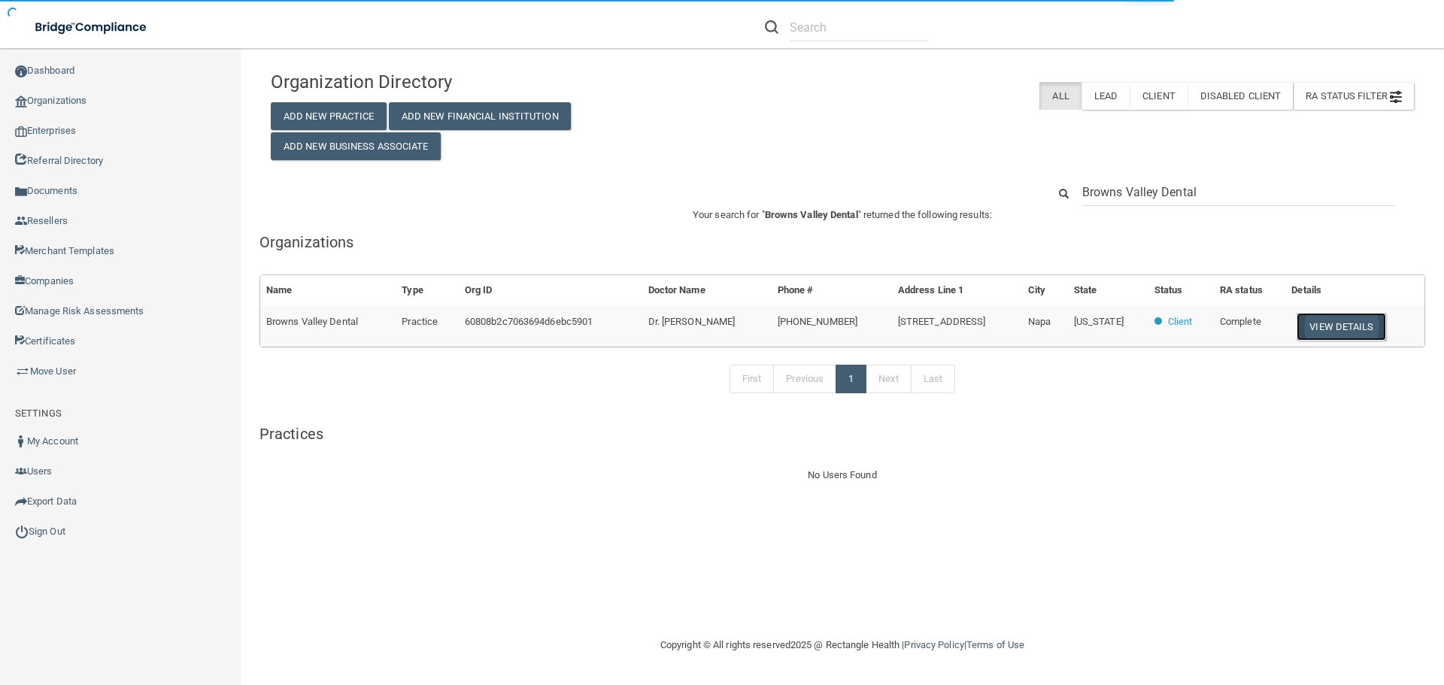
click at [1338, 324] on button "View Details" at bounding box center [1341, 327] width 89 height 28
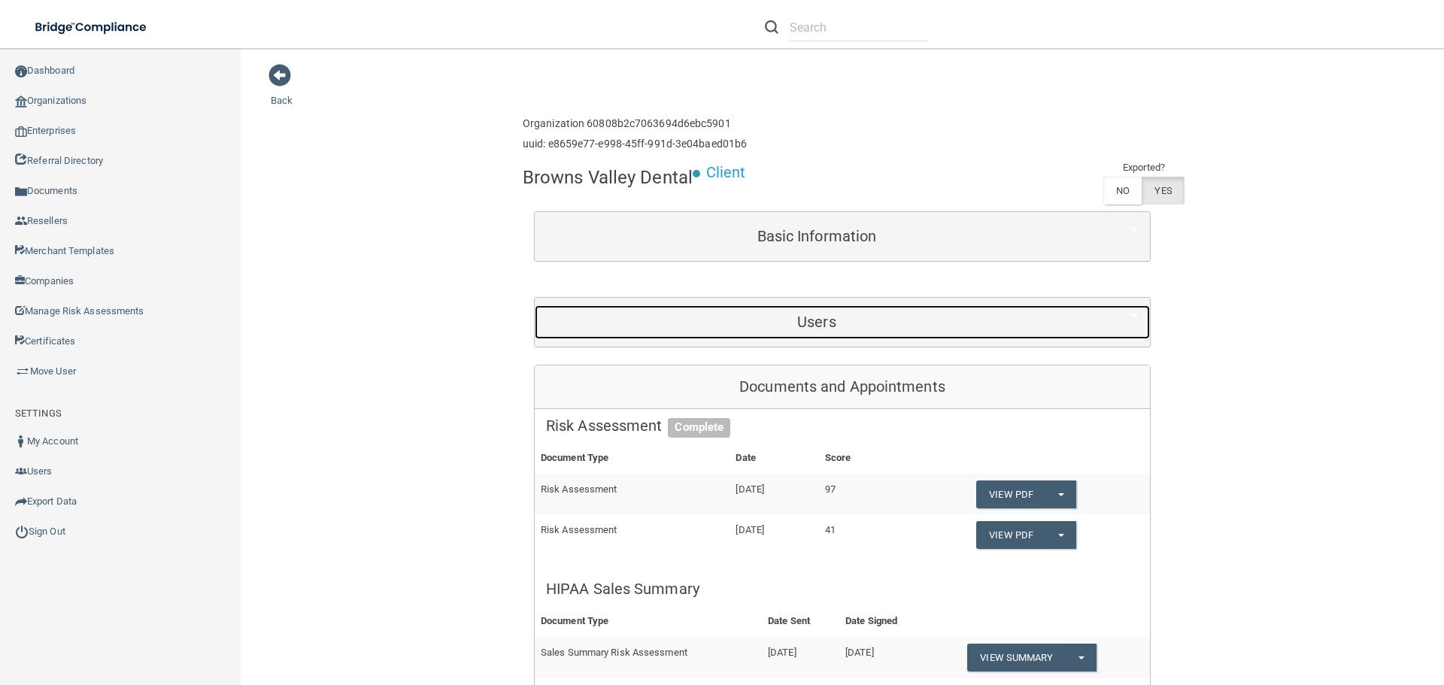
click at [803, 320] on h5 "Users" at bounding box center [817, 322] width 542 height 17
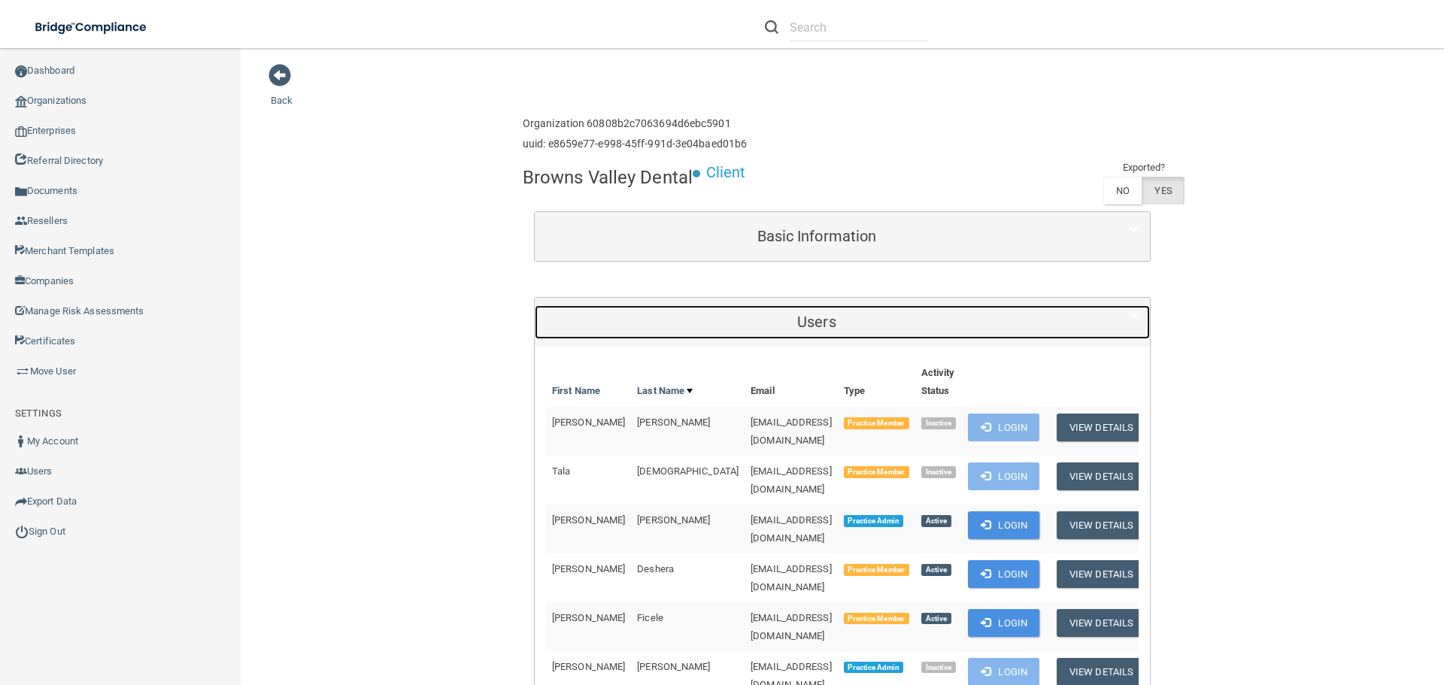
scroll to position [75, 0]
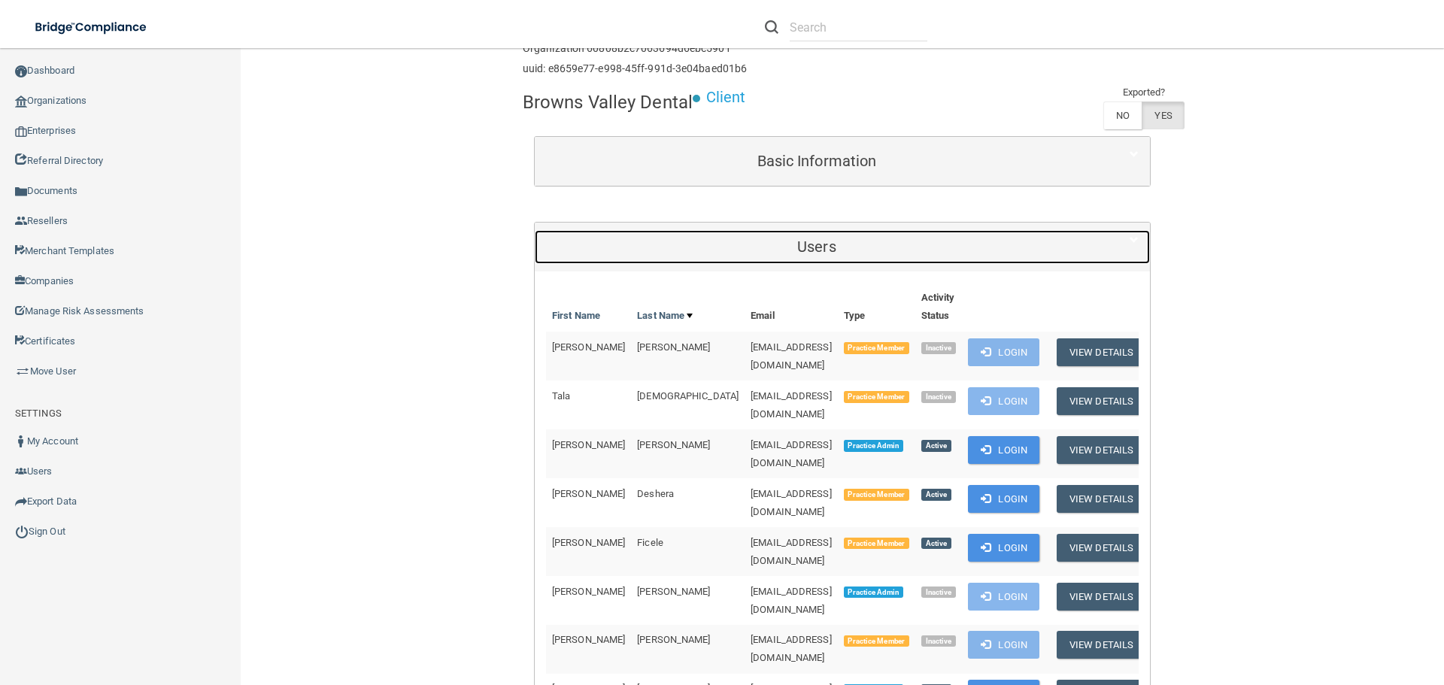
click at [613, 251] on h5 "Users" at bounding box center [817, 246] width 542 height 17
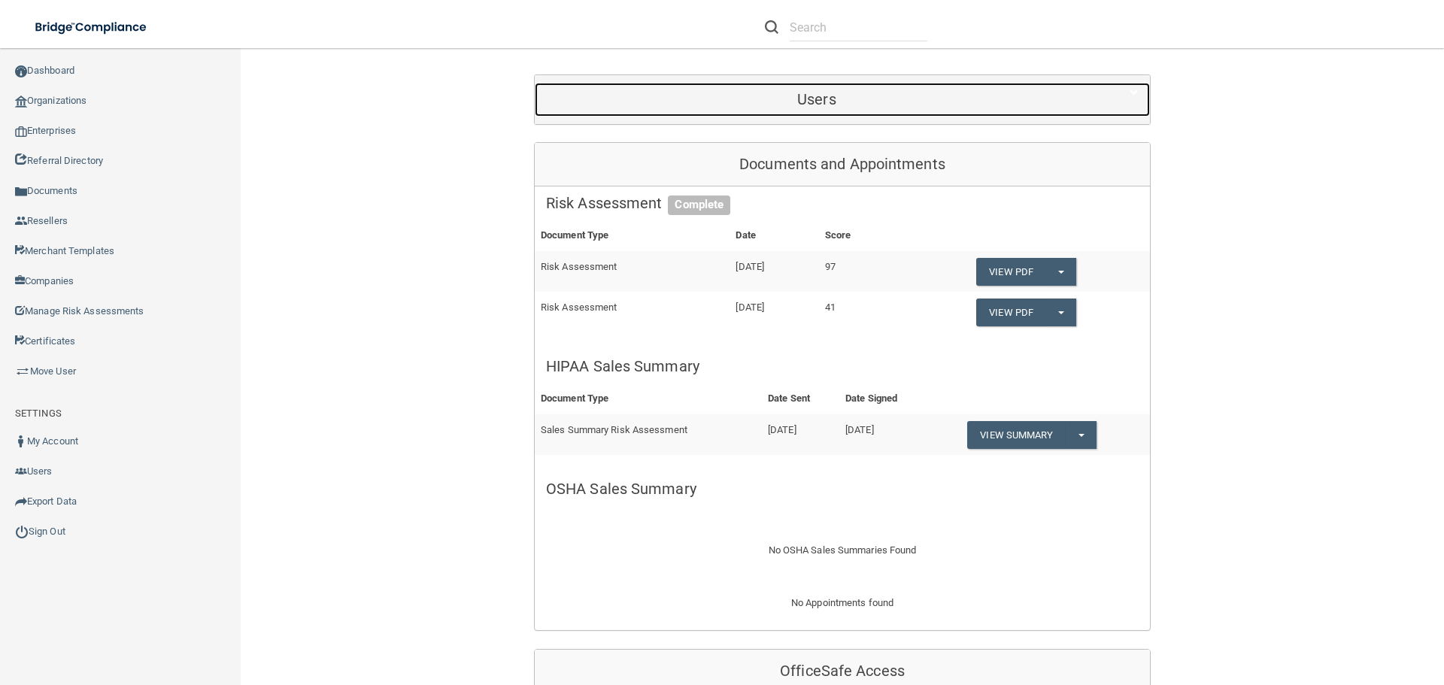
scroll to position [226, 0]
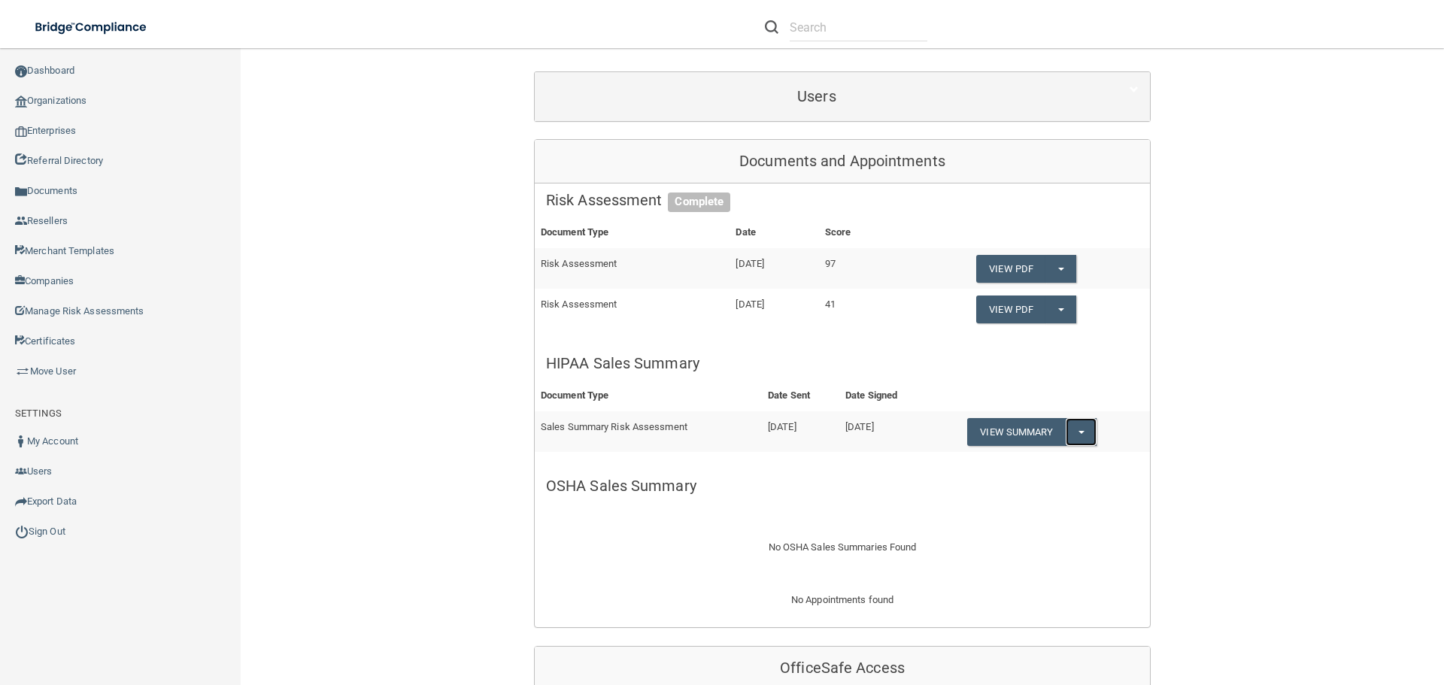
click at [1077, 428] on button "Split button!" at bounding box center [1081, 432] width 31 height 28
click at [1061, 461] on link "Download as PDF" at bounding box center [1029, 462] width 125 height 23
click at [108, 93] on link "Organizations" at bounding box center [120, 101] width 241 height 30
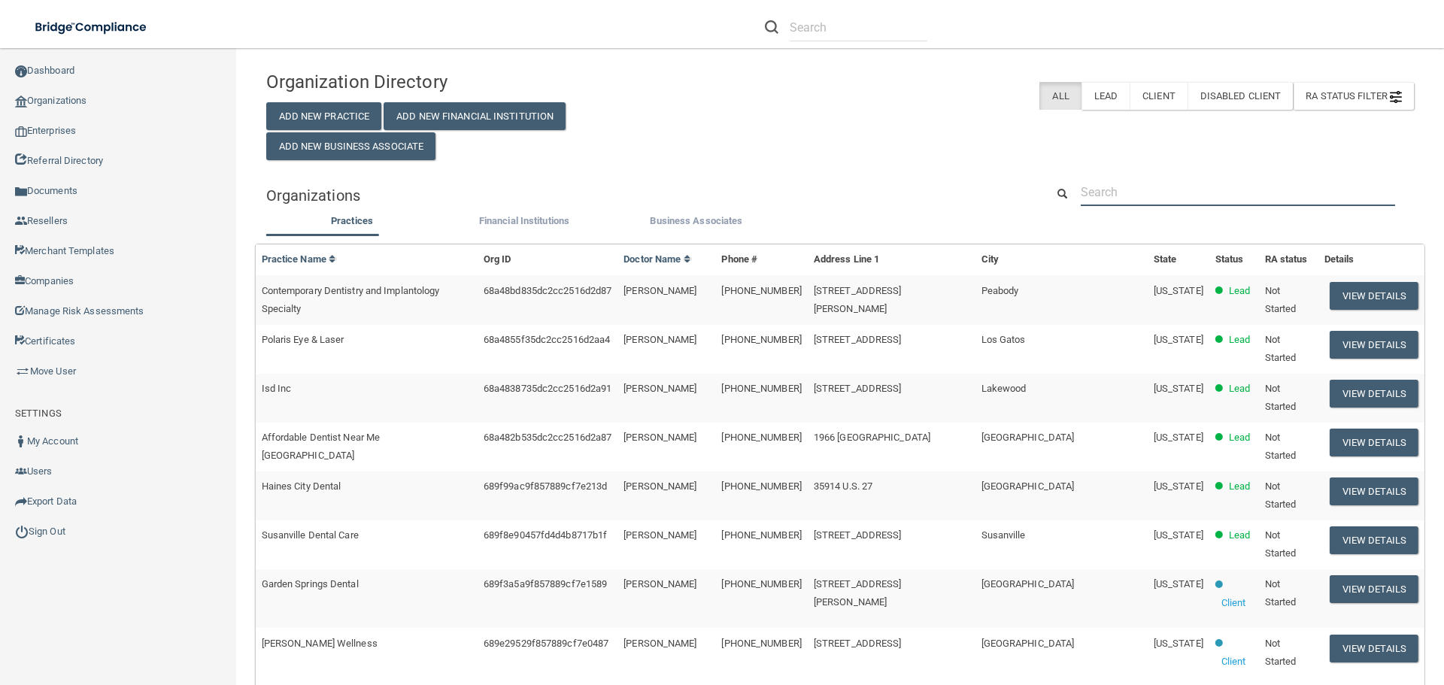
click at [1118, 181] on input "text" at bounding box center [1238, 192] width 314 height 28
paste input "brittany@cosmoortho.com"
type input "brittany@cosmoortho.com"
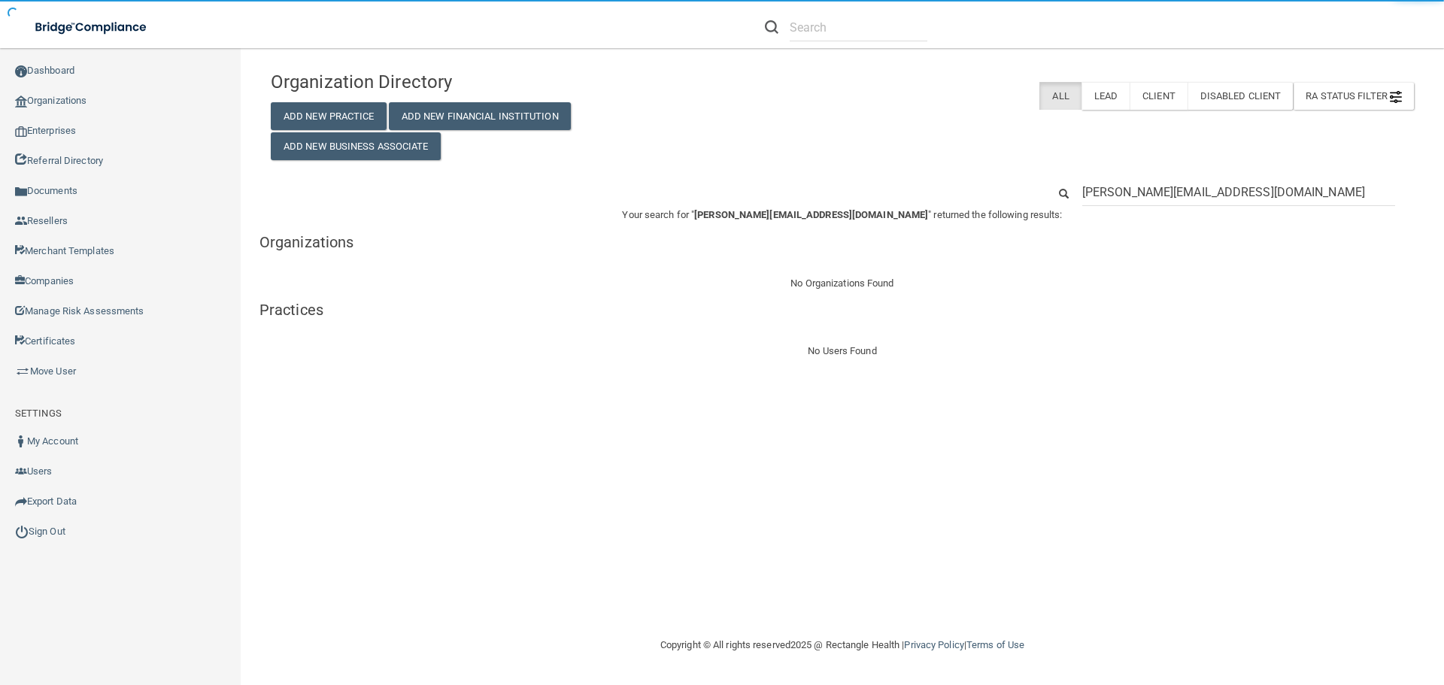
click at [1124, 194] on input "brittany@cosmoortho.com" at bounding box center [1239, 192] width 313 height 28
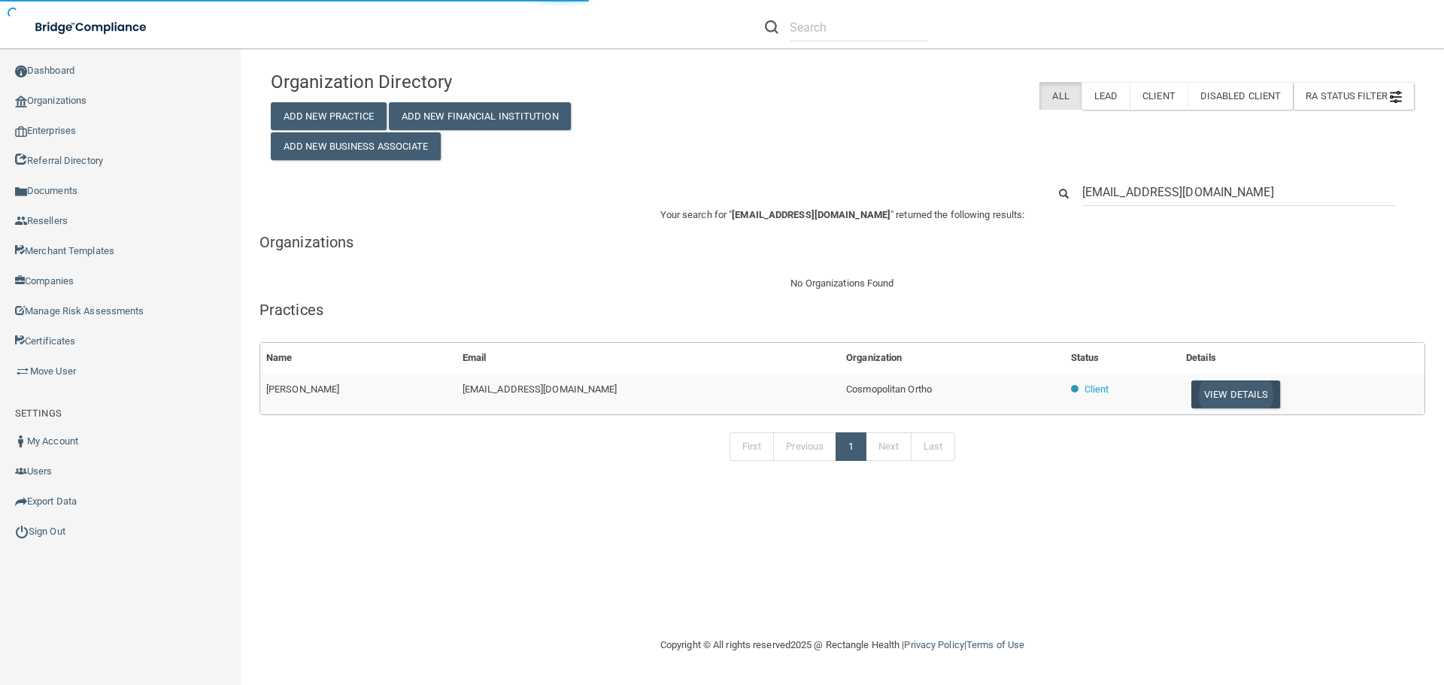
type input "brittany1@cosmoortho.com"
click at [1207, 389] on button "View Details" at bounding box center [1236, 395] width 89 height 28
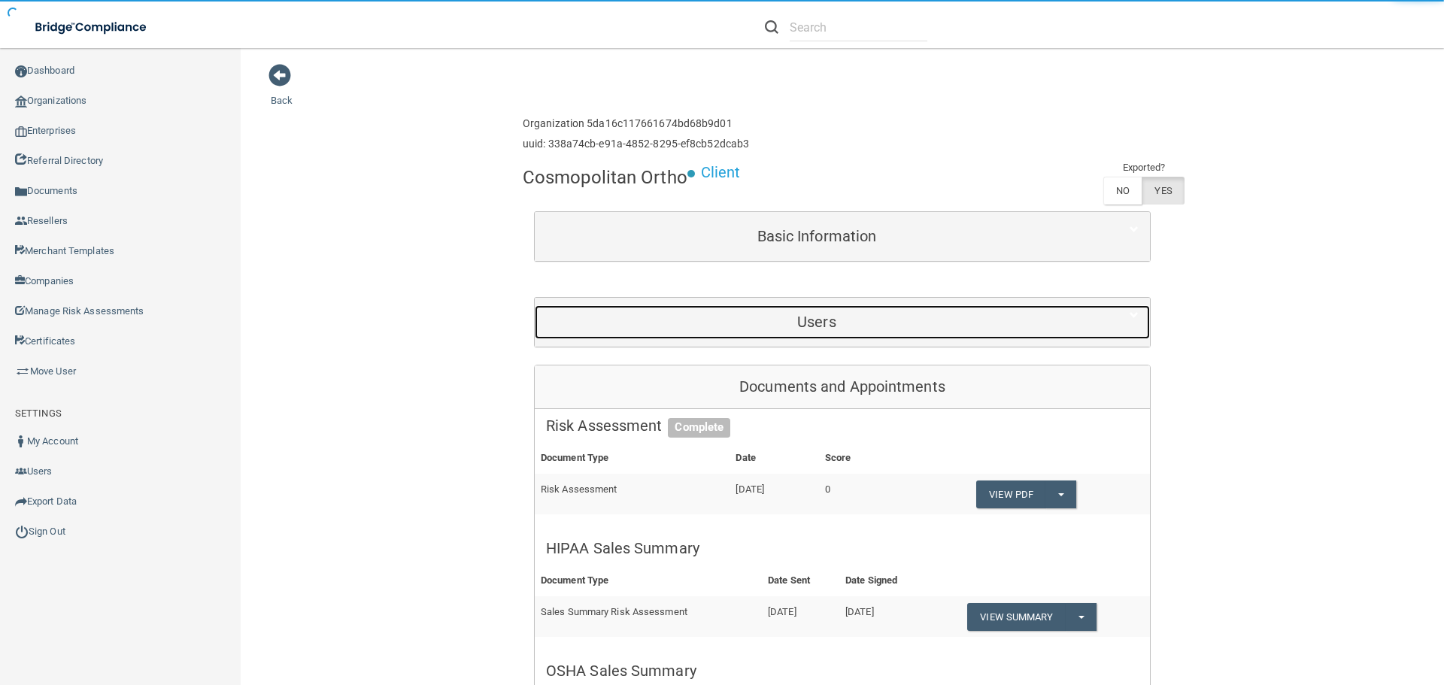
click at [791, 321] on h5 "Users" at bounding box center [817, 322] width 542 height 17
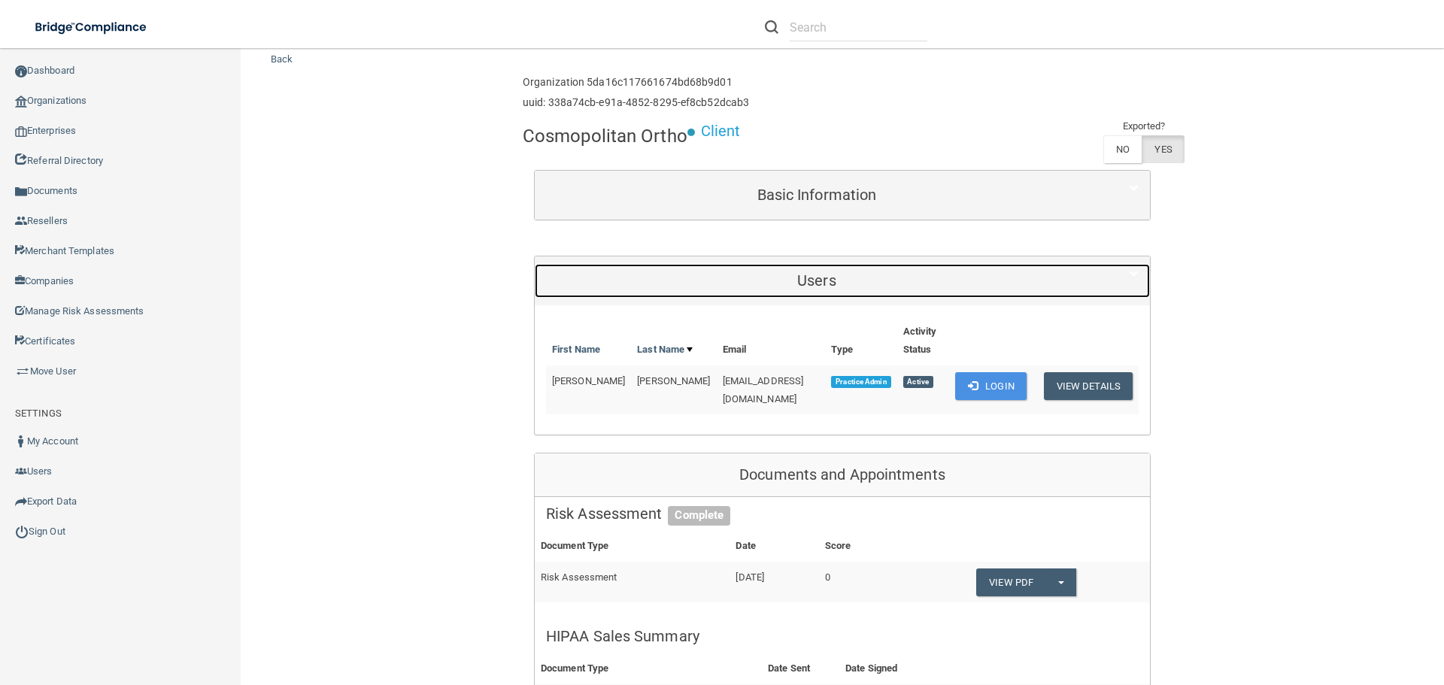
scroll to position [75, 0]
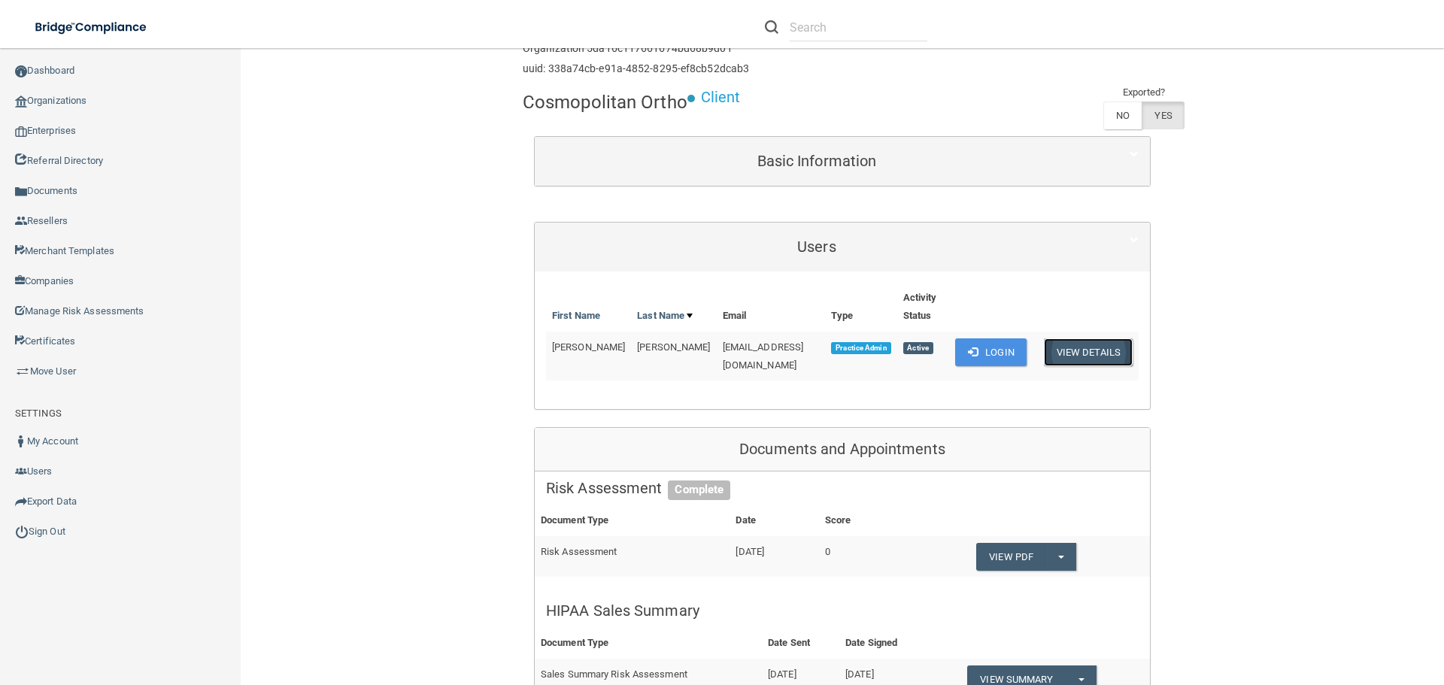
click at [1099, 348] on button "View Details" at bounding box center [1088, 353] width 89 height 28
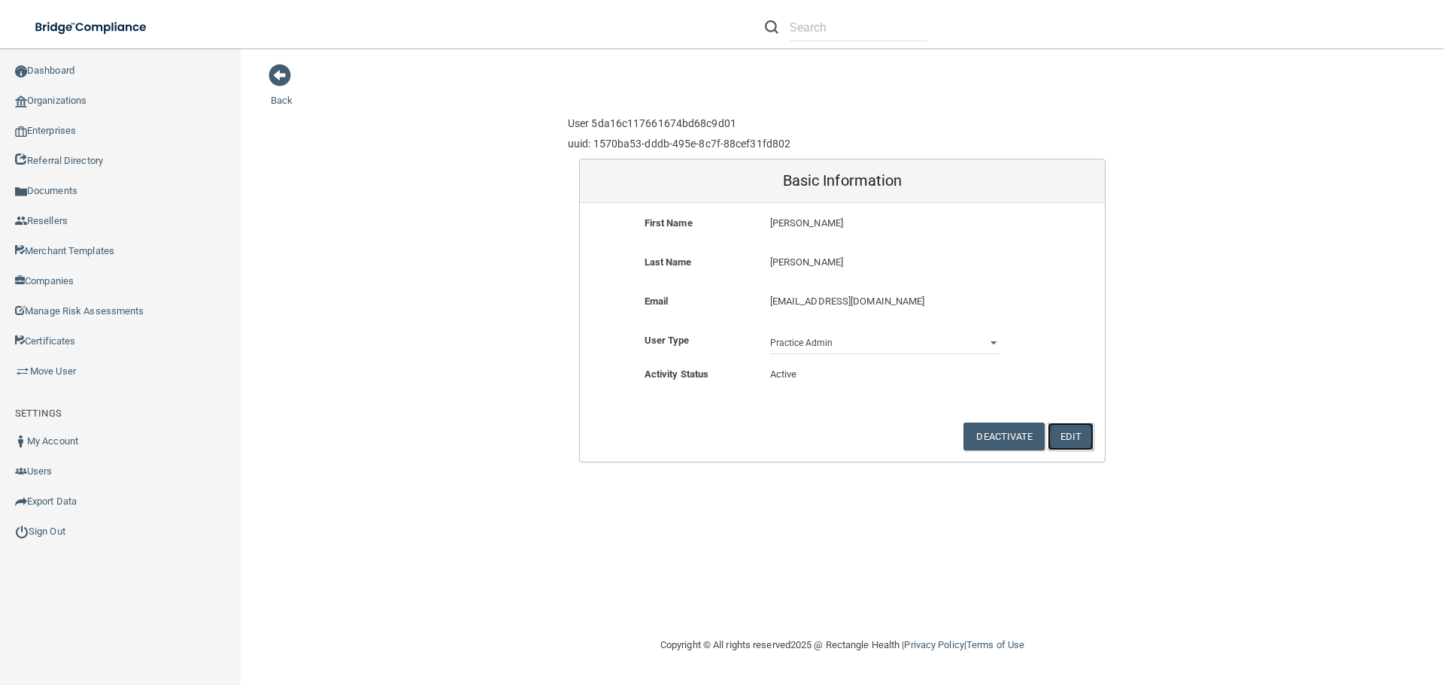
click at [1069, 435] on button "Edit" at bounding box center [1071, 437] width 46 height 28
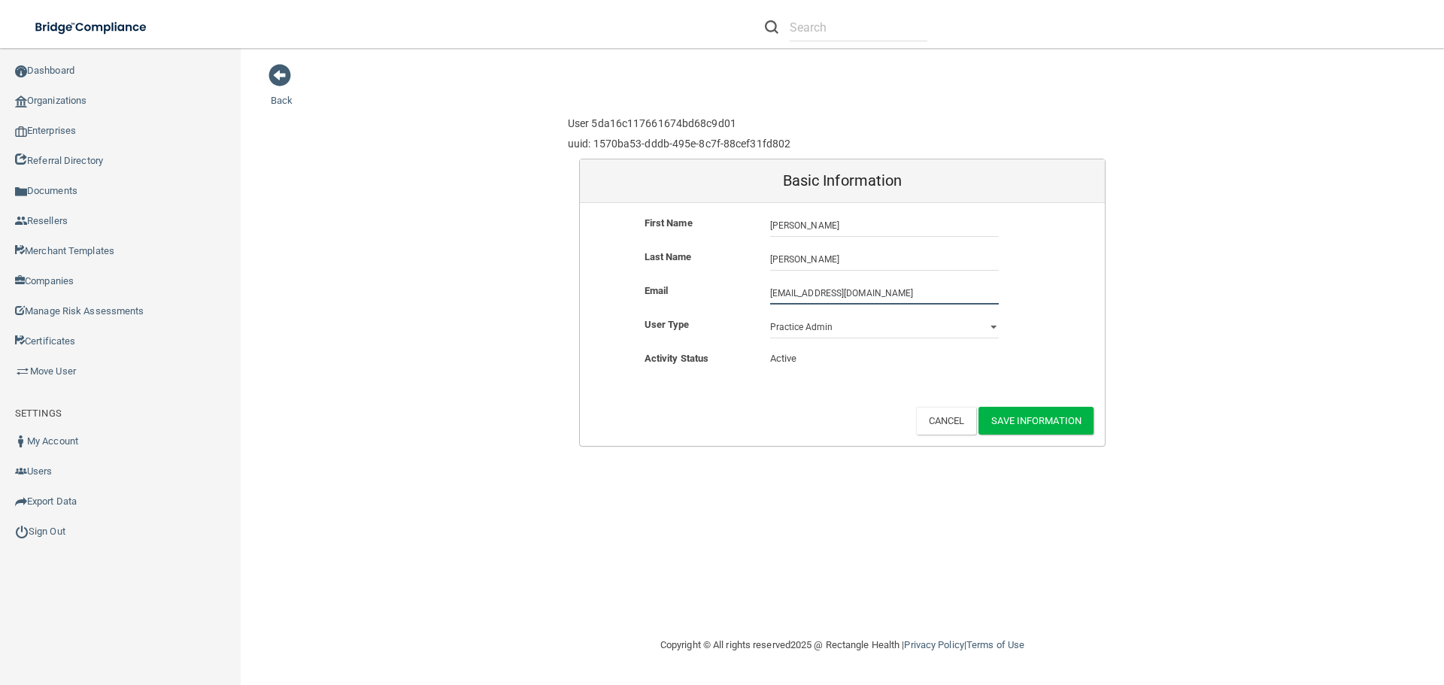
click at [807, 295] on input "brittany1@cosmoortho.com" at bounding box center [884, 293] width 229 height 23
type input "brittany@cosmoortho.com"
click at [1050, 418] on button "Save Information" at bounding box center [1036, 421] width 115 height 28
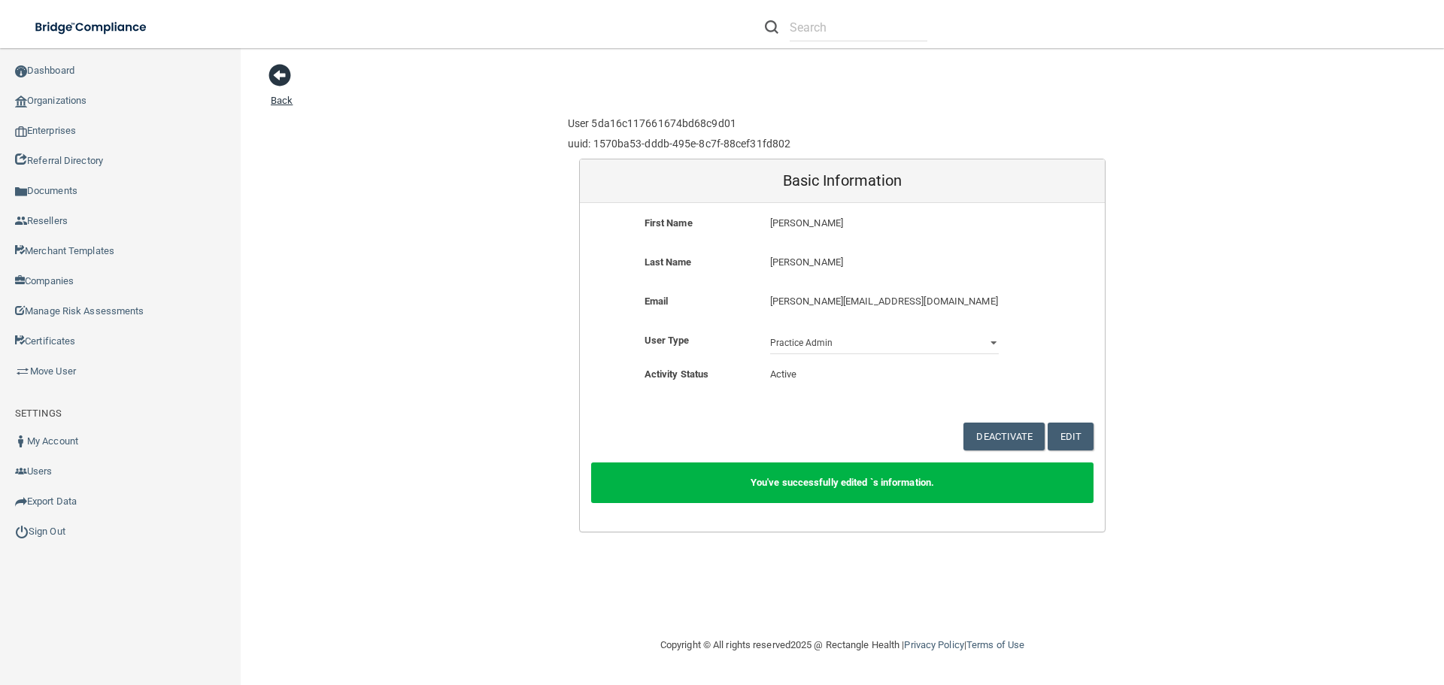
click at [286, 97] on link "Back" at bounding box center [282, 91] width 22 height 29
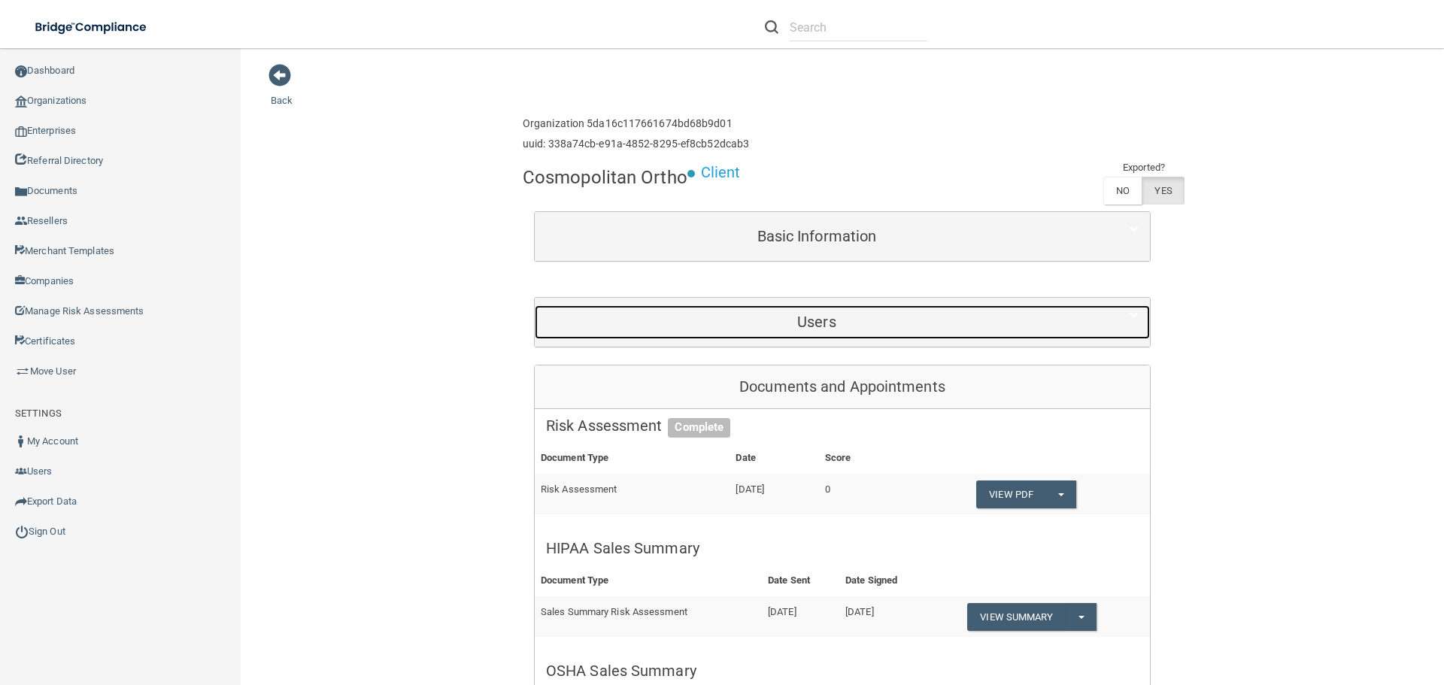
click at [720, 332] on div "Users" at bounding box center [817, 322] width 564 height 34
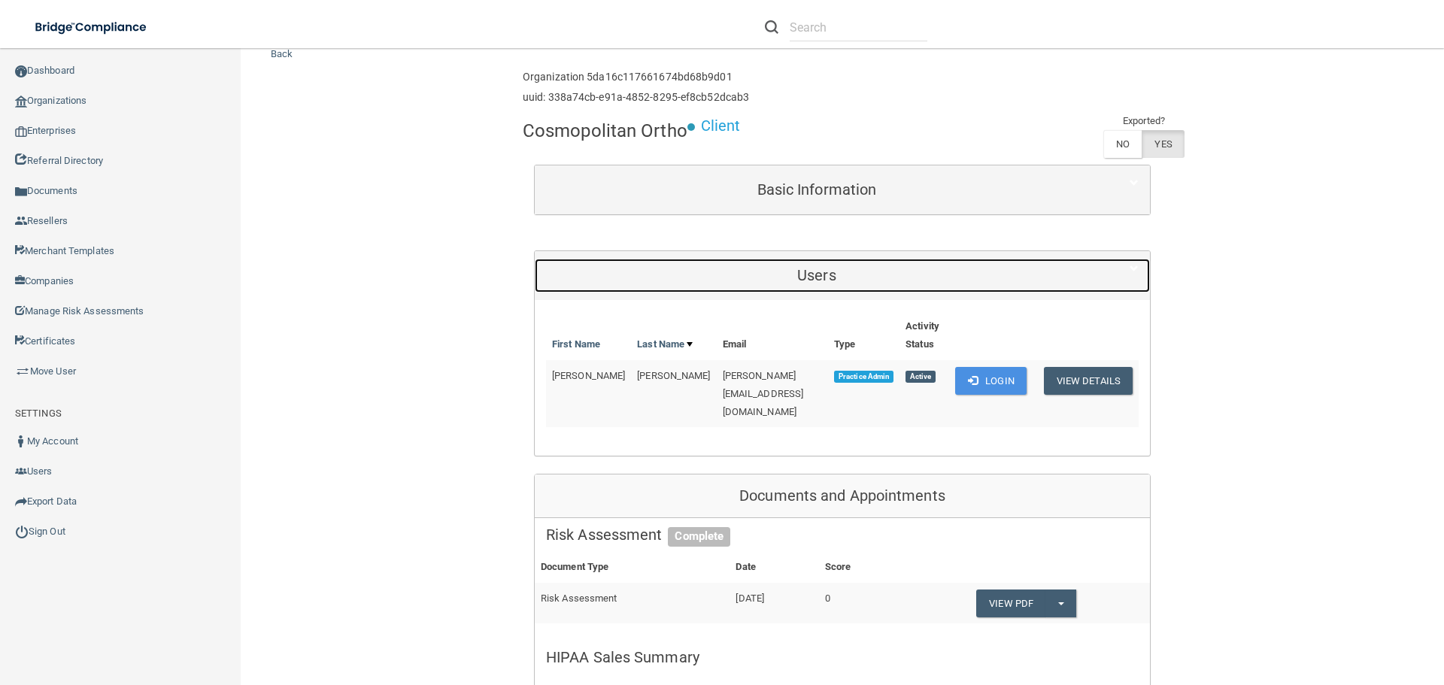
scroll to position [150, 0]
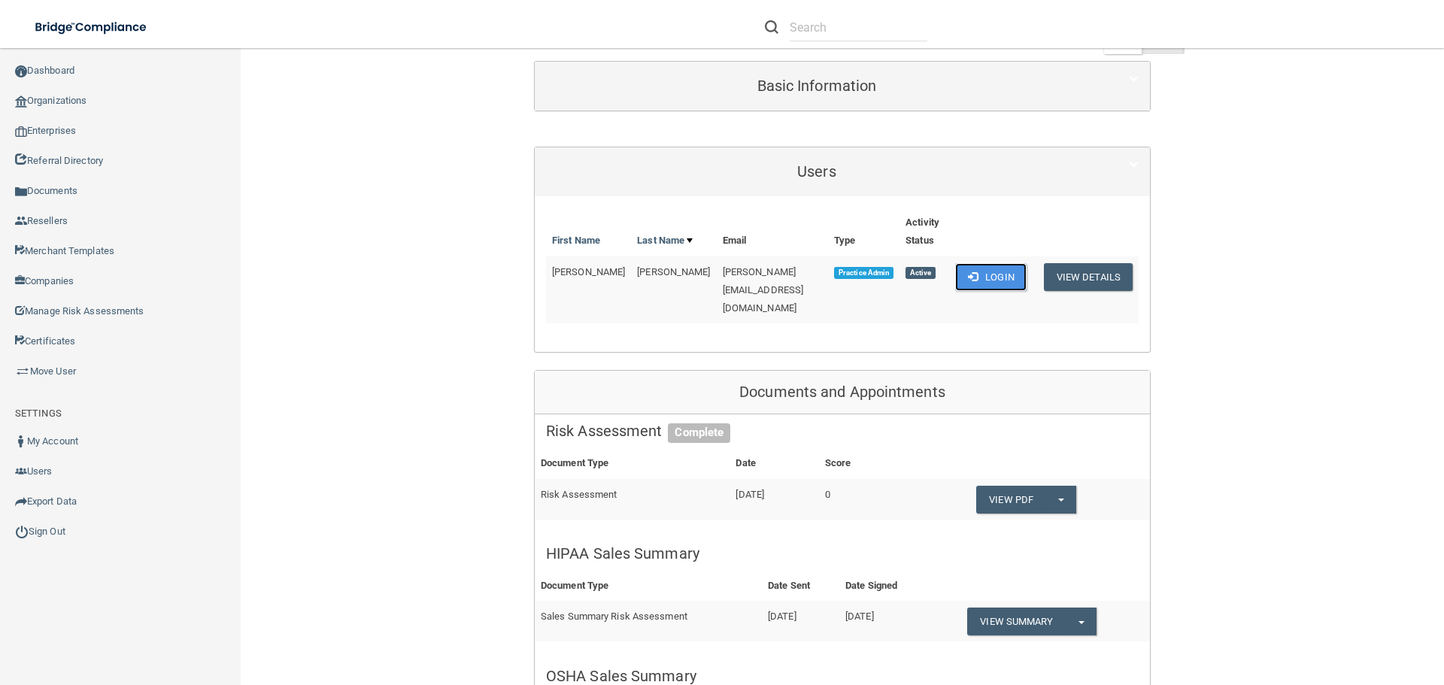
click at [971, 274] on button "Login" at bounding box center [990, 277] width 71 height 28
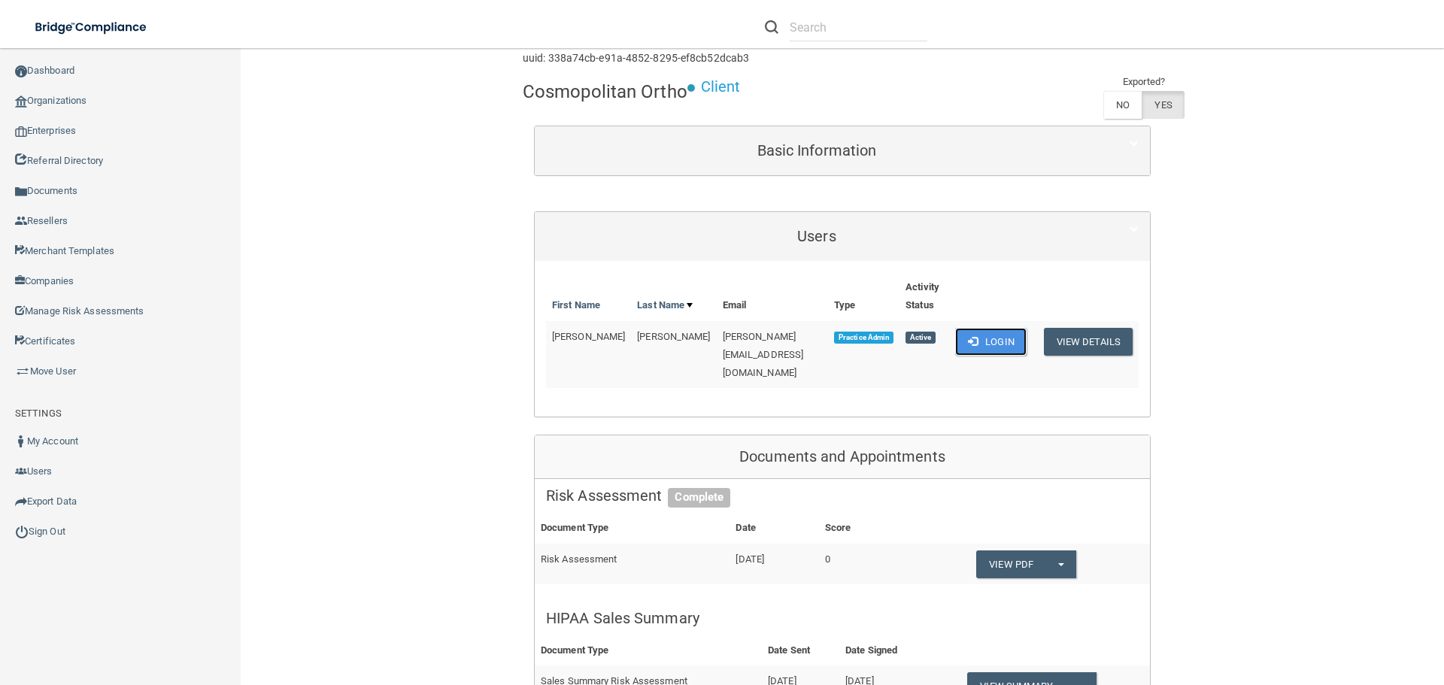
scroll to position [0, 0]
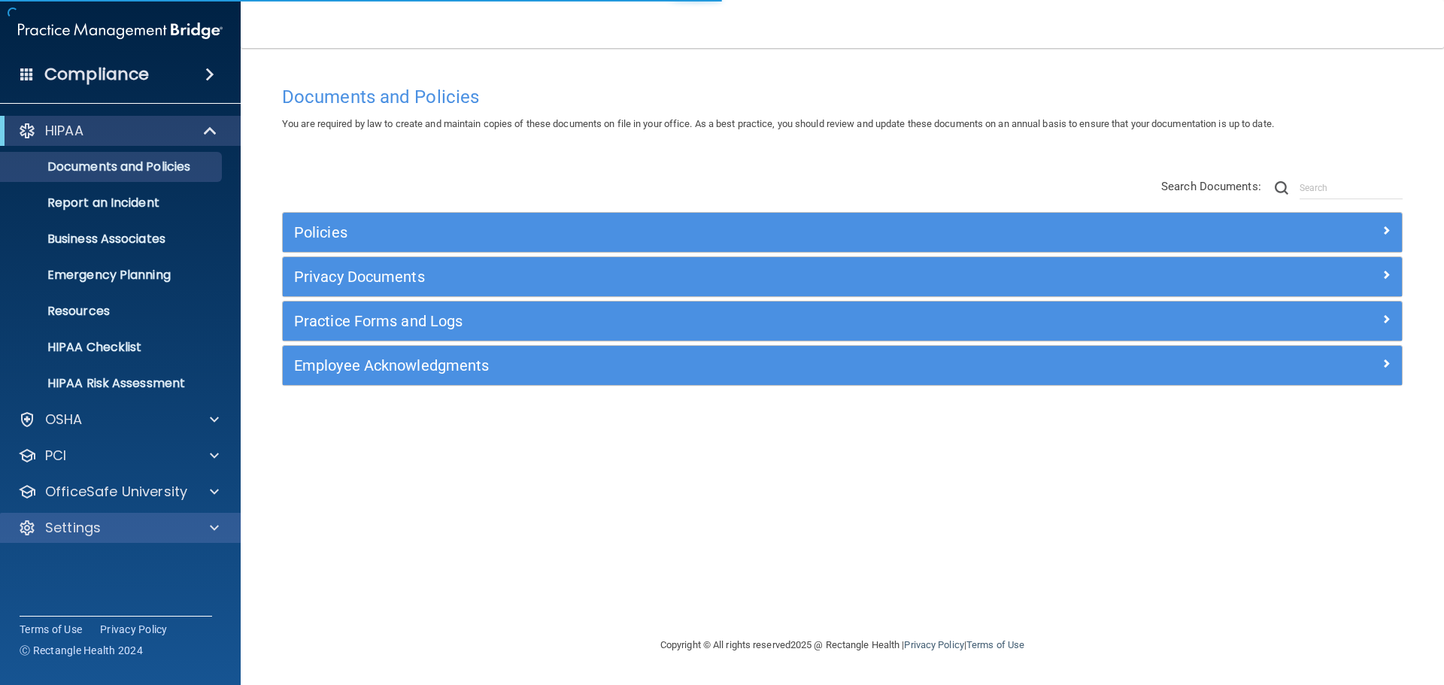
click at [129, 517] on div "Settings" at bounding box center [120, 528] width 241 height 30
click at [124, 517] on div "Settings" at bounding box center [120, 528] width 241 height 30
click at [213, 526] on span at bounding box center [214, 528] width 9 height 18
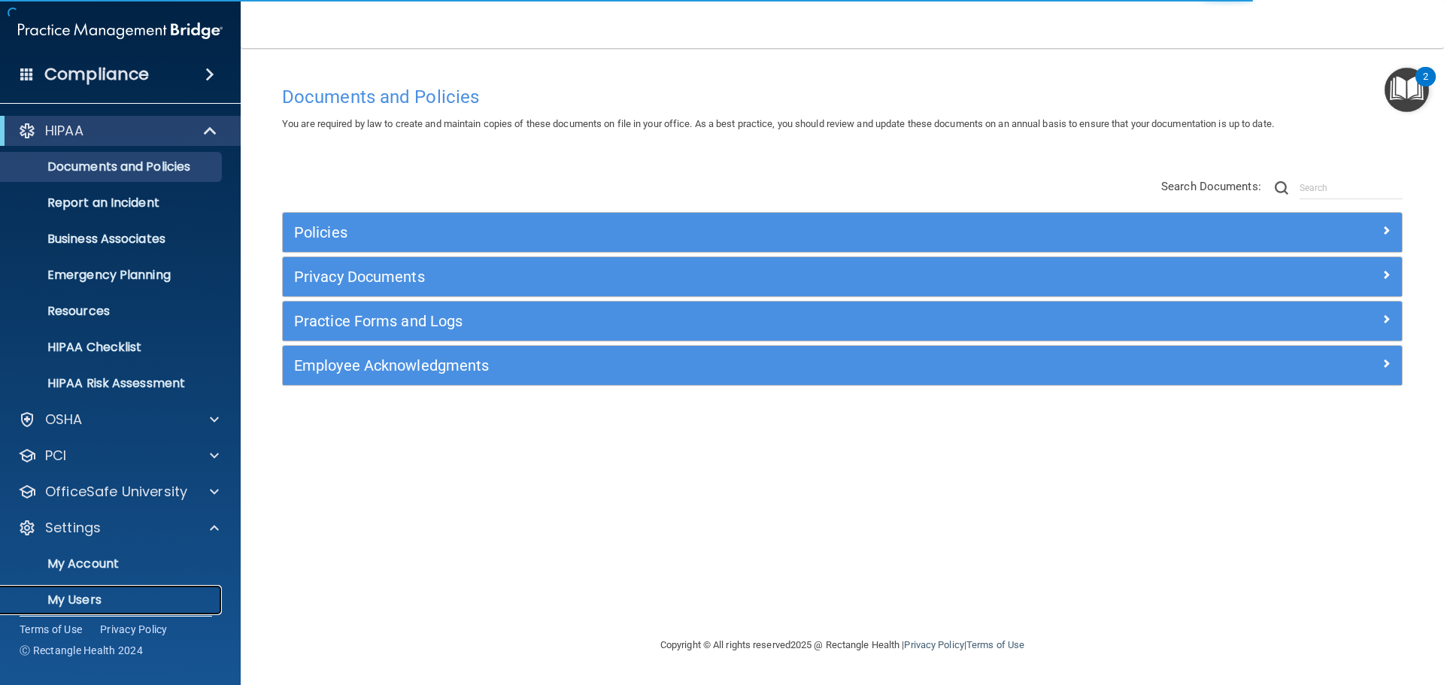
click at [112, 594] on p "My Users" at bounding box center [112, 600] width 205 height 15
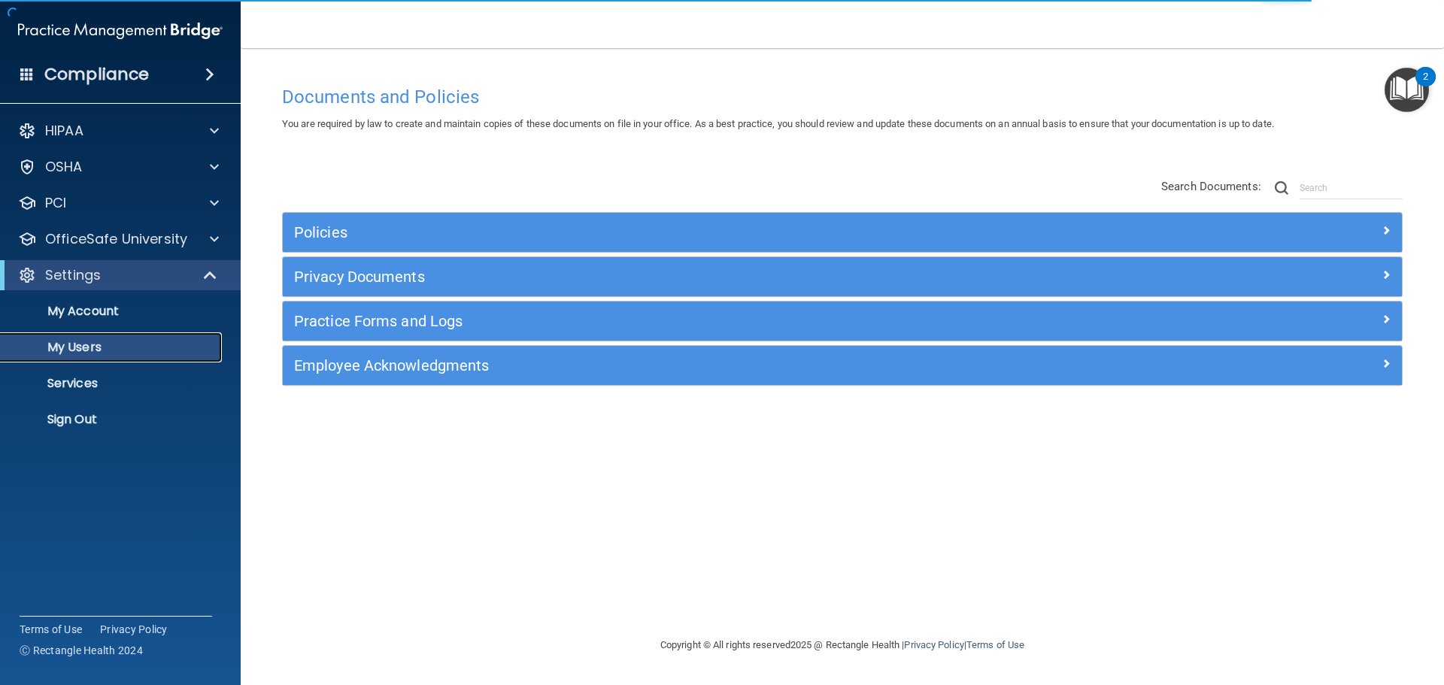
select select "20"
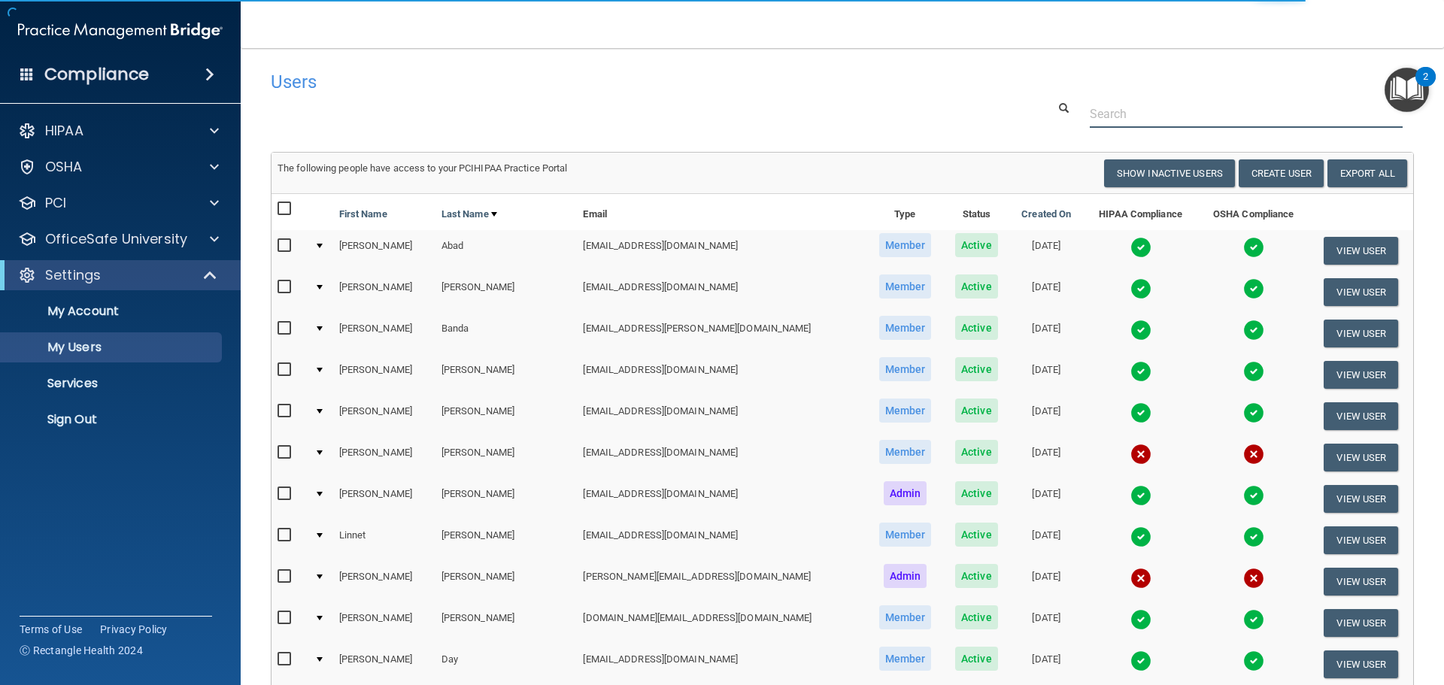
click at [1103, 111] on input "text" at bounding box center [1246, 114] width 313 height 28
paste input "[EMAIL_ADDRESS][DOMAIN_NAME]"
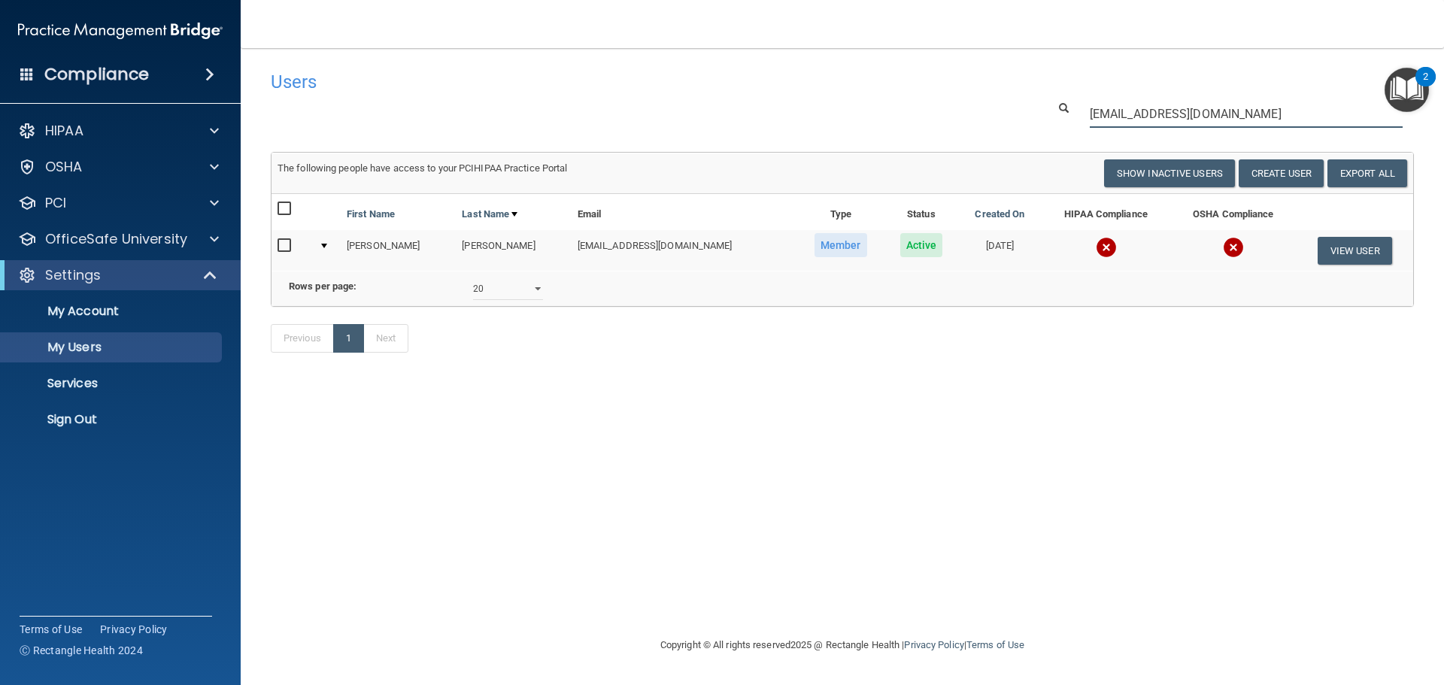
type input "[EMAIL_ADDRESS][DOMAIN_NAME]"
click at [1096, 244] on img at bounding box center [1106, 247] width 21 height 21
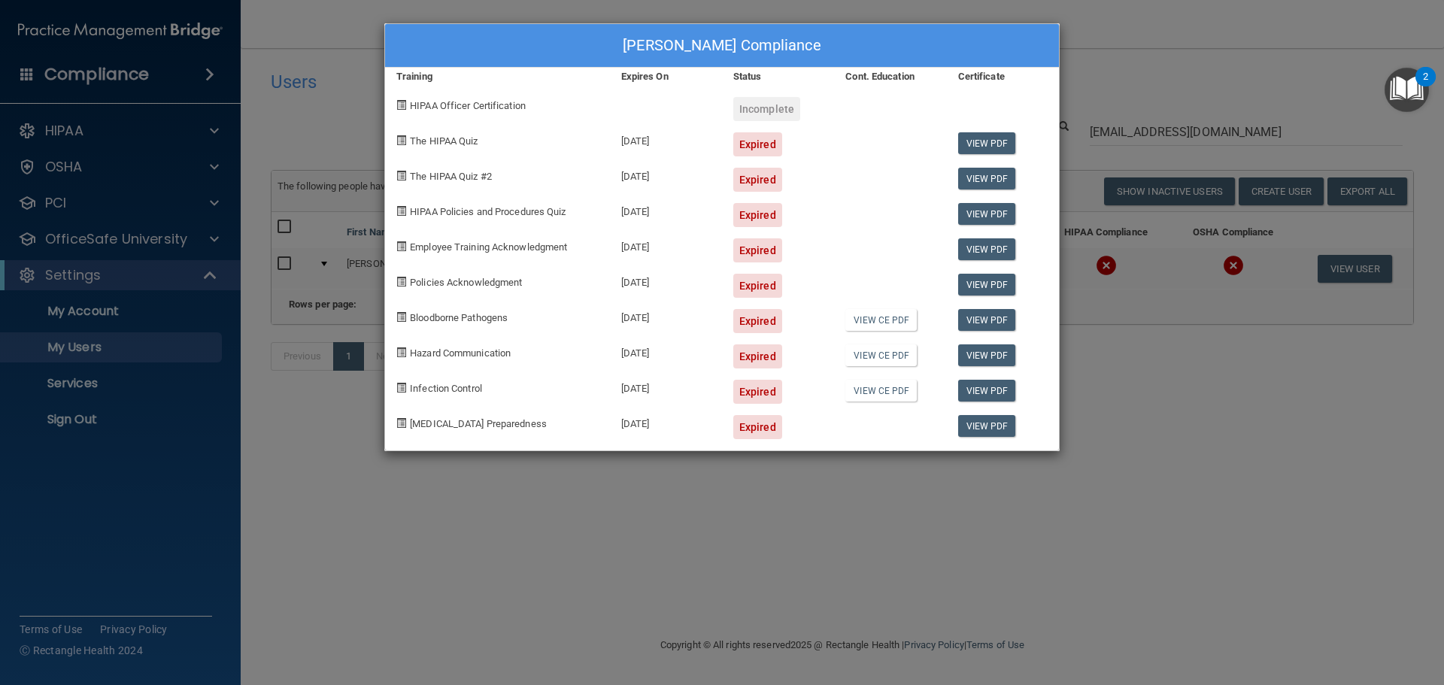
click at [1076, 397] on div "[PERSON_NAME] Compliance Training Expires On Status Cont. Education Certificate…" at bounding box center [722, 342] width 1444 height 685
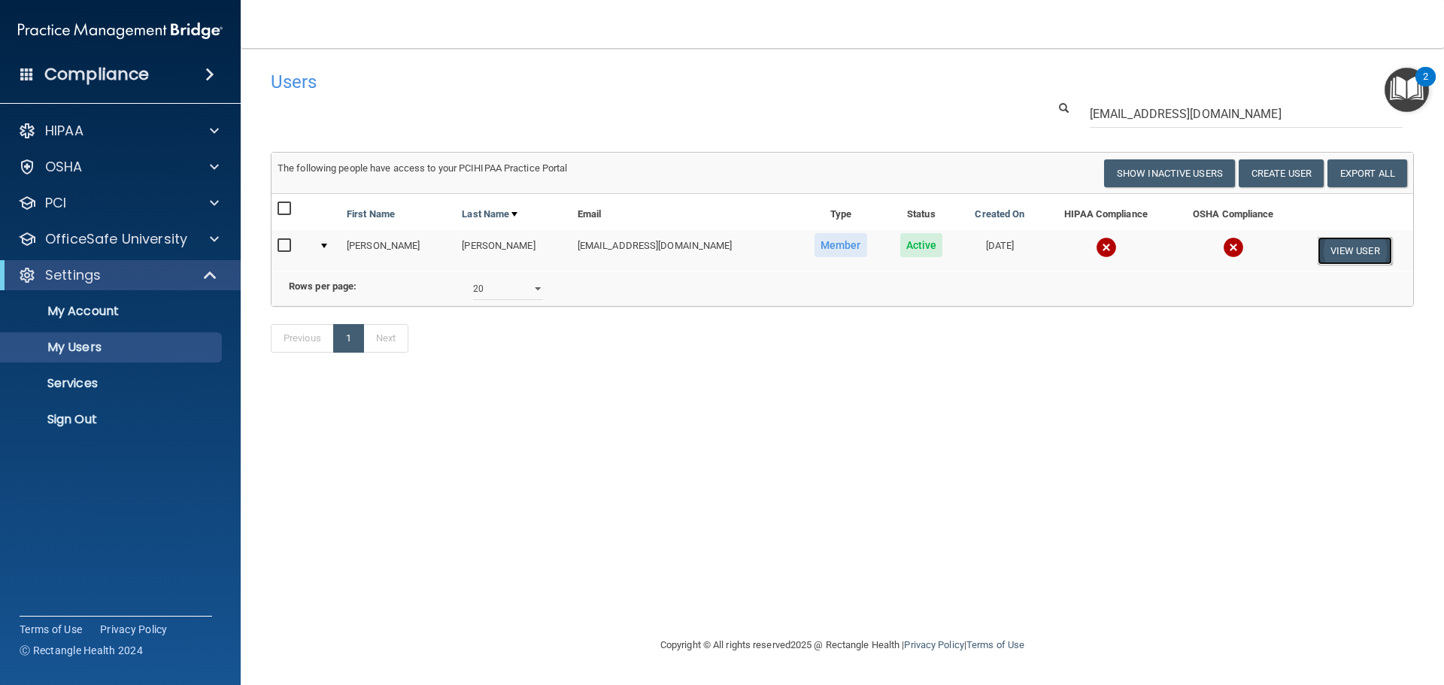
click at [1341, 245] on button "View User" at bounding box center [1355, 251] width 74 height 28
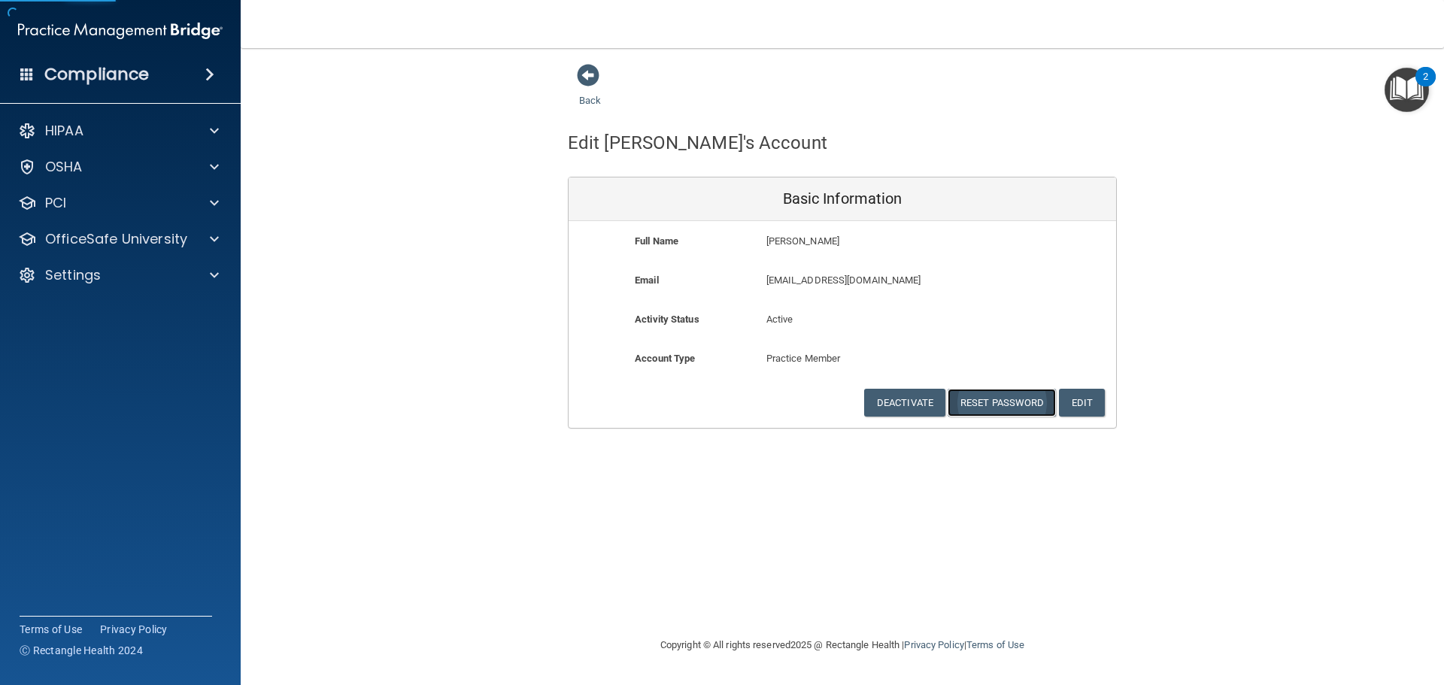
click at [985, 389] on button "Reset Password" at bounding box center [1002, 403] width 108 height 28
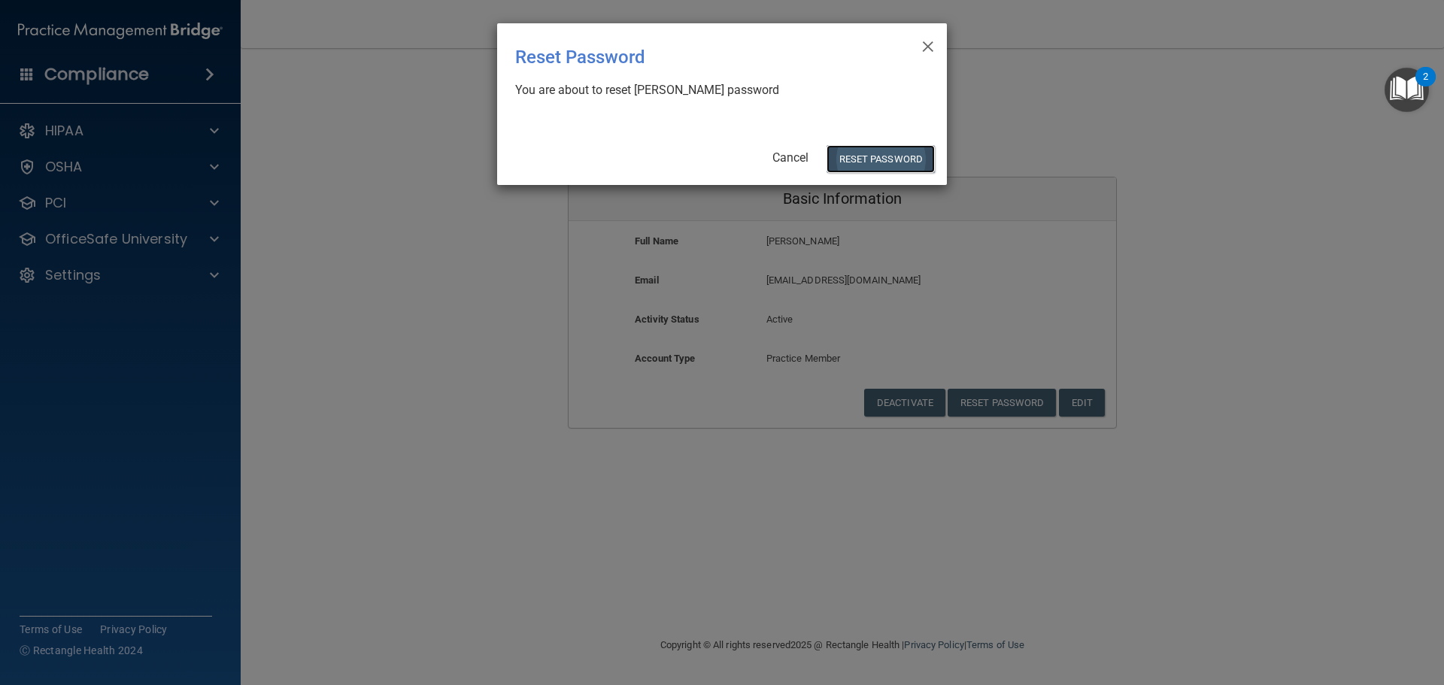
click at [880, 157] on button "Reset Password" at bounding box center [881, 159] width 108 height 28
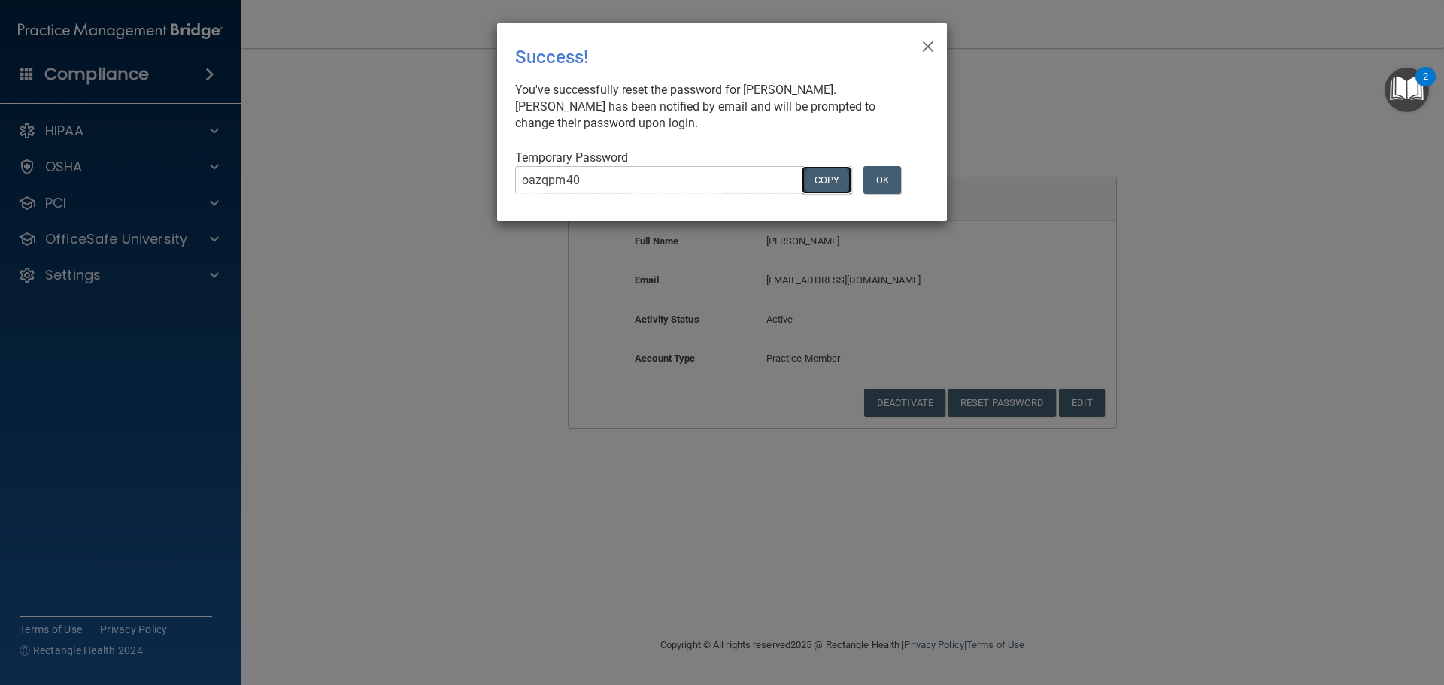
click at [813, 181] on button "COPY" at bounding box center [827, 180] width 50 height 28
click at [485, 309] on div "× Close Success! You've successfully reset the password for [PERSON_NAME]. [PER…" at bounding box center [722, 342] width 1444 height 685
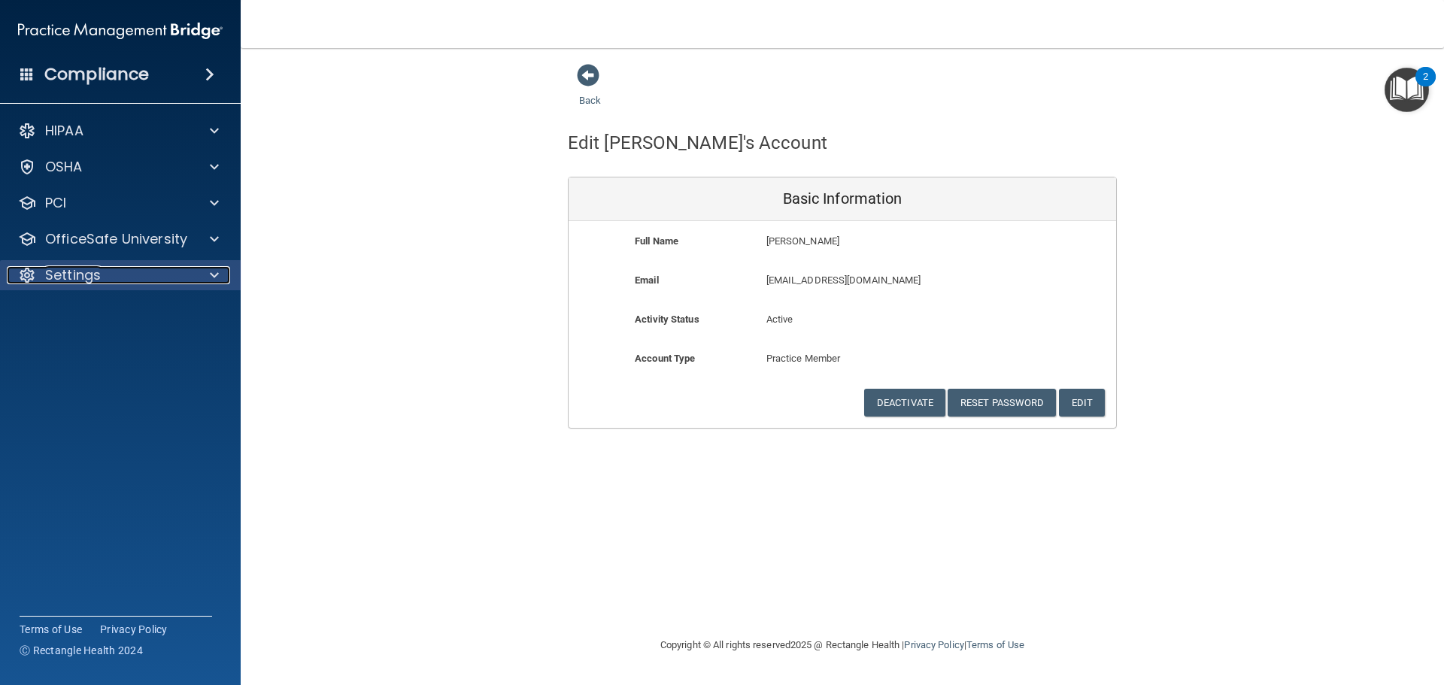
click at [139, 281] on div "Settings" at bounding box center [100, 275] width 187 height 18
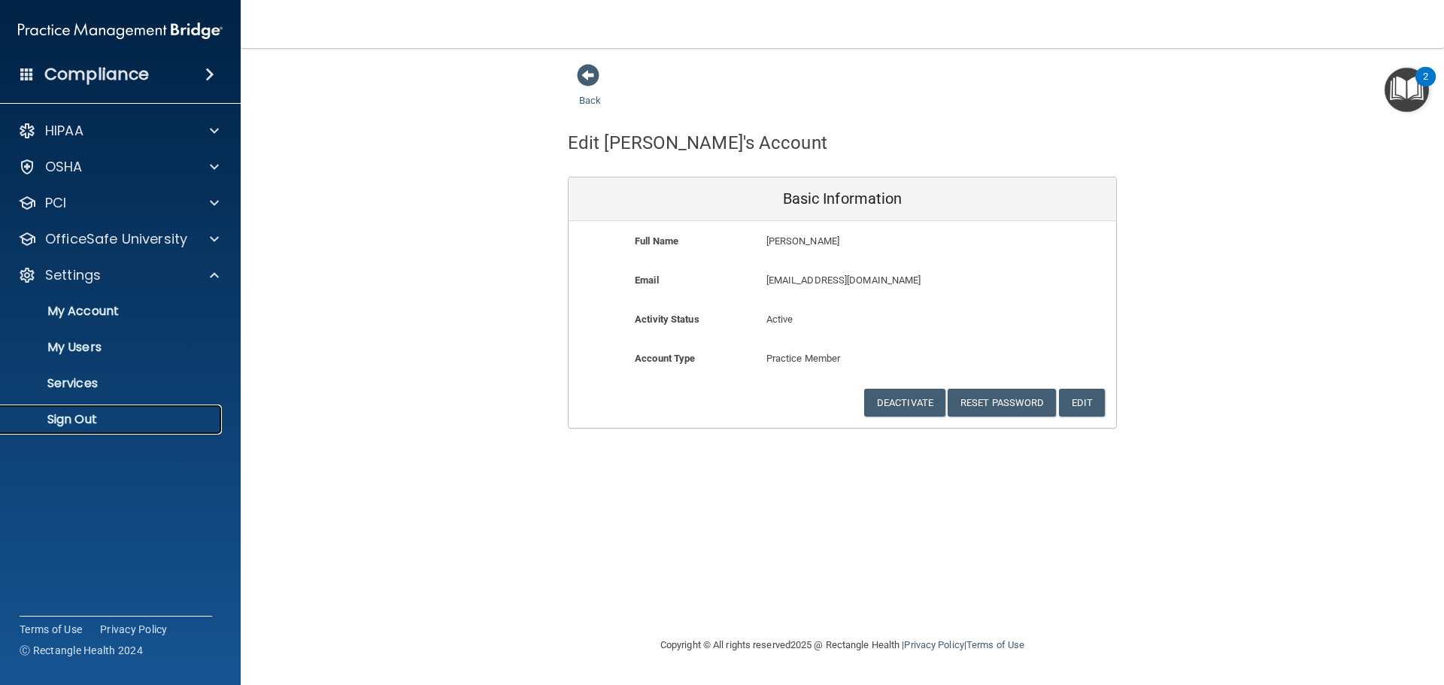
click at [99, 427] on p "Sign Out" at bounding box center [112, 419] width 205 height 15
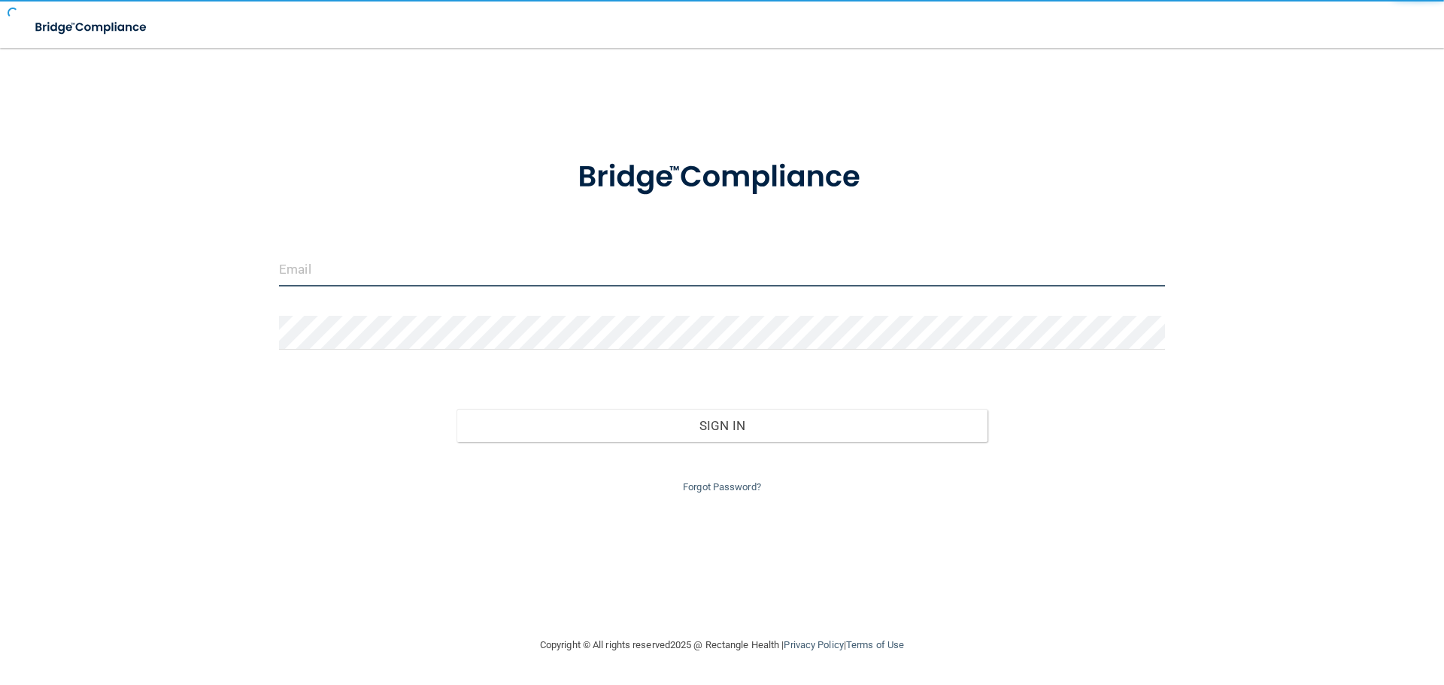
type input "[EMAIL_ADDRESS][DOMAIN_NAME]"
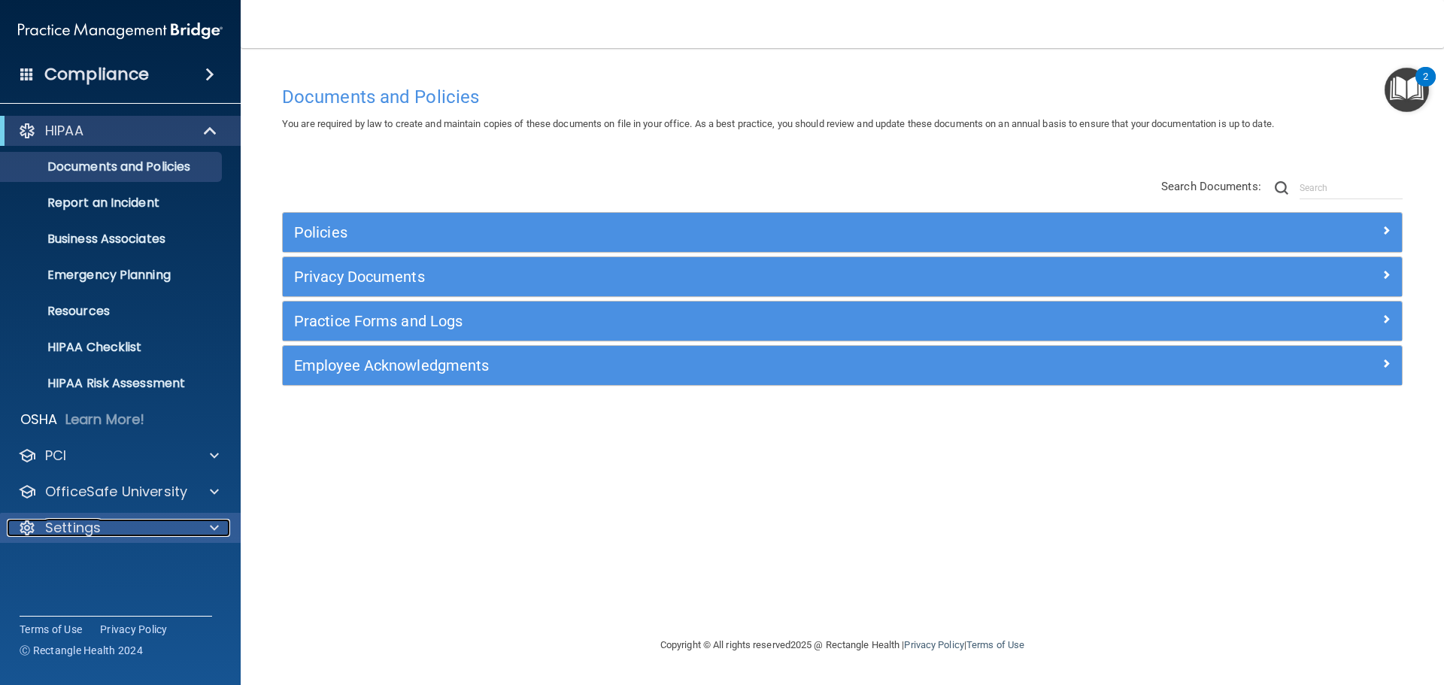
click at [205, 531] on div at bounding box center [212, 528] width 38 height 18
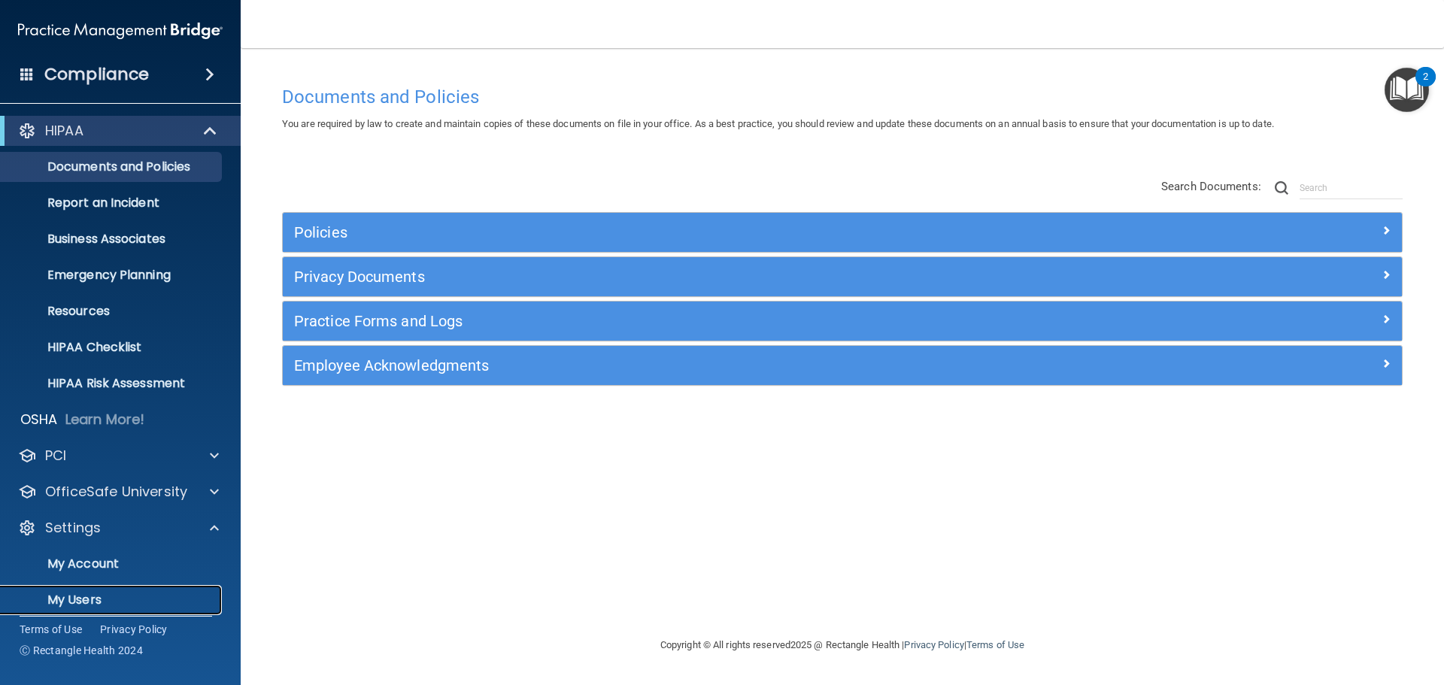
click at [93, 596] on p "My Users" at bounding box center [112, 600] width 205 height 15
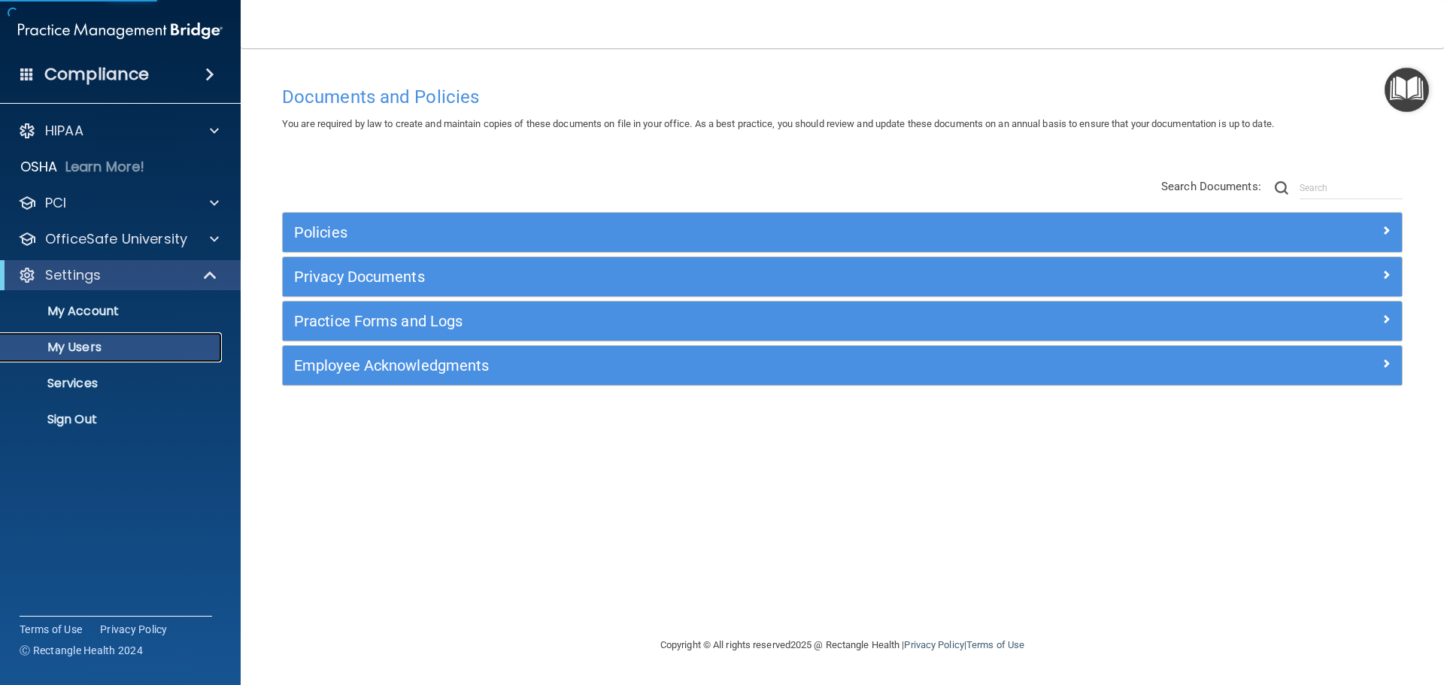
select select "20"
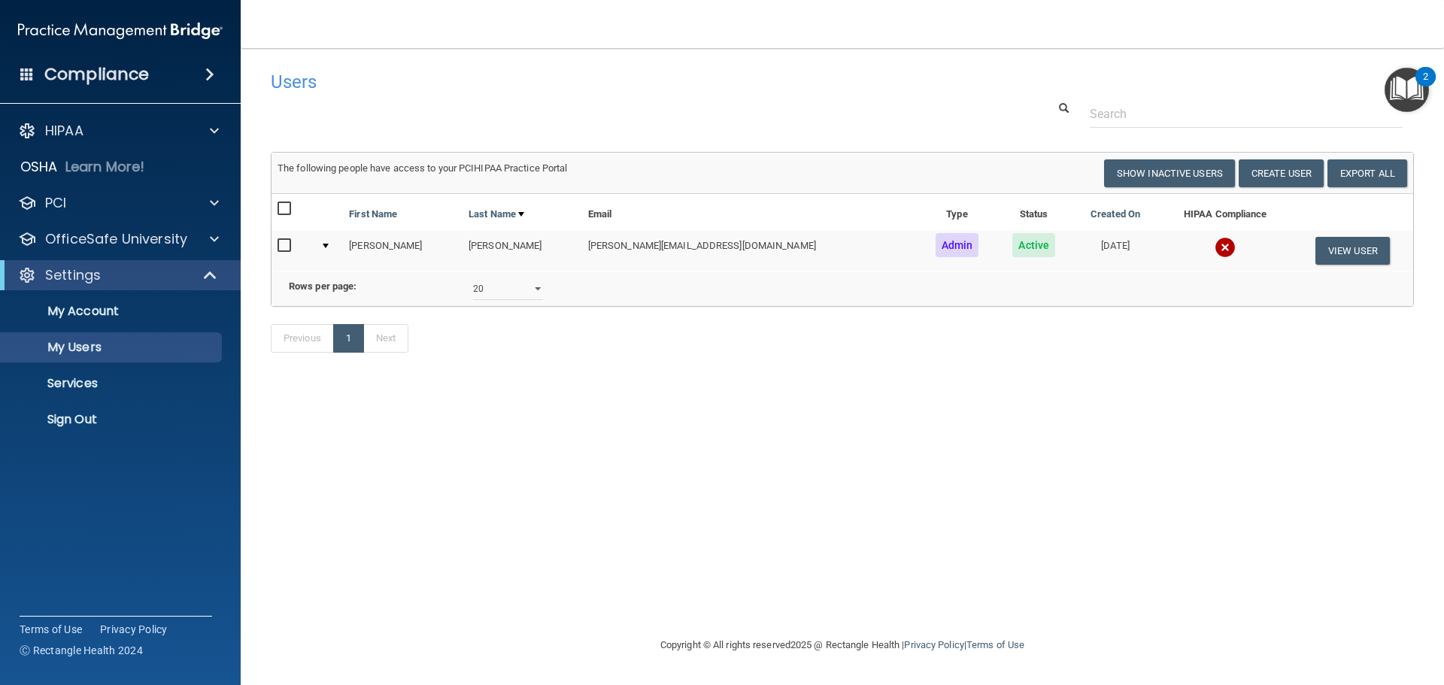
click at [1215, 244] on img at bounding box center [1225, 247] width 21 height 21
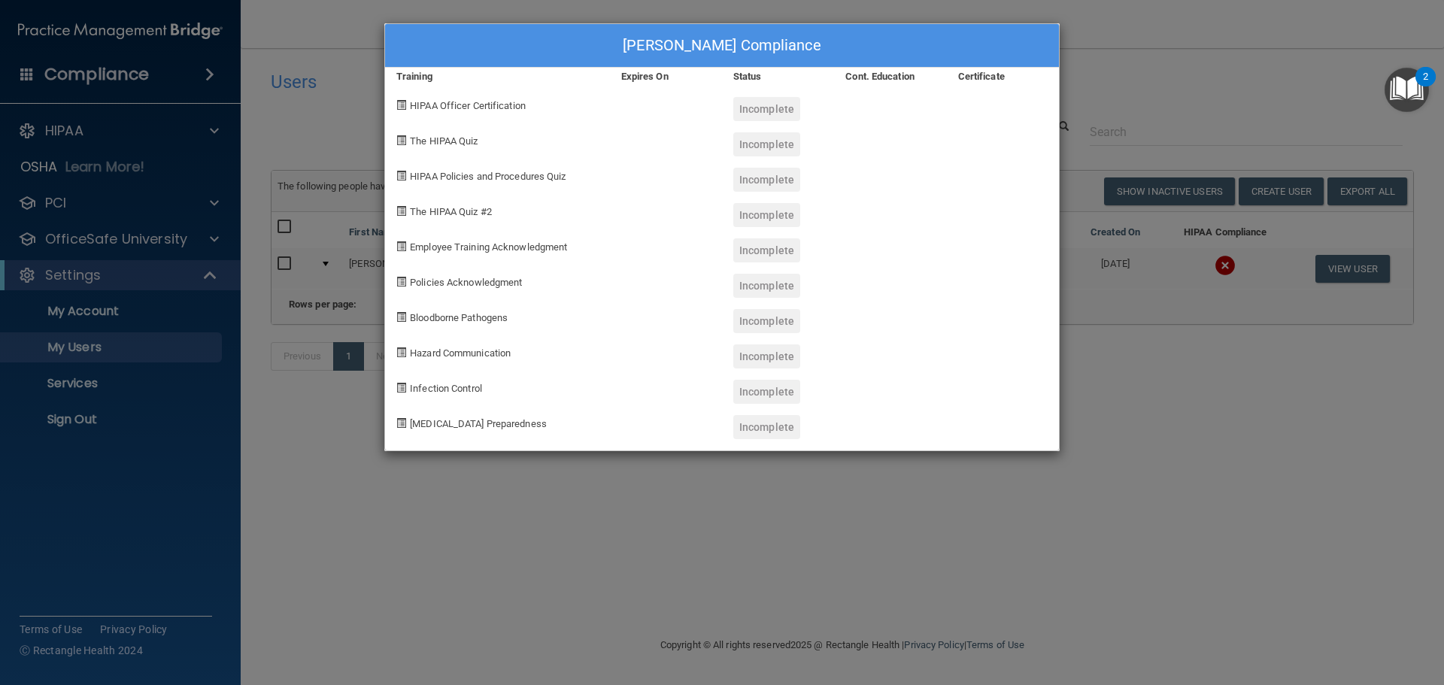
click at [1144, 406] on div "Brittany Whitson's Compliance Training Expires On Status Cont. Education Certif…" at bounding box center [722, 342] width 1444 height 685
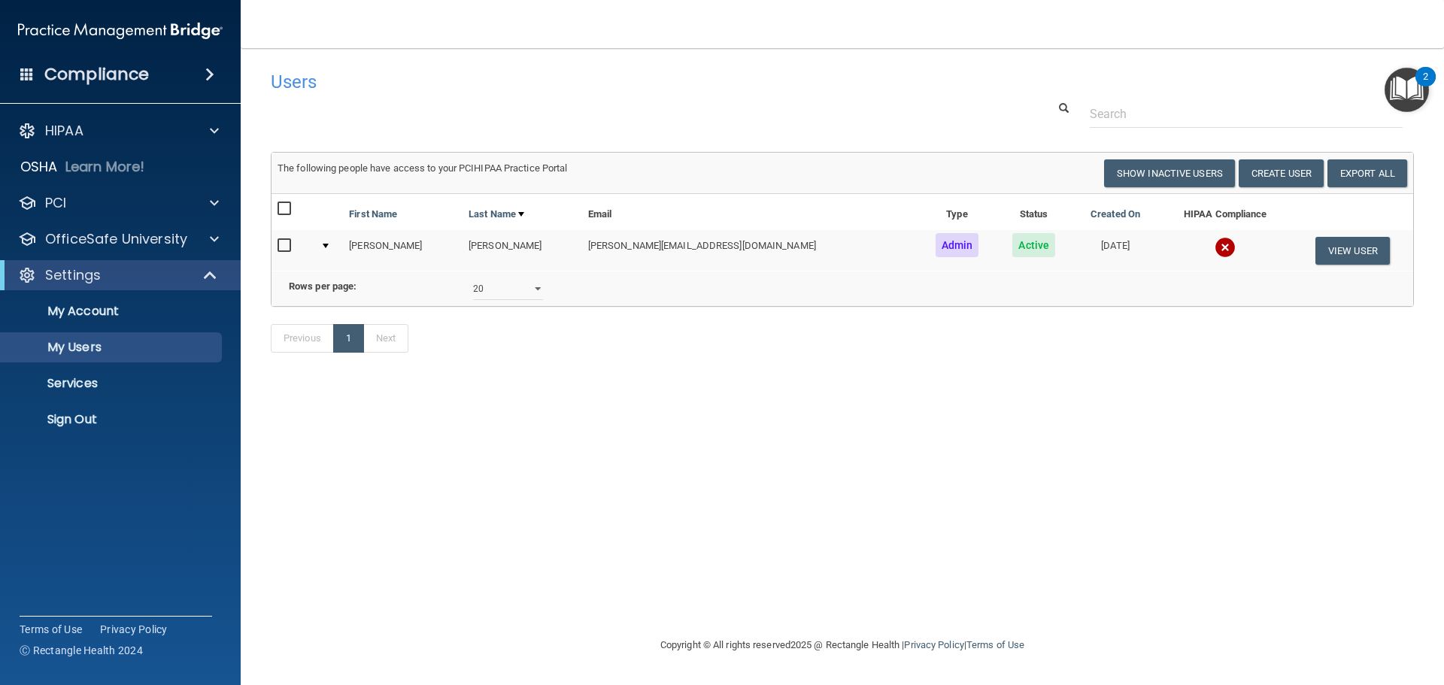
click at [279, 244] on input "checkbox" at bounding box center [286, 246] width 17 height 12
checkbox input "true"
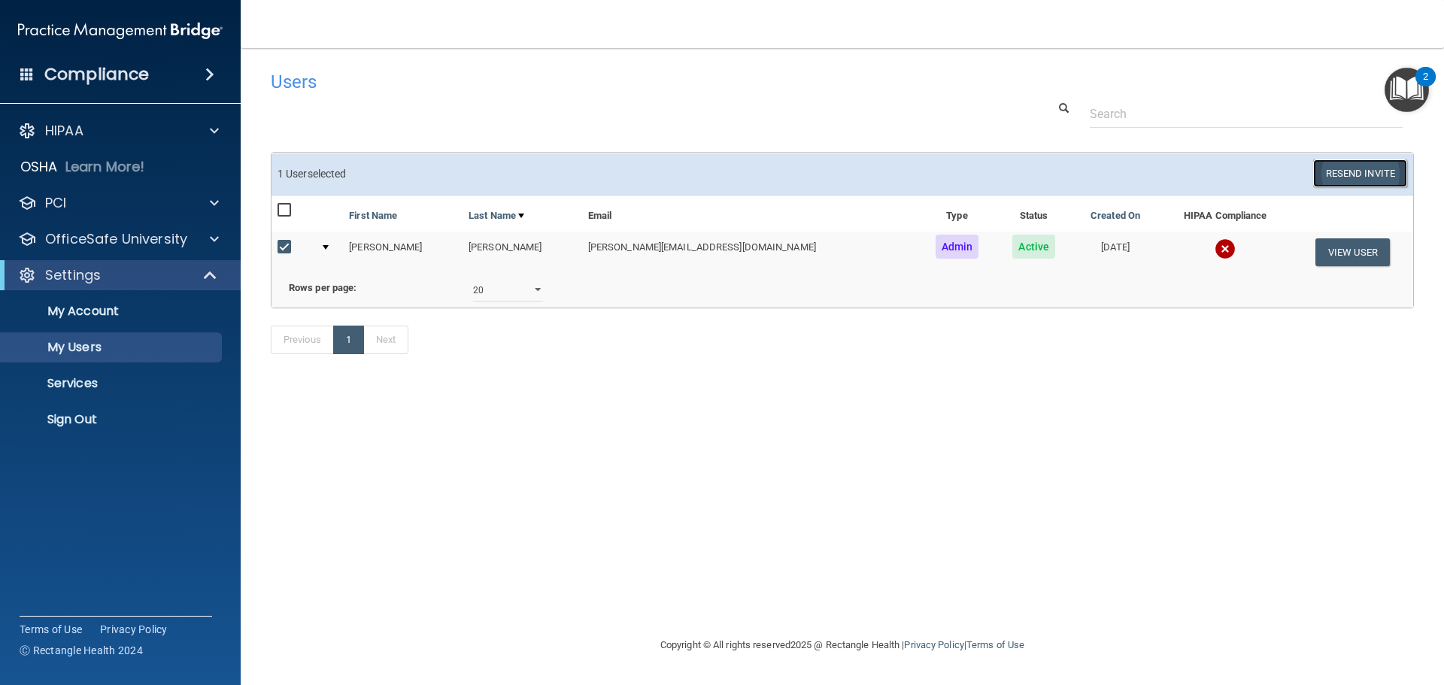
click at [1342, 171] on button "Resend Invite" at bounding box center [1360, 173] width 94 height 28
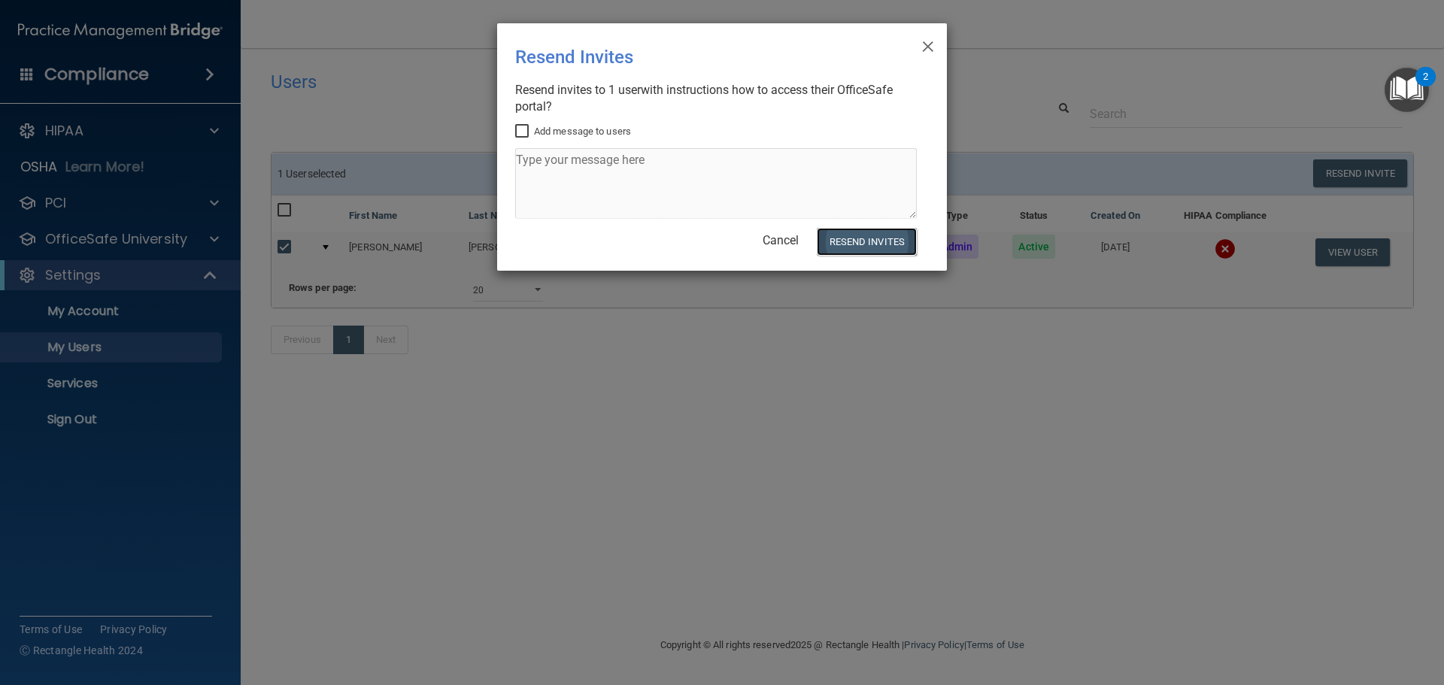
click at [863, 241] on button "Resend Invites" at bounding box center [867, 242] width 100 height 28
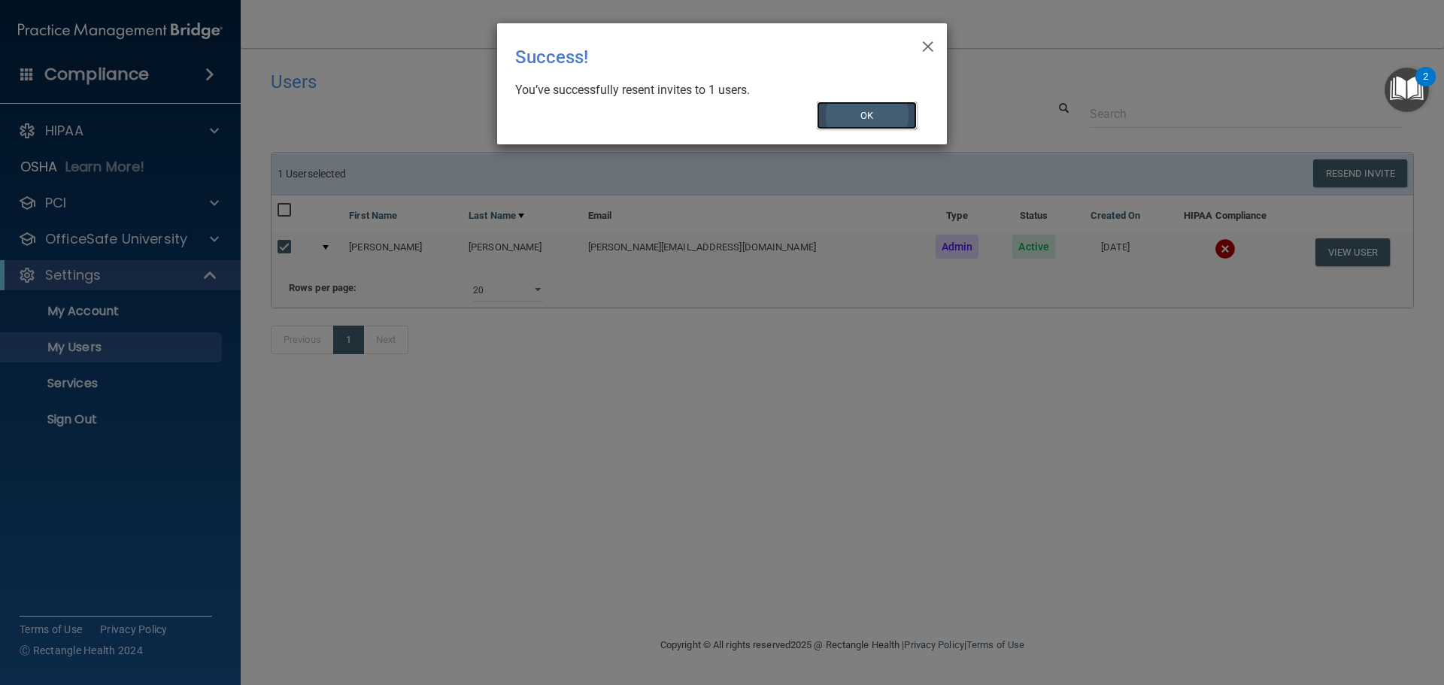
click at [883, 105] on button "OK" at bounding box center [867, 116] width 101 height 28
